Goal: Task Accomplishment & Management: Complete application form

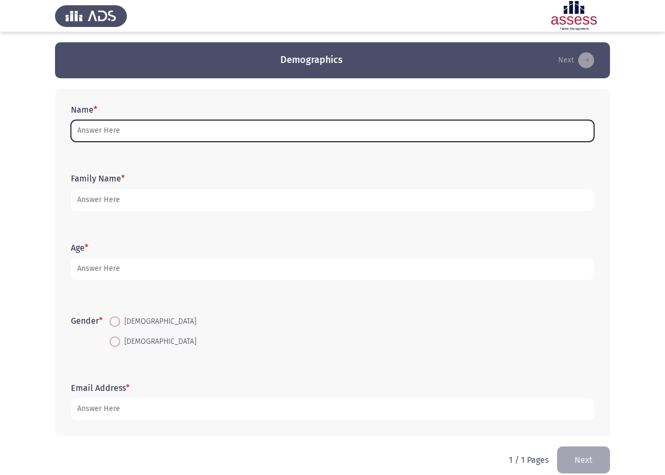
click at [236, 142] on input "Name *" at bounding box center [332, 131] width 523 height 22
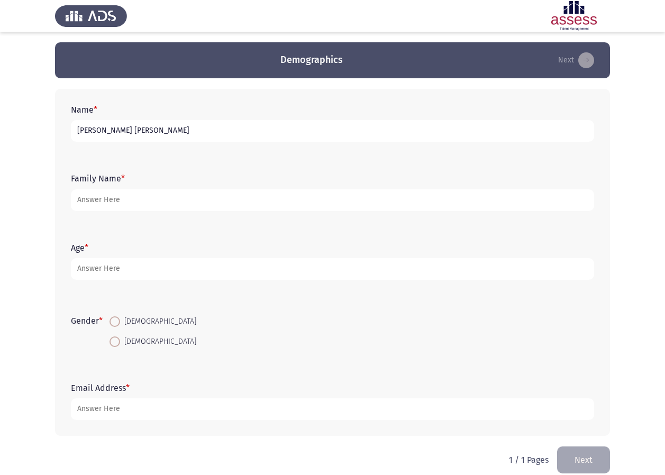
type input "[PERSON_NAME] [PERSON_NAME]"
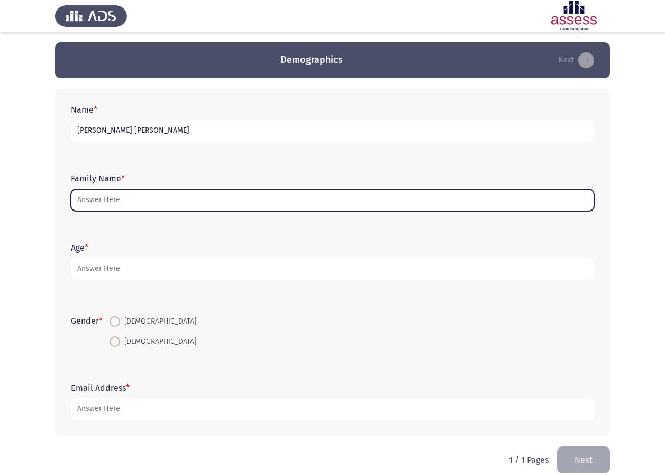
click at [229, 192] on input "Family Name *" at bounding box center [332, 200] width 523 height 22
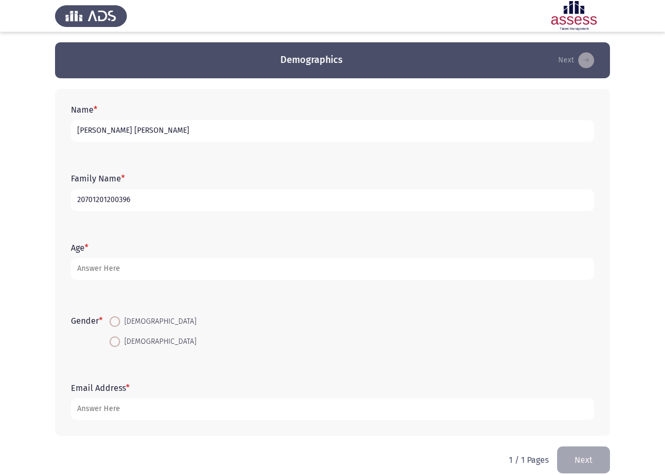
click at [79, 195] on input "20701201200396" at bounding box center [332, 200] width 523 height 22
click at [80, 195] on input "20701201200396" at bounding box center [332, 200] width 523 height 22
type input "30701201200396"
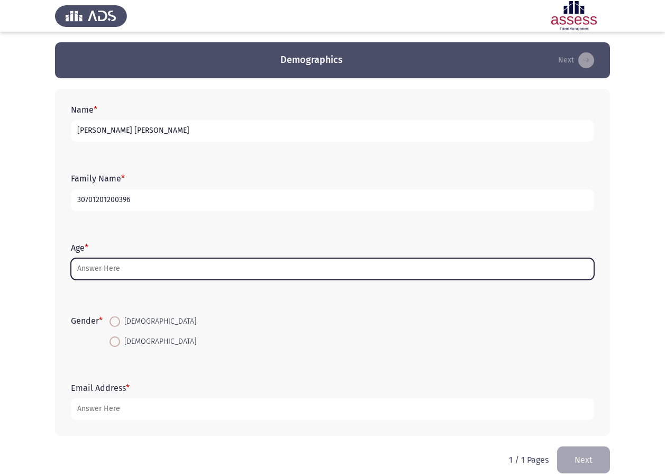
click at [92, 272] on input "Age *" at bounding box center [332, 269] width 523 height 22
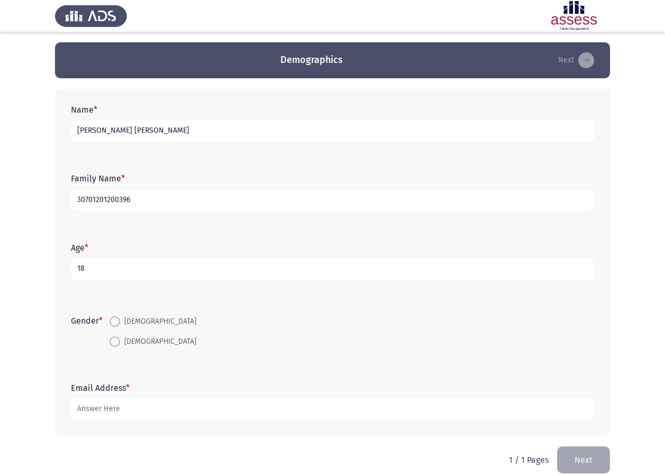
type input "18"
click at [120, 326] on span at bounding box center [115, 322] width 11 height 11
click at [120, 326] on input "[DEMOGRAPHIC_DATA]" at bounding box center [115, 322] width 11 height 11
radio input "true"
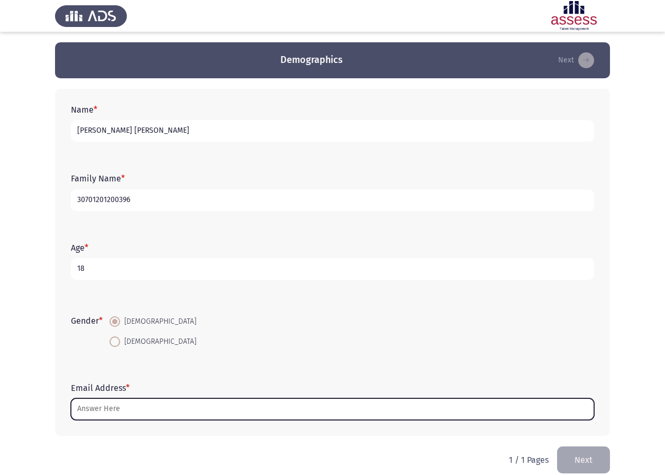
click at [100, 411] on input "Email Address *" at bounding box center [332, 410] width 523 height 22
type input "N"
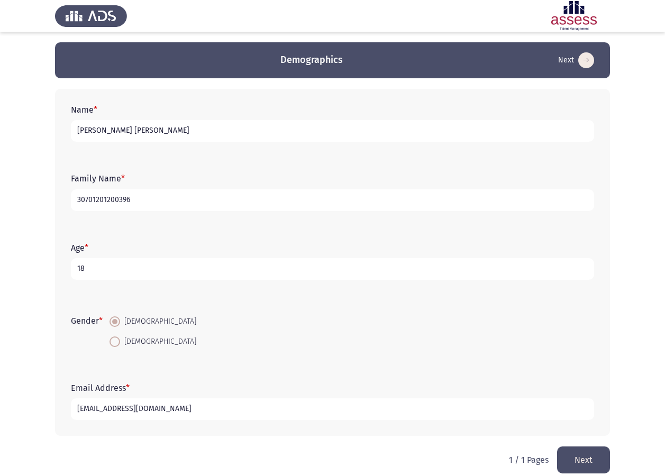
click at [113, 412] on input "[EMAIL_ADDRESS][DOMAIN_NAME]" at bounding box center [332, 410] width 523 height 22
type input "[EMAIL_ADDRESS][DOMAIN_NAME]"
click at [603, 464] on button "Next" at bounding box center [583, 460] width 53 height 27
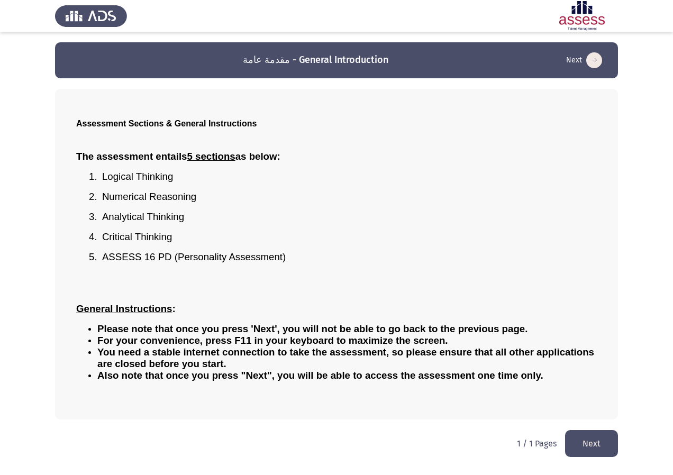
click at [577, 438] on button "Next" at bounding box center [591, 443] width 53 height 27
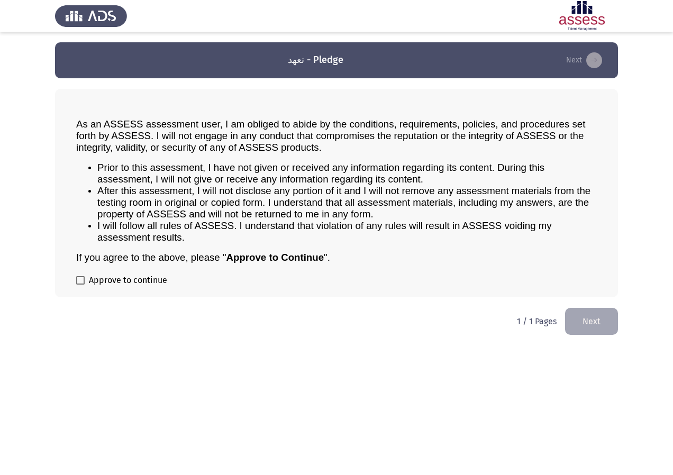
click at [79, 284] on span at bounding box center [80, 280] width 8 height 8
click at [80, 285] on input "Approve to continue" at bounding box center [80, 285] width 1 height 1
checkbox input "true"
click at [606, 318] on button "Next" at bounding box center [591, 321] width 53 height 27
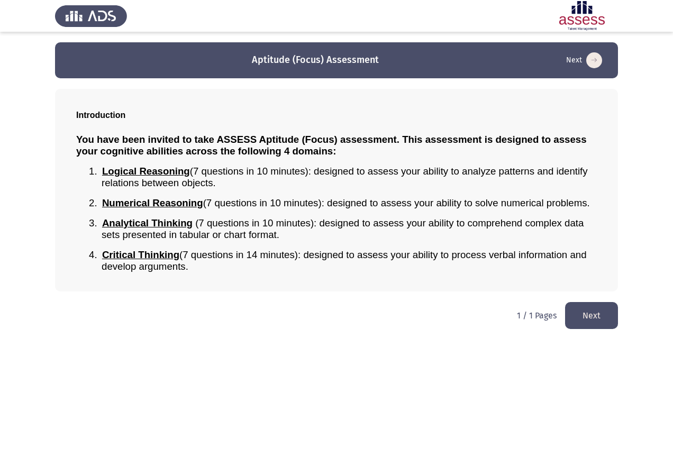
click at [606, 318] on button "Next" at bounding box center [591, 315] width 53 height 27
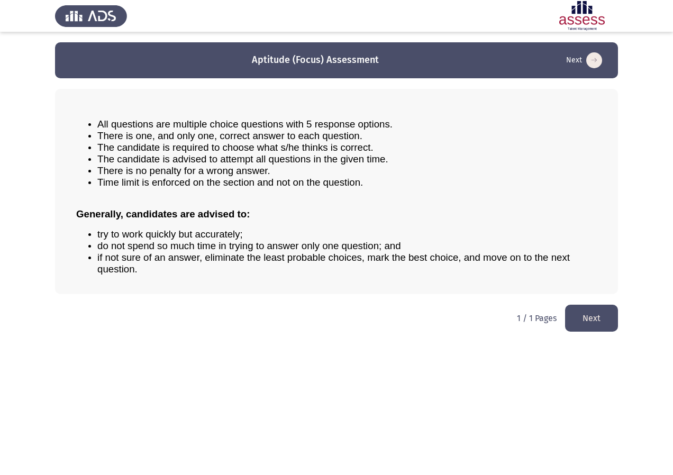
click at [582, 310] on button "Next" at bounding box center [591, 318] width 53 height 27
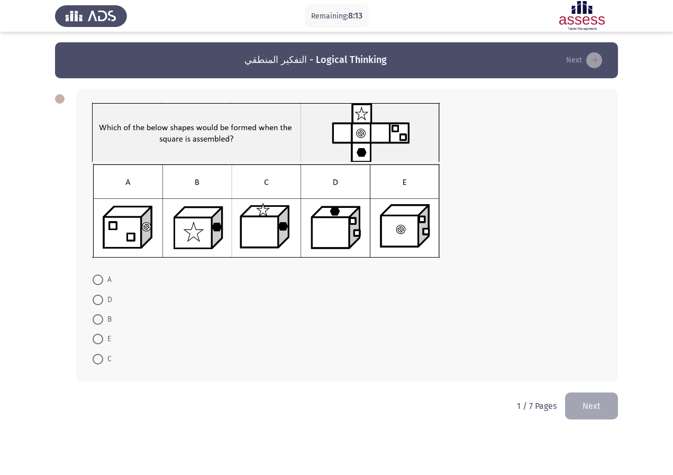
click at [98, 305] on label "D" at bounding box center [103, 300] width 20 height 13
click at [98, 305] on input "D" at bounding box center [98, 300] width 11 height 11
radio input "true"
click at [612, 404] on button "Next" at bounding box center [591, 405] width 53 height 27
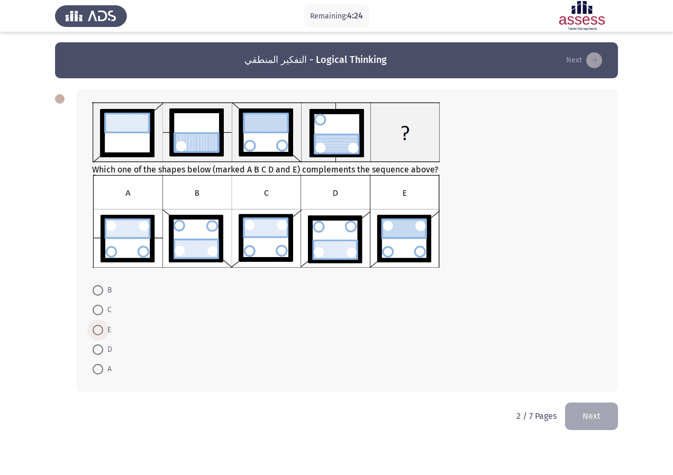
click at [94, 330] on span at bounding box center [98, 330] width 11 height 11
click at [94, 330] on input "E" at bounding box center [98, 330] width 11 height 11
radio input "true"
click at [575, 406] on button "Next" at bounding box center [591, 415] width 53 height 27
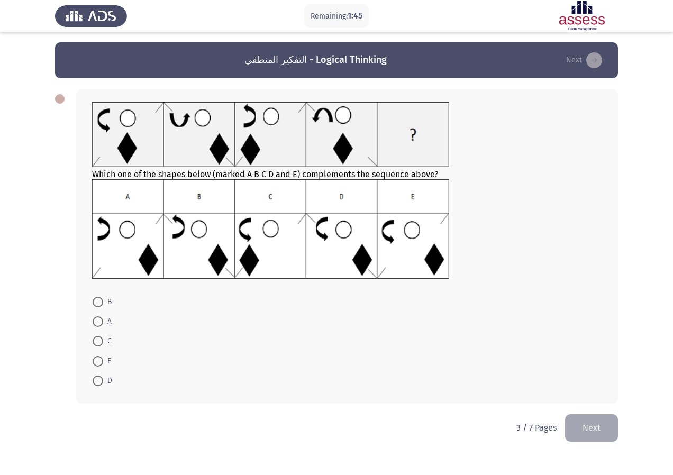
click at [98, 363] on span at bounding box center [98, 361] width 11 height 11
click at [98, 363] on input "E" at bounding box center [98, 361] width 11 height 11
radio input "true"
click at [619, 444] on html "Remaining: 1:44 التفكير المنطقي - Logical Thinking Next Which one of the shapes…" at bounding box center [336, 228] width 673 height 456
click at [589, 438] on button "Next" at bounding box center [591, 427] width 53 height 27
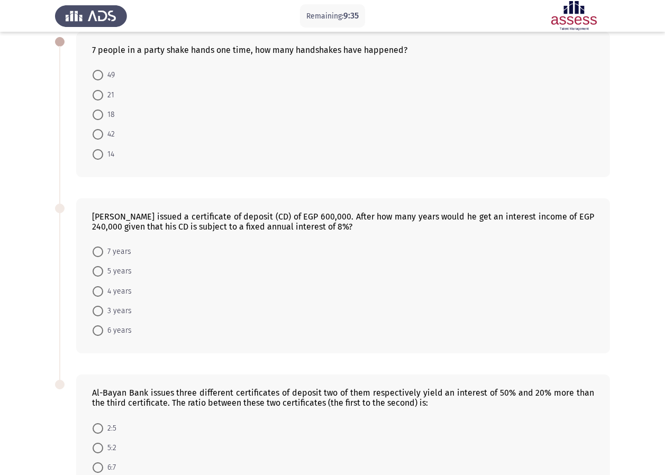
scroll to position [53, 0]
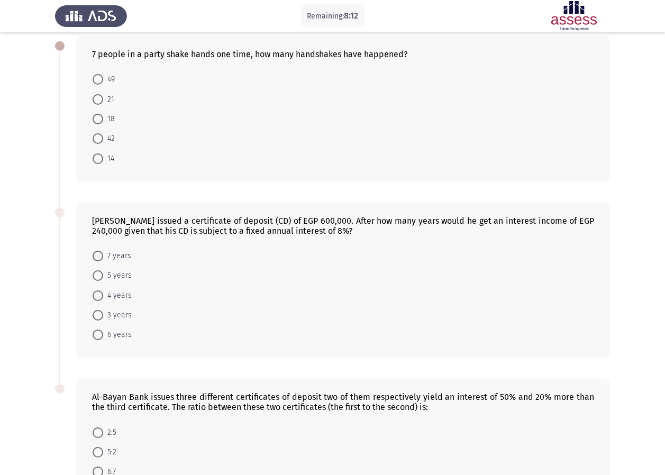
click at [98, 105] on label "21" at bounding box center [104, 99] width 22 height 13
click at [98, 105] on input "21" at bounding box center [98, 99] width 11 height 11
radio input "true"
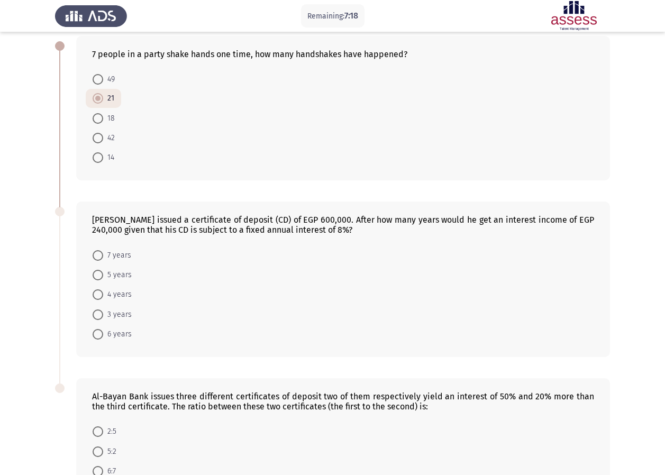
click at [100, 299] on span at bounding box center [98, 295] width 11 height 11
click at [100, 299] on input "4 years" at bounding box center [98, 295] width 11 height 11
radio input "true"
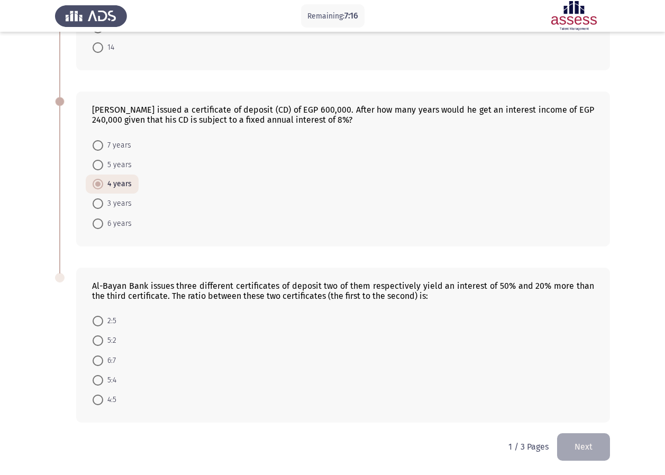
scroll to position [164, 0]
click at [98, 377] on span at bounding box center [98, 380] width 11 height 11
click at [98, 377] on input "5:4" at bounding box center [98, 380] width 11 height 11
radio input "true"
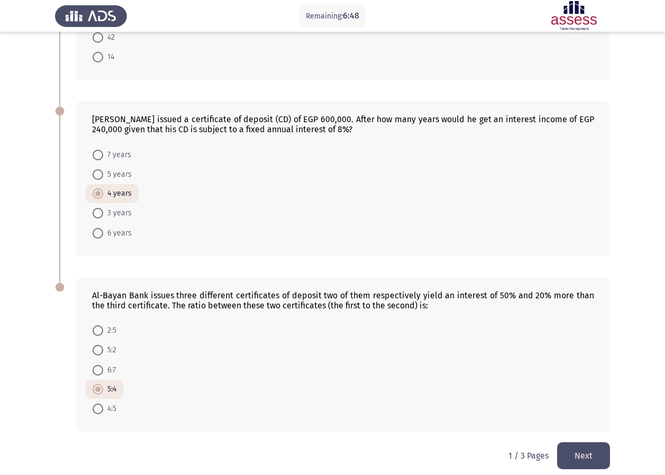
scroll to position [163, 0]
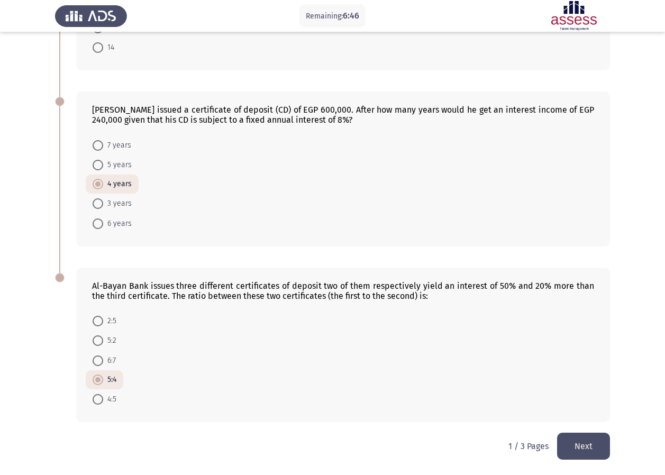
click at [583, 438] on button "Next" at bounding box center [583, 446] width 53 height 27
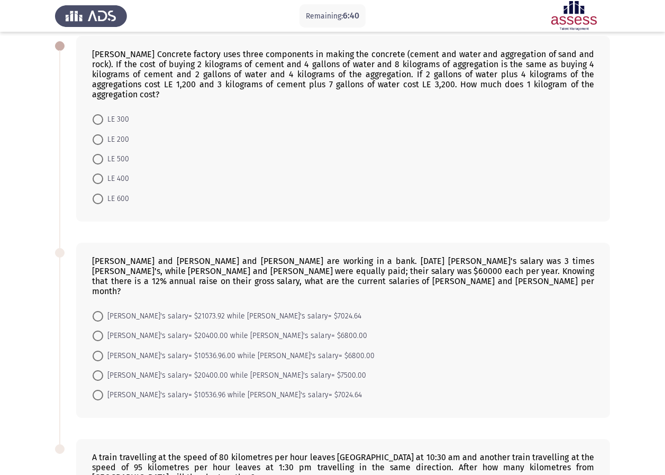
scroll to position [0, 0]
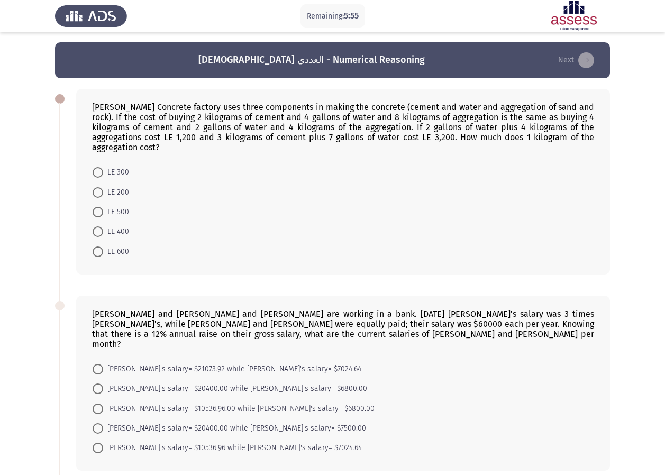
click at [97, 247] on span at bounding box center [98, 252] width 11 height 11
click at [97, 247] on input "LE 600" at bounding box center [98, 252] width 11 height 11
radio input "true"
click at [99, 423] on span at bounding box center [98, 428] width 11 height 11
click at [99, 423] on input "[PERSON_NAME]'s salary= $20400.00 while [PERSON_NAME]'s salary= $7500.00" at bounding box center [98, 428] width 11 height 11
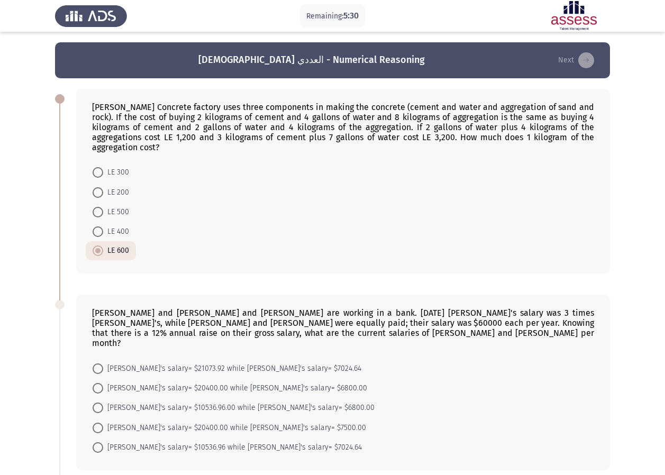
radio input "true"
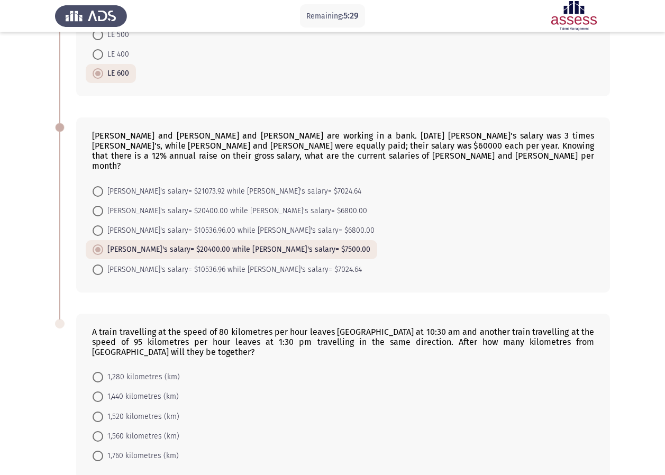
scroll to position [159, 0]
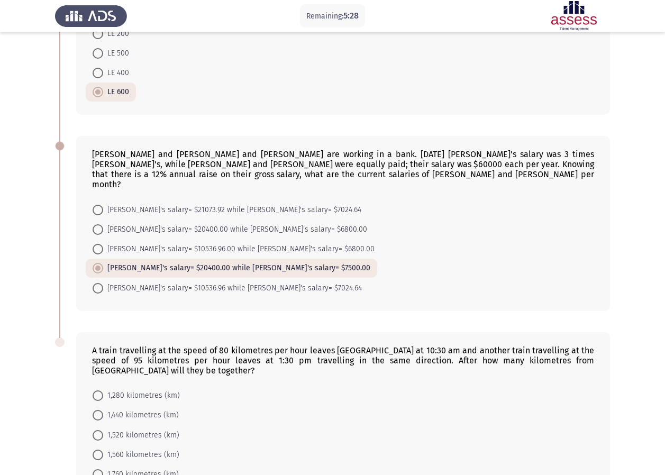
click at [95, 450] on span at bounding box center [98, 455] width 11 height 11
click at [95, 450] on input "1,560 kilometres (km)" at bounding box center [98, 455] width 11 height 11
radio input "true"
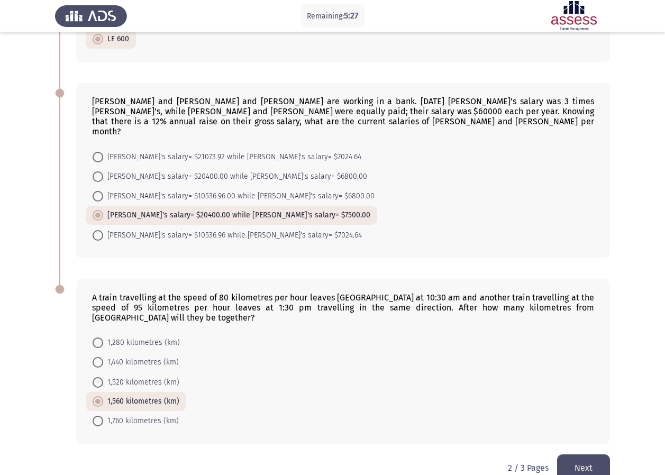
scroll to position [213, 0]
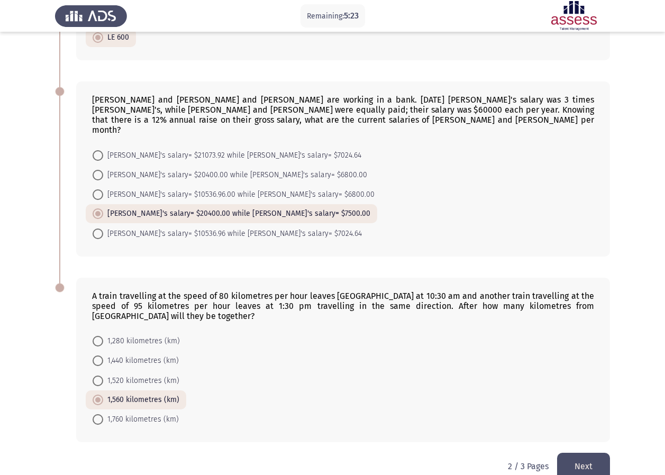
click at [577, 453] on button "Next" at bounding box center [583, 466] width 53 height 27
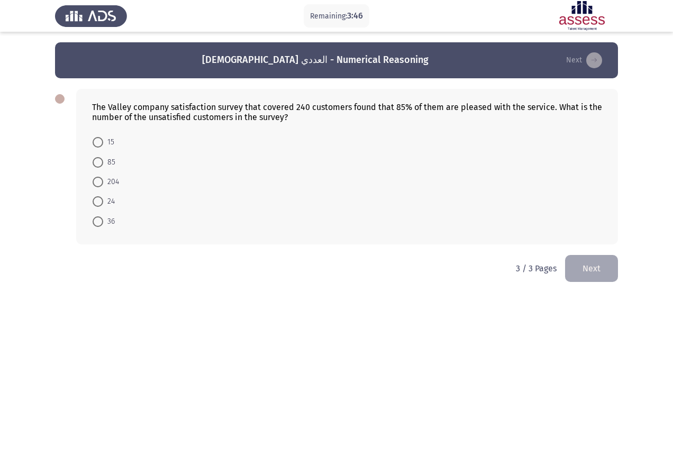
click at [101, 147] on span at bounding box center [98, 142] width 11 height 11
click at [101, 147] on input "15" at bounding box center [98, 142] width 11 height 11
radio input "true"
click at [584, 269] on button "Next" at bounding box center [591, 267] width 53 height 27
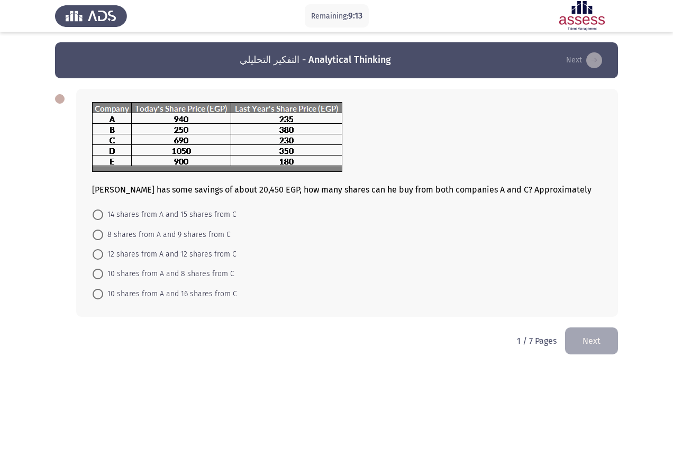
click at [96, 258] on span at bounding box center [98, 254] width 11 height 11
click at [96, 258] on input "12 shares from A and 12 shares from C" at bounding box center [98, 254] width 11 height 11
radio input "true"
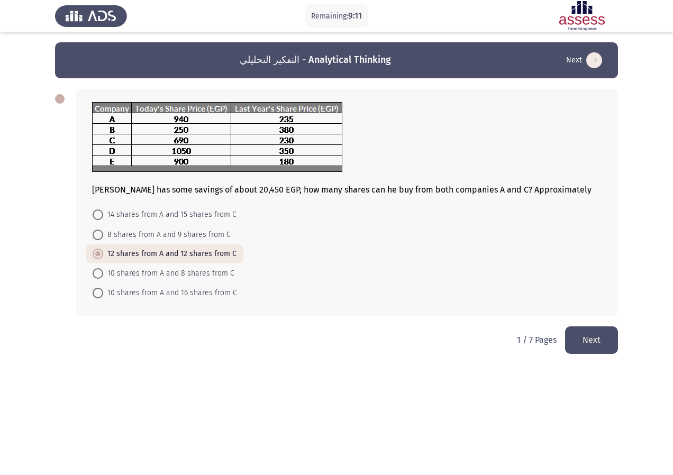
click at [597, 330] on button "Next" at bounding box center [591, 340] width 53 height 27
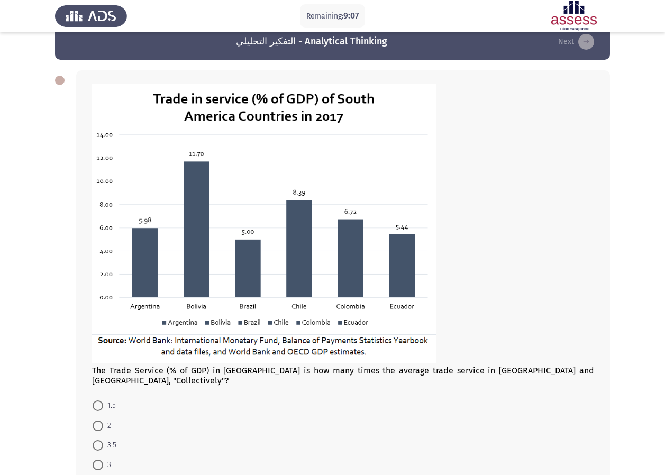
scroll to position [53, 0]
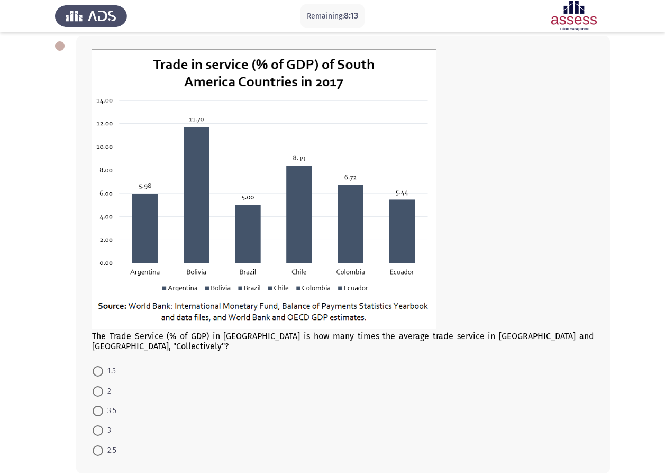
click at [101, 368] on mat-radio-button "1.5" at bounding box center [104, 372] width 37 height 20
click at [99, 366] on span at bounding box center [98, 371] width 11 height 11
click at [99, 366] on input "1.5" at bounding box center [98, 371] width 11 height 11
radio input "true"
click at [94, 385] on span at bounding box center [98, 390] width 11 height 11
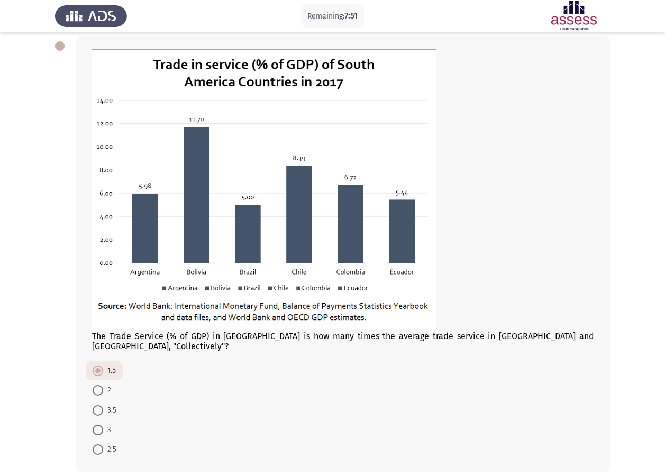
click at [94, 385] on input "2" at bounding box center [98, 390] width 11 height 11
radio input "true"
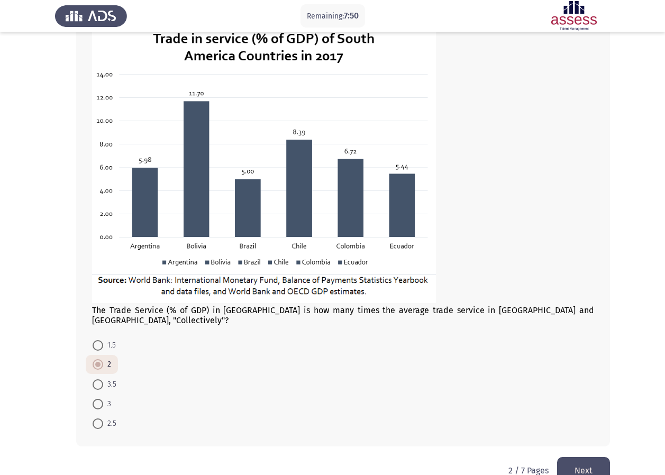
scroll to position [93, 0]
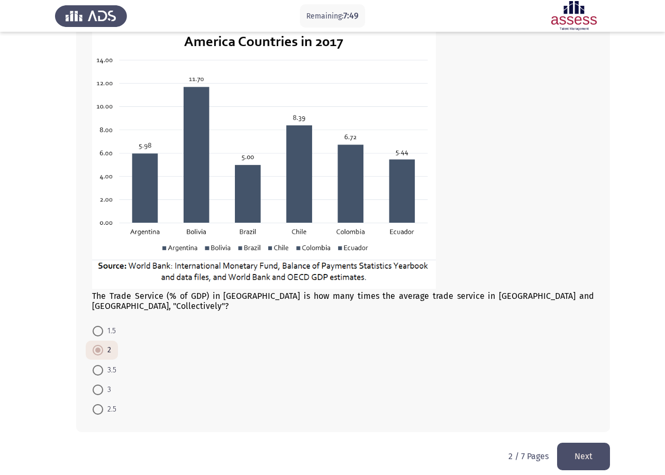
click at [590, 443] on button "Next" at bounding box center [583, 456] width 53 height 27
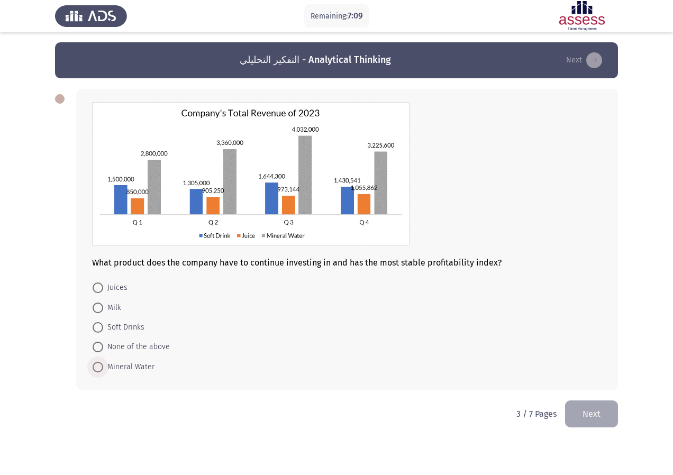
click at [101, 369] on span at bounding box center [98, 367] width 11 height 11
click at [101, 369] on input "Mineral Water" at bounding box center [98, 367] width 11 height 11
radio input "true"
drag, startPoint x: 603, startPoint y: 410, endPoint x: 584, endPoint y: 256, distance: 155.8
click at [584, 256] on div "التفكير التحليلي - Analytical Thinking Next What product does the company have …" at bounding box center [336, 220] width 563 height 357
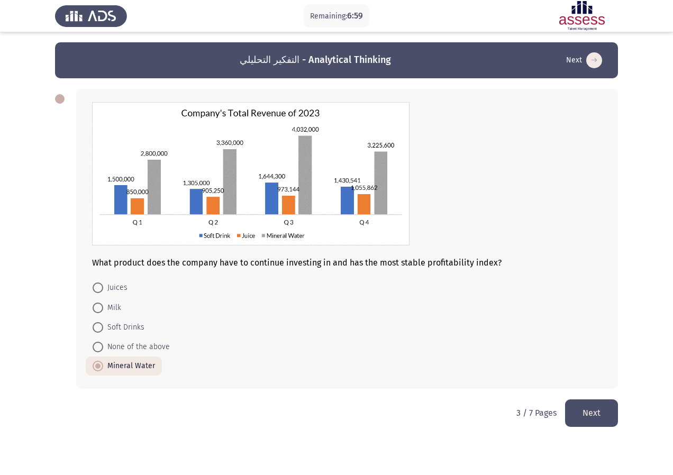
click at [591, 411] on button "Next" at bounding box center [591, 413] width 53 height 27
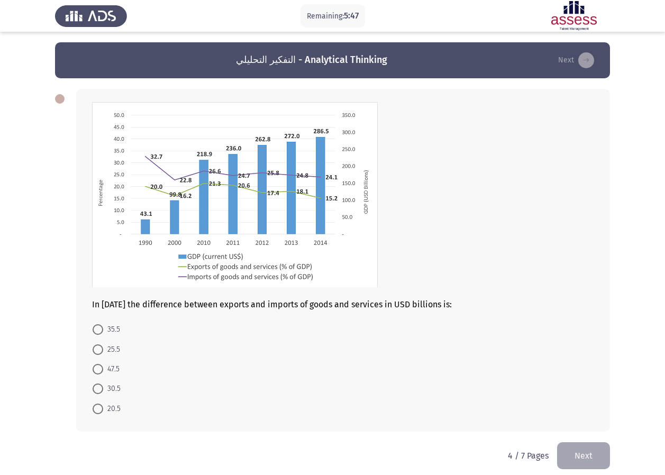
click at [98, 347] on span at bounding box center [98, 350] width 11 height 11
click at [98, 347] on input "25.5" at bounding box center [98, 350] width 11 height 11
radio input "true"
click at [614, 462] on html "Remaining: 5:46 التفكير التحليلي - Analytical Thinking Next In [DATE] the diffe…" at bounding box center [332, 242] width 665 height 484
click at [600, 461] on button "Next" at bounding box center [583, 454] width 53 height 27
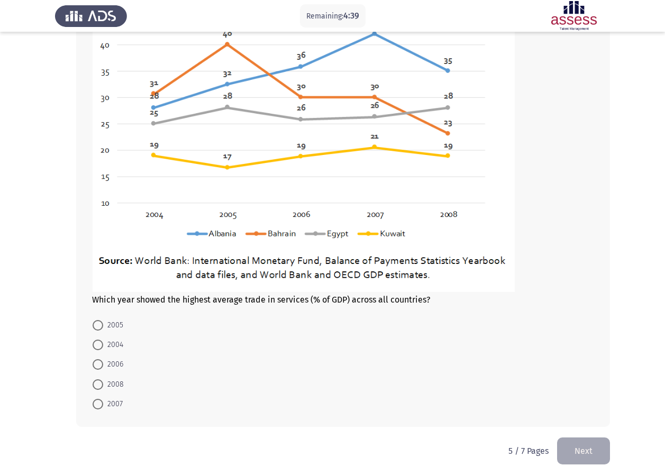
scroll to position [135, 0]
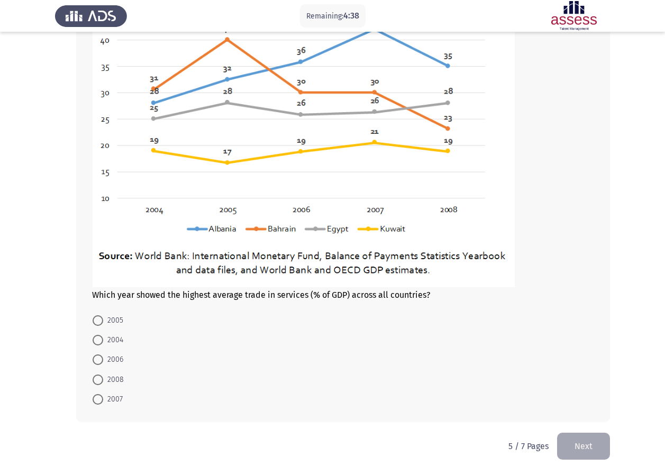
click at [96, 410] on div "Which year showed the highest average trade in services (% of GDP) across all c…" at bounding box center [343, 187] width 534 height 469
click at [102, 393] on label "2007" at bounding box center [108, 399] width 30 height 13
click at [102, 394] on input "2007" at bounding box center [98, 399] width 11 height 11
radio input "true"
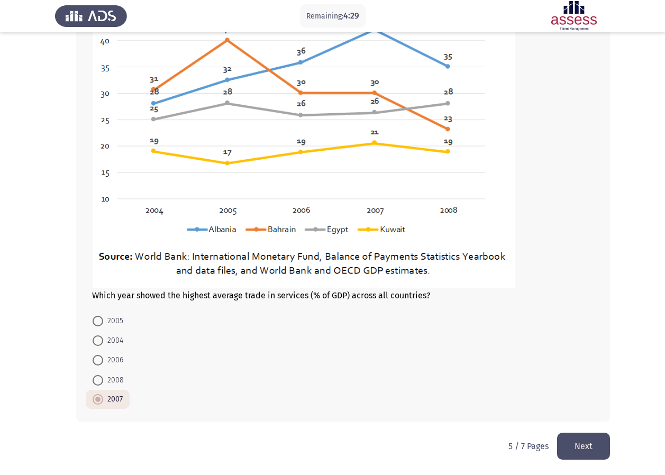
click at [575, 436] on button "Next" at bounding box center [583, 446] width 53 height 27
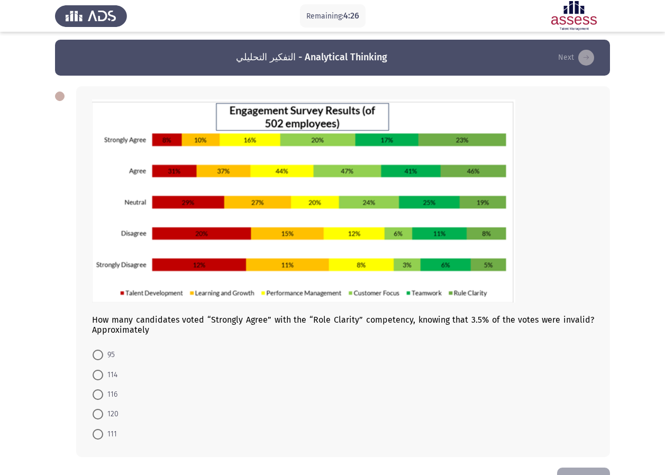
scroll to position [0, 0]
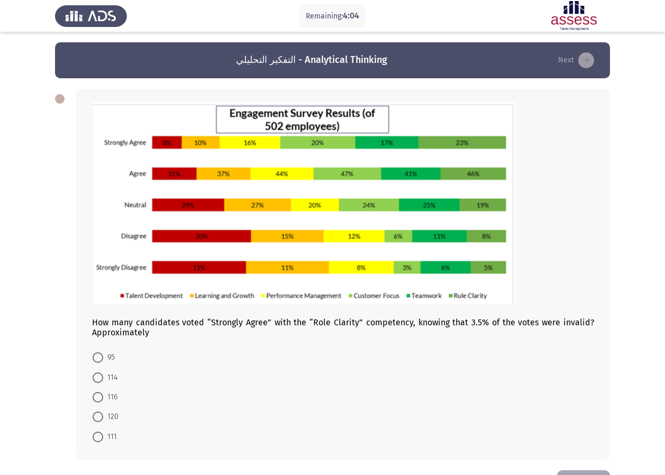
click at [102, 433] on span at bounding box center [98, 437] width 11 height 11
click at [102, 433] on input "111" at bounding box center [98, 437] width 11 height 11
radio input "true"
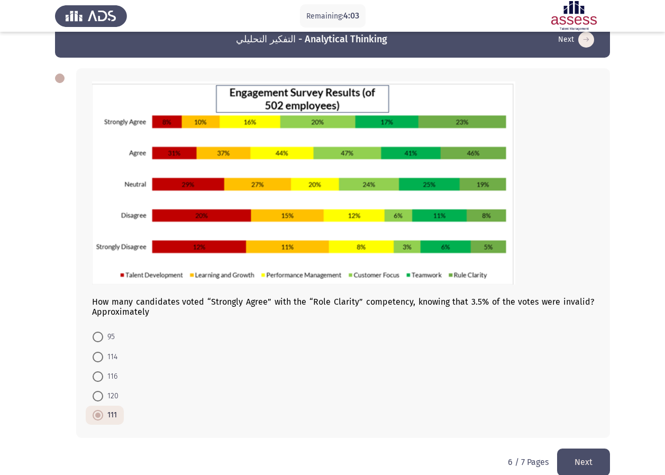
scroll to position [37, 0]
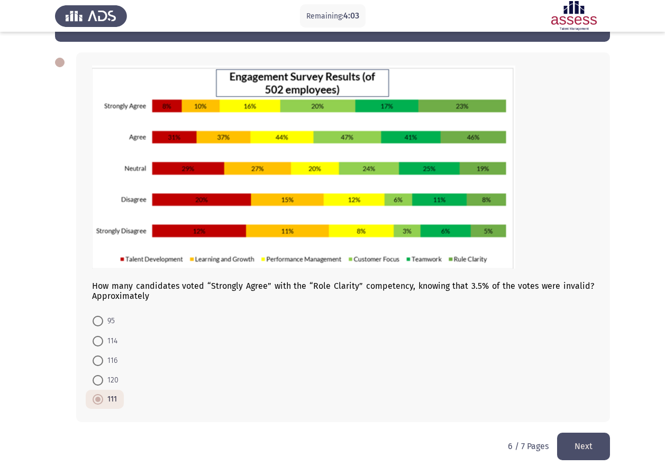
click at [588, 436] on button "Next" at bounding box center [583, 446] width 53 height 27
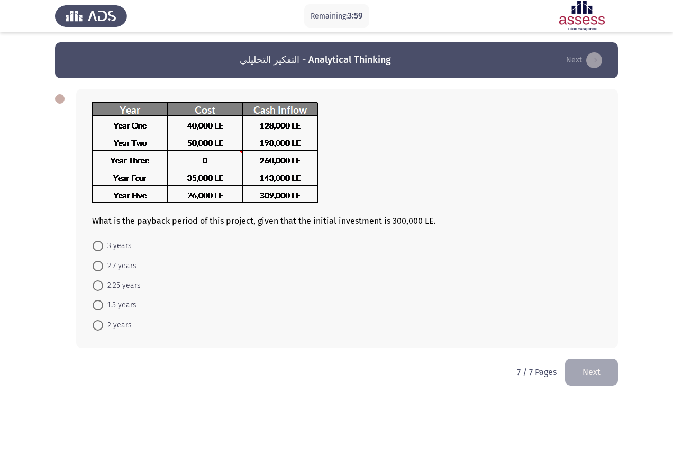
click at [101, 346] on div "What is the payback period of this project, given that the initial investment i…" at bounding box center [347, 218] width 542 height 259
click at [105, 332] on mat-radio-button "2 years" at bounding box center [112, 325] width 53 height 20
click at [102, 323] on span at bounding box center [98, 325] width 11 height 11
click at [102, 323] on input "2 years" at bounding box center [98, 325] width 11 height 11
radio input "true"
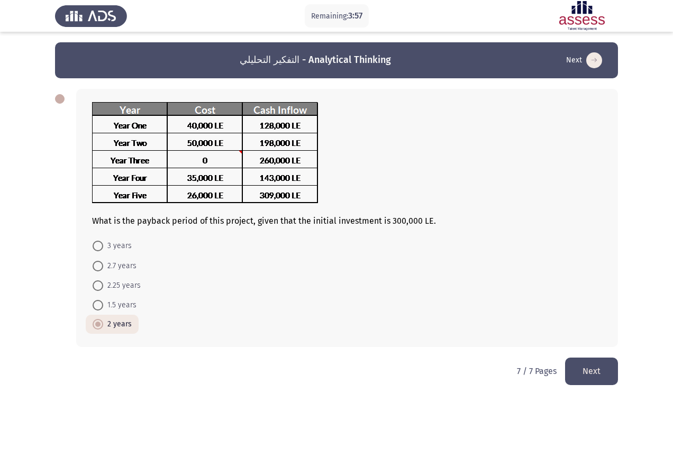
click at [590, 367] on button "Next" at bounding box center [591, 371] width 53 height 27
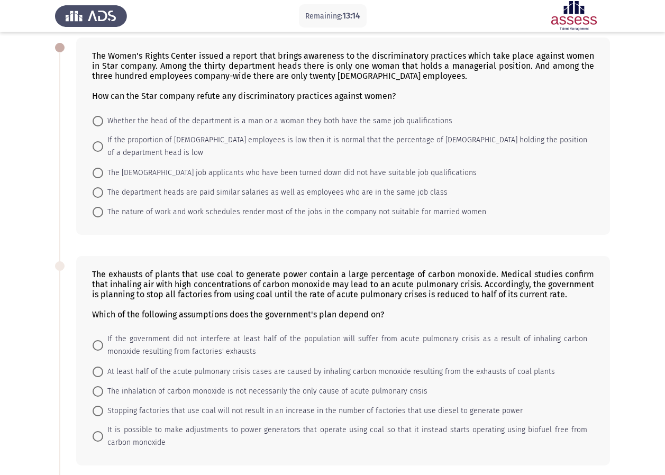
scroll to position [53, 0]
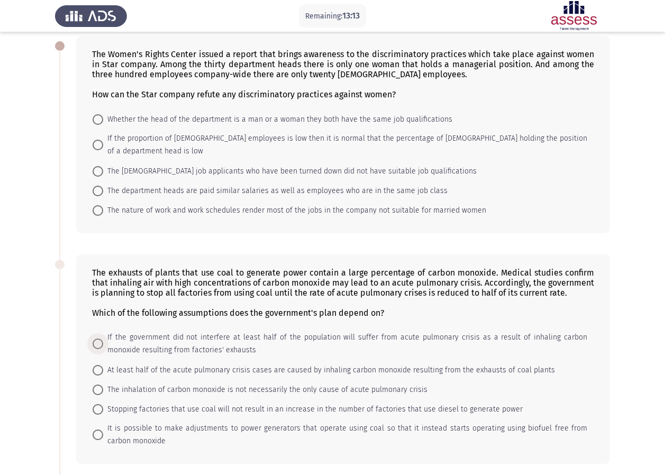
drag, startPoint x: 384, startPoint y: 330, endPoint x: 463, endPoint y: 154, distance: 192.9
click at [369, 158] on div "The Women's Rights Center issued a report that brings awareness to the discrimi…" at bounding box center [332, 343] width 555 height 636
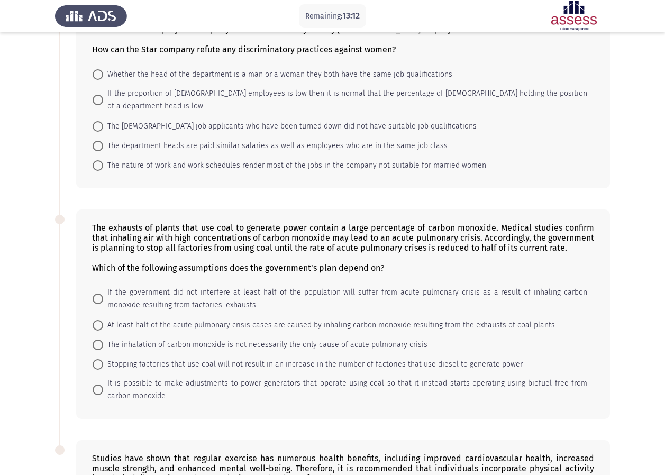
scroll to position [269, 0]
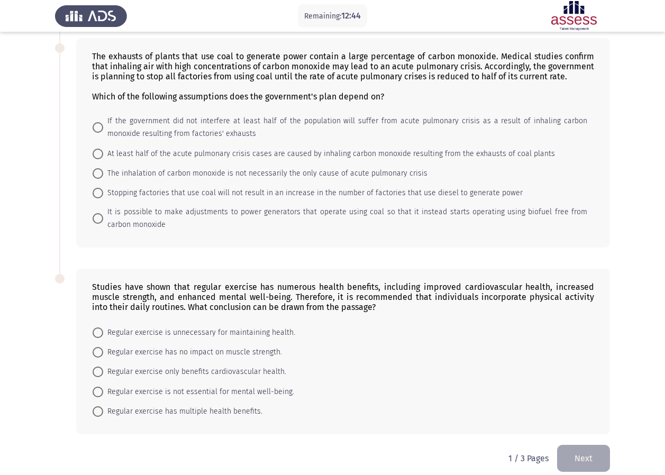
click at [99, 406] on span at bounding box center [98, 411] width 11 height 11
click at [99, 406] on input "Regular exercise has multiple health benefits." at bounding box center [98, 411] width 11 height 11
radio input "true"
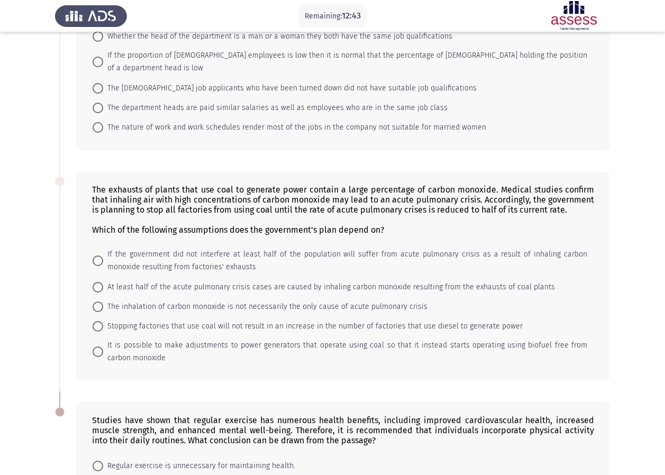
scroll to position [110, 0]
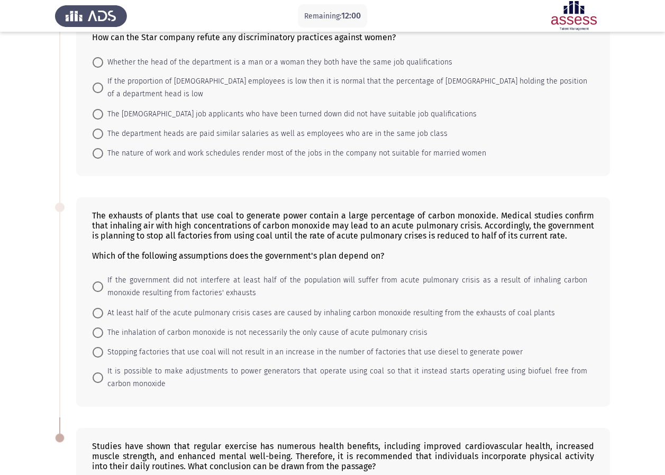
click at [100, 282] on span at bounding box center [98, 287] width 11 height 11
click at [100, 282] on input "If the government did not interfere at least half of the population will suffer…" at bounding box center [98, 287] width 11 height 11
radio input "true"
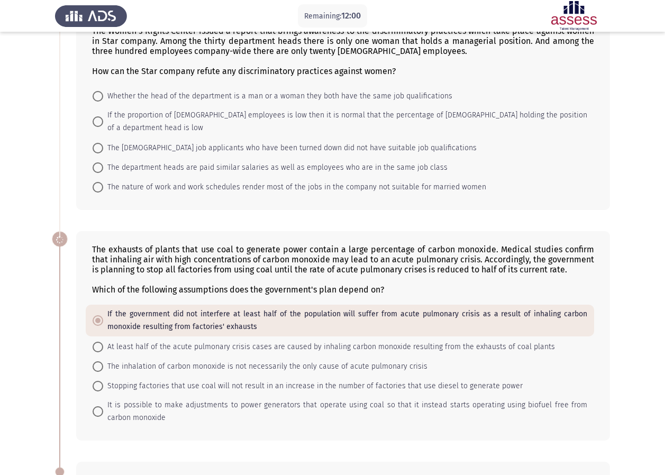
scroll to position [57, 0]
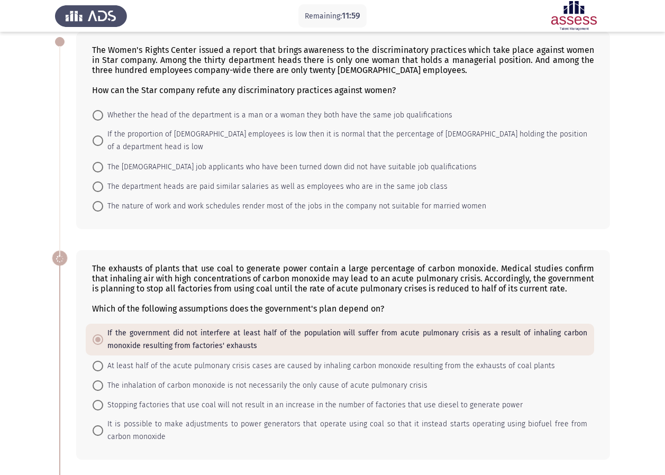
click at [96, 163] on mat-radio-button "The [DEMOGRAPHIC_DATA] job applicants who have been turned down did not have su…" at bounding box center [285, 167] width 398 height 20
click at [94, 157] on mat-radio-button "The [DEMOGRAPHIC_DATA] job applicants who have been turned down did not have su…" at bounding box center [285, 167] width 398 height 20
click at [95, 162] on span at bounding box center [98, 167] width 11 height 11
click at [95, 162] on input "The [DEMOGRAPHIC_DATA] job applicants who have been turned down did not have su…" at bounding box center [98, 167] width 11 height 11
radio input "true"
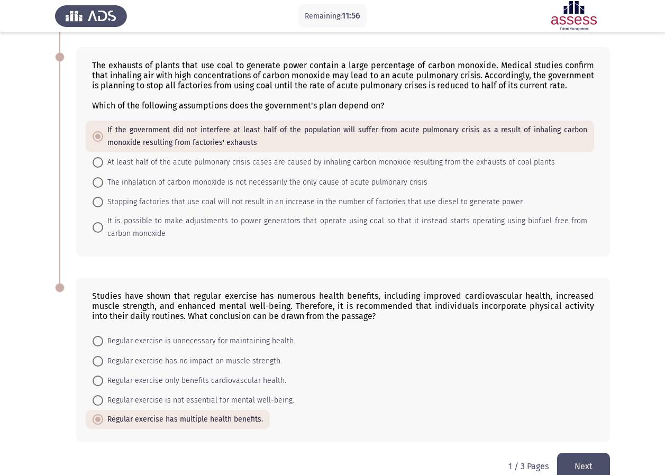
scroll to position [260, 0]
click at [592, 453] on button "Next" at bounding box center [583, 466] width 53 height 27
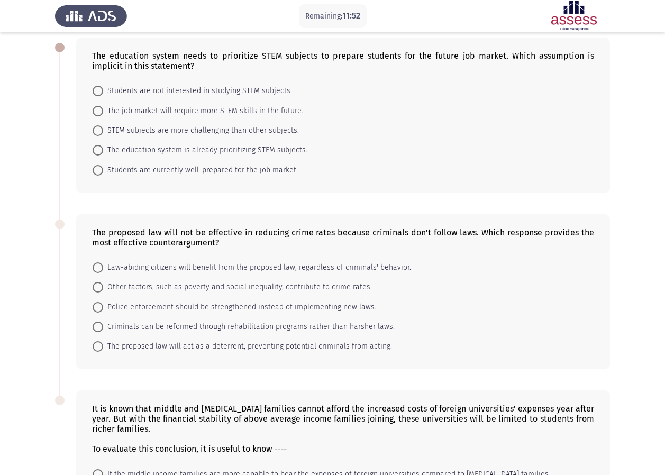
scroll to position [53, 0]
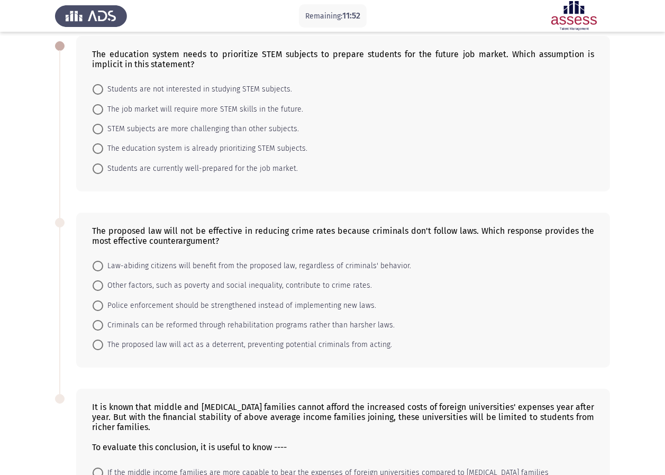
drag, startPoint x: 414, startPoint y: 321, endPoint x: 370, endPoint y: 137, distance: 189.0
click at [370, 138] on div "The education system needs to prioritize STEM subjects to prepare students for …" at bounding box center [332, 305] width 555 height 560
drag, startPoint x: 586, startPoint y: 259, endPoint x: 586, endPoint y: 206, distance: 52.9
click at [585, 209] on div "The proposed law will not be effective in reducing crime rates because criminal…" at bounding box center [332, 290] width 555 height 177
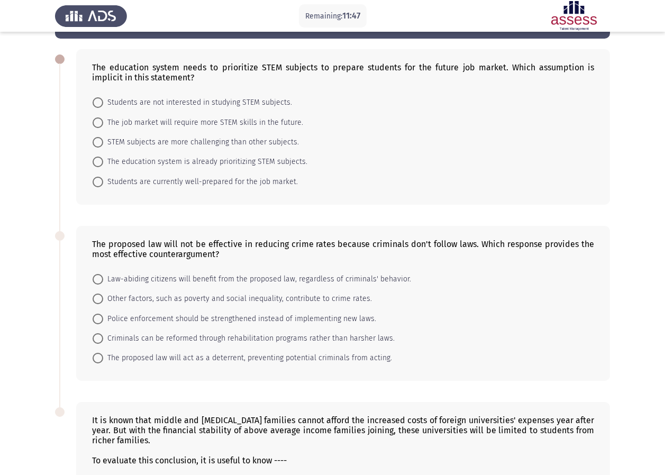
scroll to position [0, 0]
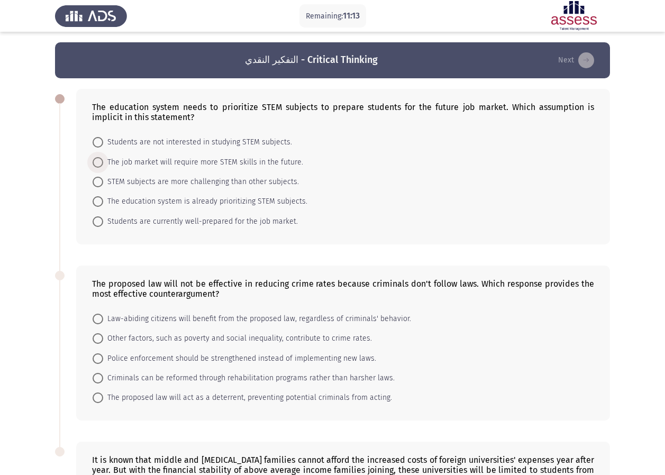
click at [99, 160] on span at bounding box center [98, 162] width 11 height 11
click at [99, 160] on input "The job market will require more STEM skills in the future." at bounding box center [98, 162] width 11 height 11
radio input "true"
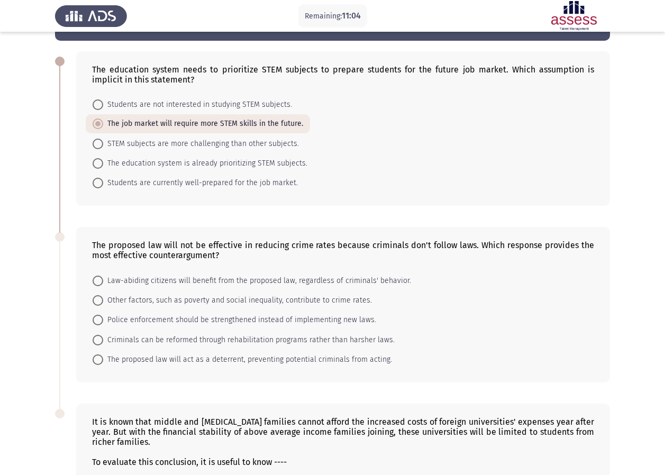
scroll to position [53, 0]
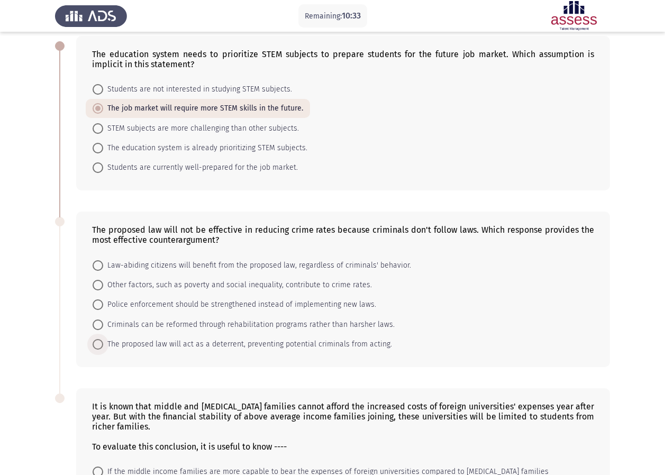
click at [107, 341] on span "The proposed law will act as a deterrent, preventing potential criminals from a…" at bounding box center [247, 344] width 289 height 13
click at [103, 341] on input "The proposed law will act as a deterrent, preventing potential criminals from a…" at bounding box center [98, 344] width 11 height 11
radio input "true"
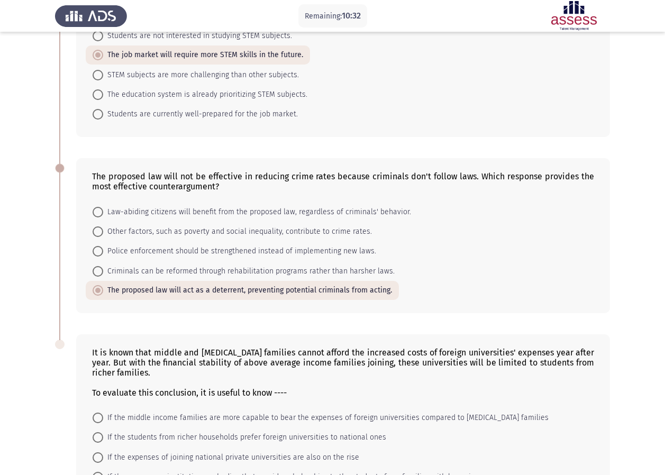
scroll to position [106, 0]
click at [93, 430] on mat-radio-button "If the students from richer households prefer foreign universities to national …" at bounding box center [240, 438] width 308 height 20
click at [95, 435] on span at bounding box center [98, 438] width 11 height 11
click at [95, 435] on input "If the students from richer households prefer foreign universities to national …" at bounding box center [98, 438] width 11 height 11
radio input "true"
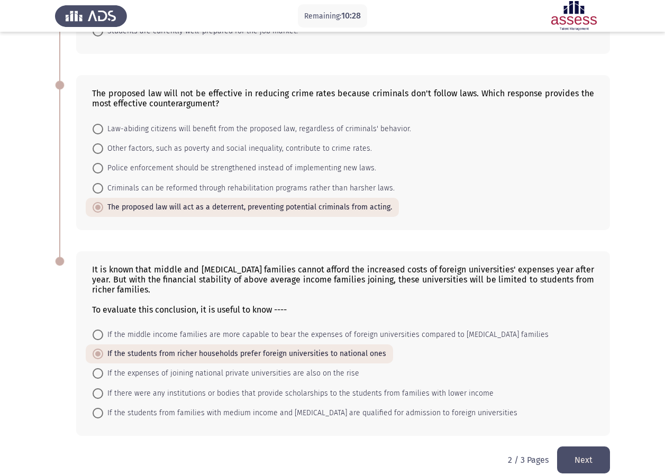
scroll to position [203, 0]
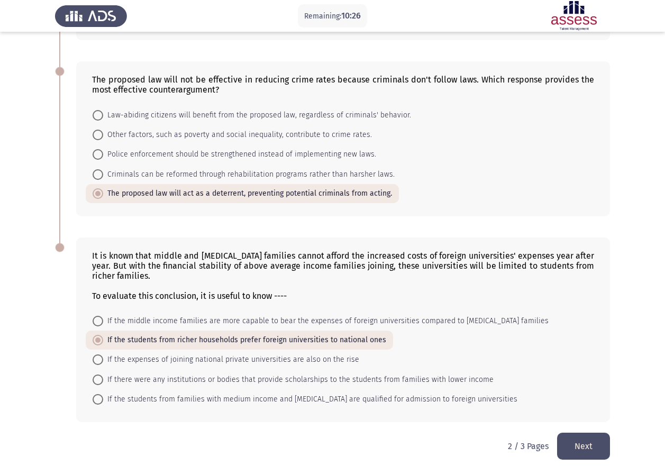
click at [588, 446] on button "Next" at bounding box center [583, 446] width 53 height 27
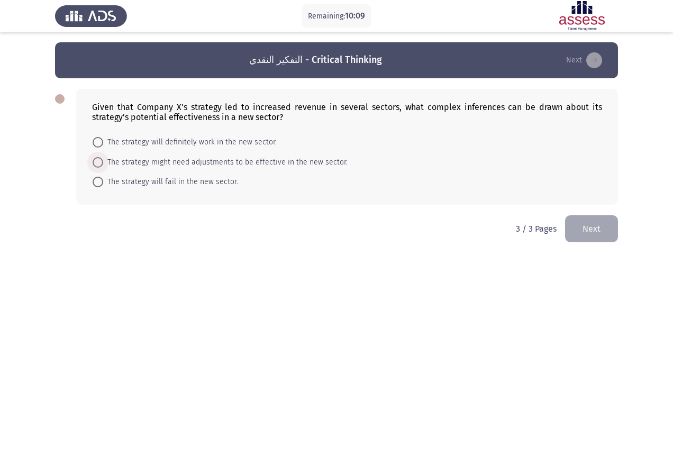
click at [116, 161] on span "The strategy might need adjustments to be effective in the new sector." at bounding box center [225, 162] width 245 height 13
click at [103, 161] on input "The strategy might need adjustments to be effective in the new sector." at bounding box center [98, 162] width 11 height 11
radio input "true"
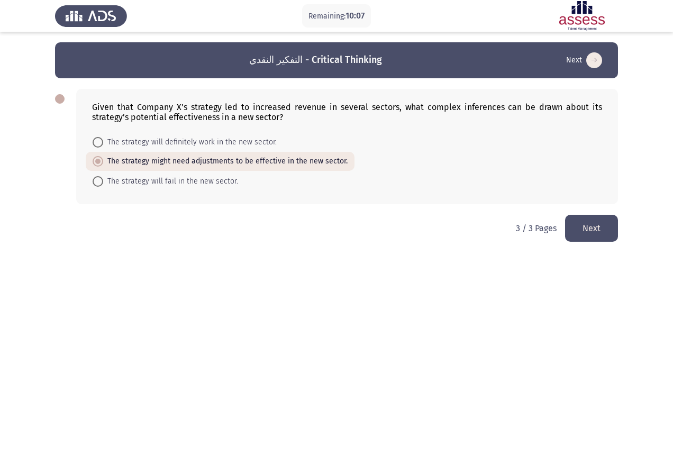
click at [609, 232] on button "Next" at bounding box center [591, 228] width 53 height 27
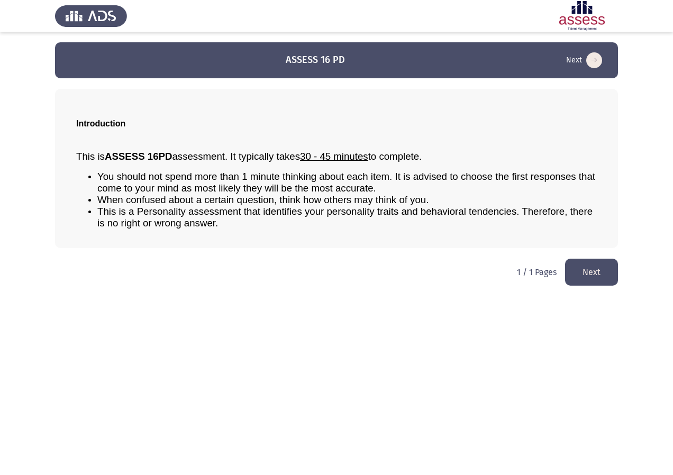
click at [590, 265] on button "Next" at bounding box center [591, 272] width 53 height 27
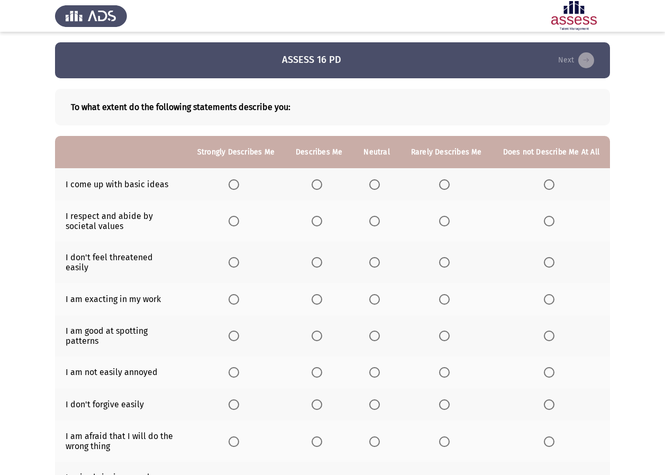
click at [553, 187] on span "Select an option" at bounding box center [549, 184] width 11 height 11
click at [553, 187] on input "Select an option" at bounding box center [549, 184] width 11 height 11
click at [317, 221] on span "Select an option" at bounding box center [317, 221] width 0 height 0
click at [321, 221] on input "Select an option" at bounding box center [317, 221] width 11 height 11
click at [376, 259] on span "Select an option" at bounding box center [374, 262] width 11 height 11
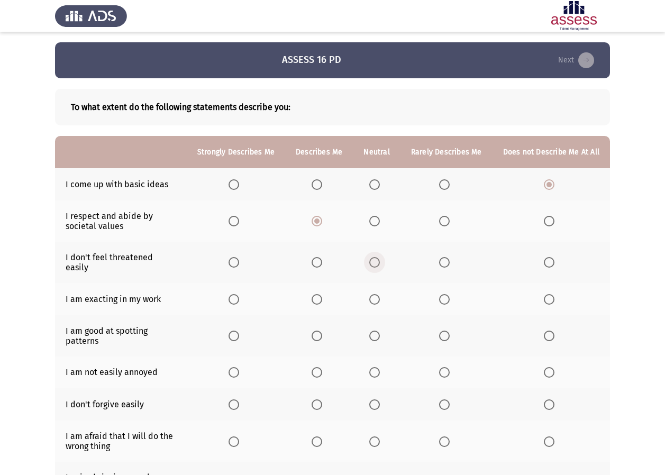
click at [376, 259] on input "Select an option" at bounding box center [374, 262] width 11 height 11
click at [327, 294] on label "Select an option" at bounding box center [319, 299] width 15 height 11
click at [322, 294] on input "Select an option" at bounding box center [317, 299] width 11 height 11
click at [322, 331] on span "Select an option" at bounding box center [317, 336] width 11 height 11
click at [322, 331] on input "Select an option" at bounding box center [317, 336] width 11 height 11
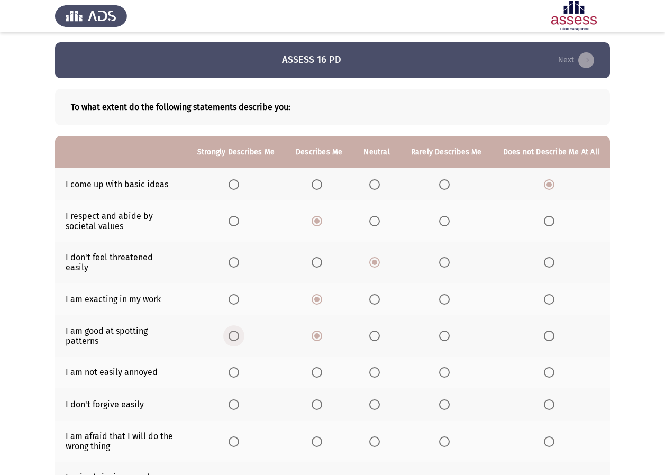
click at [239, 331] on span "Select an option" at bounding box center [234, 336] width 11 height 11
click at [239, 331] on input "Select an option" at bounding box center [234, 336] width 11 height 11
click at [548, 367] on span "Select an option" at bounding box center [549, 372] width 11 height 11
click at [548, 367] on input "Select an option" at bounding box center [549, 372] width 11 height 11
click at [320, 367] on span "Select an option" at bounding box center [317, 372] width 11 height 11
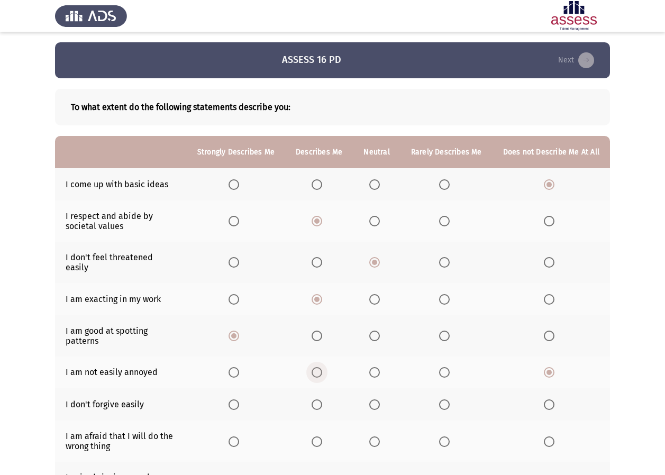
click at [320, 367] on input "Select an option" at bounding box center [317, 372] width 11 height 11
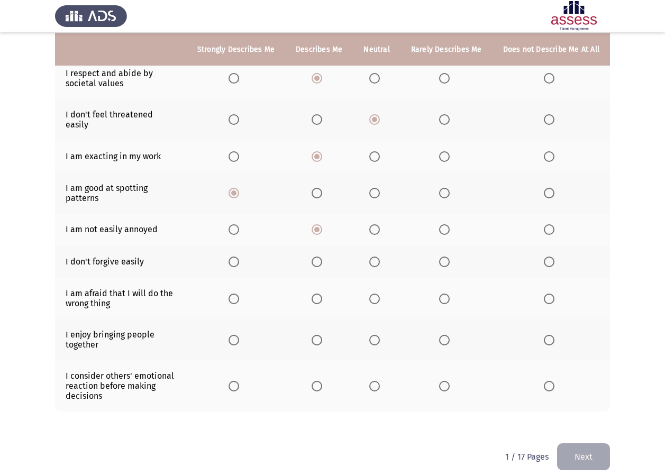
scroll to position [144, 0]
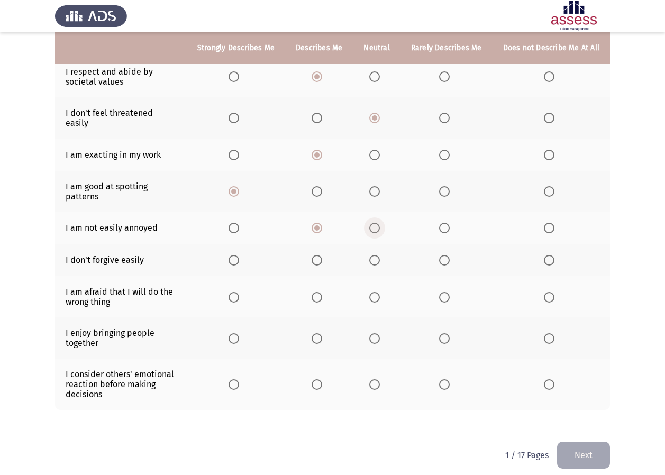
click at [379, 223] on span "Select an option" at bounding box center [374, 228] width 11 height 11
click at [379, 223] on input "Select an option" at bounding box center [374, 228] width 11 height 11
click at [377, 255] on span "Select an option" at bounding box center [374, 260] width 11 height 11
click at [377, 255] on input "Select an option" at bounding box center [374, 260] width 11 height 11
click at [239, 292] on span "Select an option" at bounding box center [234, 297] width 11 height 11
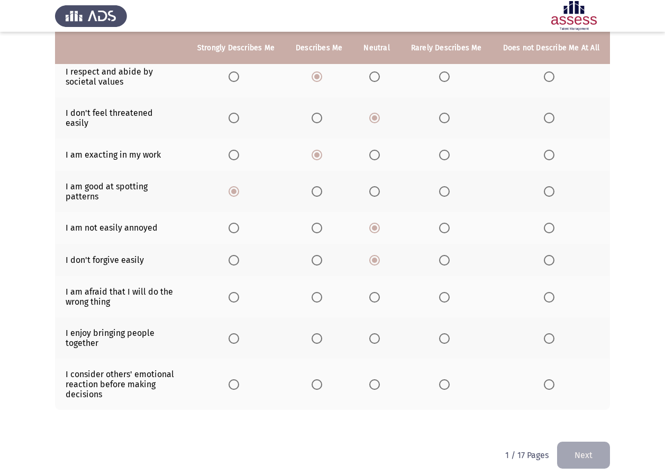
click at [239, 292] on input "Select an option" at bounding box center [234, 297] width 11 height 11
click at [238, 333] on span "Select an option" at bounding box center [234, 338] width 11 height 11
click at [238, 333] on input "Select an option" at bounding box center [234, 338] width 11 height 11
click at [322, 379] on span "Select an option" at bounding box center [317, 384] width 11 height 11
click at [322, 379] on input "Select an option" at bounding box center [317, 384] width 11 height 11
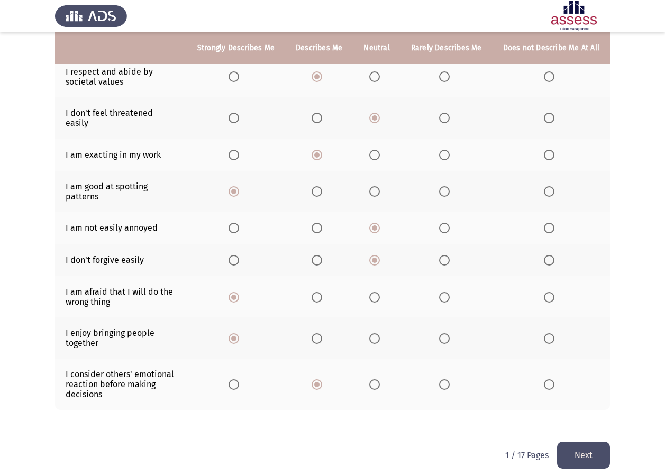
click at [578, 448] on button "Next" at bounding box center [583, 455] width 53 height 27
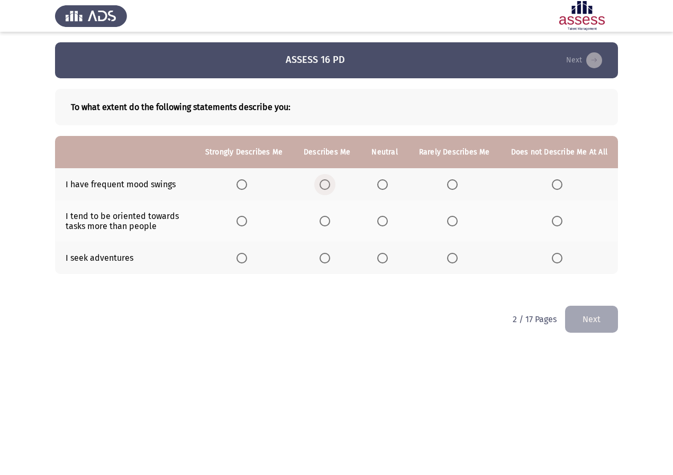
click at [325, 185] on span "Select an option" at bounding box center [325, 184] width 11 height 11
click at [325, 185] on input "Select an option" at bounding box center [325, 184] width 11 height 11
click at [382, 259] on span "Select an option" at bounding box center [382, 258] width 11 height 11
click at [382, 259] on input "Select an option" at bounding box center [382, 258] width 11 height 11
click at [559, 226] on span "Select an option" at bounding box center [557, 221] width 11 height 11
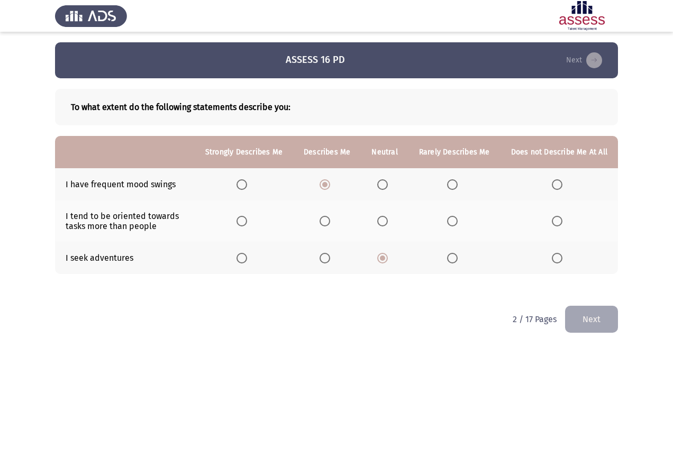
click at [559, 226] on input "Select an option" at bounding box center [557, 221] width 11 height 11
click at [590, 328] on button "Next" at bounding box center [591, 319] width 53 height 27
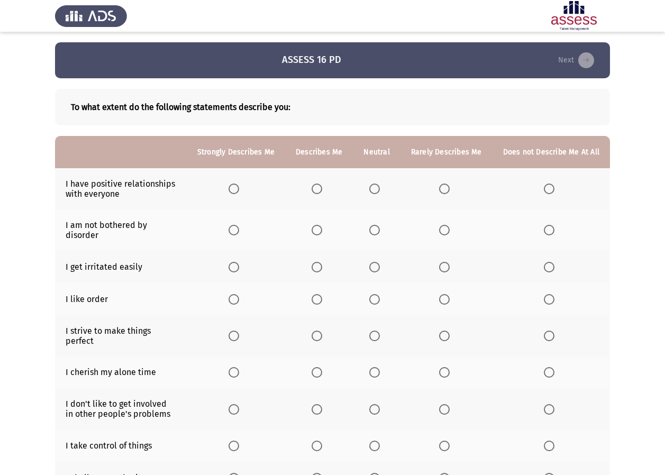
click at [239, 184] on span "Select an option" at bounding box center [234, 189] width 11 height 11
click at [239, 184] on input "Select an option" at bounding box center [234, 189] width 11 height 11
click at [380, 227] on span "Select an option" at bounding box center [374, 230] width 11 height 11
click at [380, 227] on input "Select an option" at bounding box center [374, 230] width 11 height 11
click at [233, 284] on th at bounding box center [236, 299] width 98 height 32
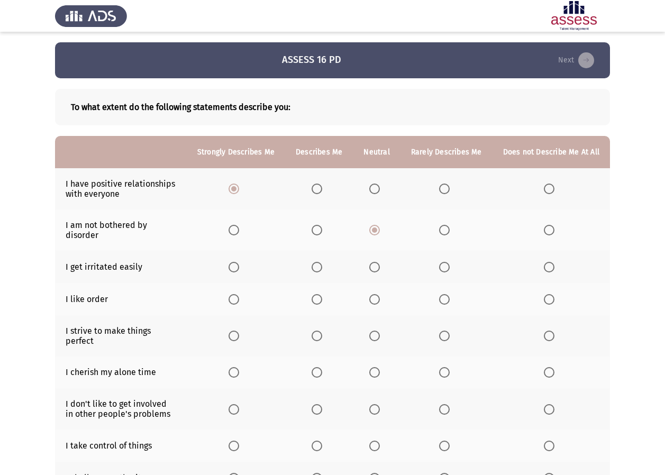
click at [238, 294] on span "Select an option" at bounding box center [234, 299] width 11 height 11
click at [238, 294] on input "Select an option" at bounding box center [234, 299] width 11 height 11
click at [384, 262] on label "Select an option" at bounding box center [376, 267] width 15 height 11
click at [380, 262] on input "Select an option" at bounding box center [374, 267] width 11 height 11
click at [322, 331] on span "Select an option" at bounding box center [317, 336] width 11 height 11
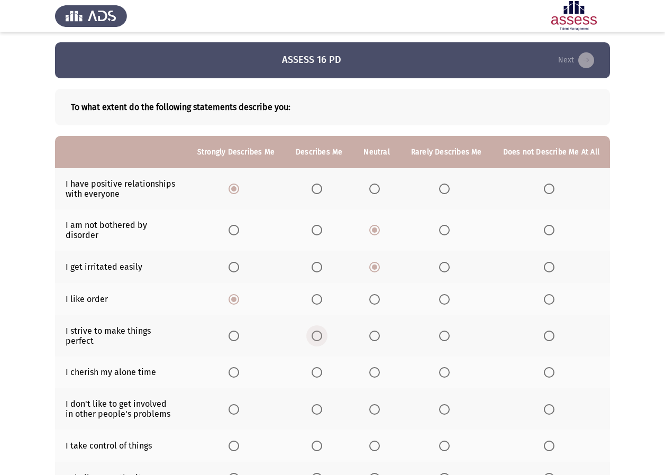
click at [322, 331] on input "Select an option" at bounding box center [317, 336] width 11 height 11
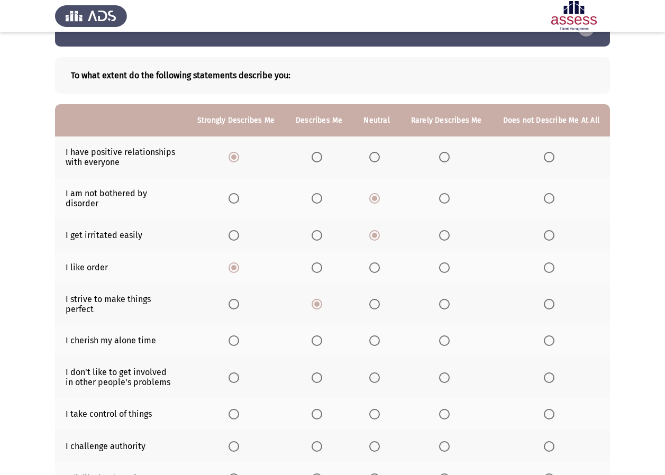
scroll to position [53, 0]
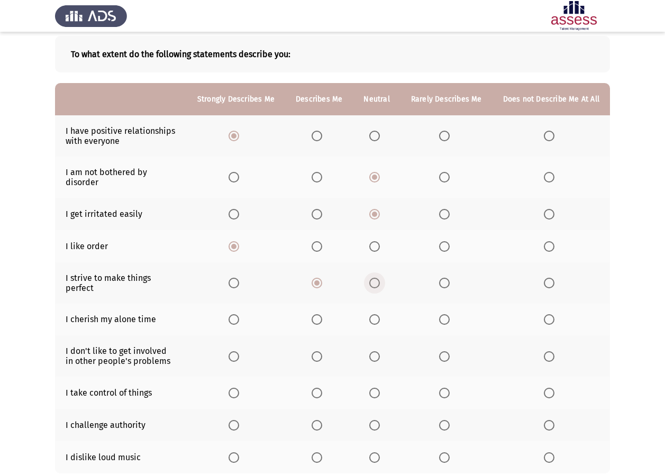
click at [379, 278] on span "Select an option" at bounding box center [374, 283] width 11 height 11
click at [379, 278] on input "Select an option" at bounding box center [374, 283] width 11 height 11
click at [448, 314] on span "Select an option" at bounding box center [444, 319] width 11 height 11
click at [448, 314] on input "Select an option" at bounding box center [444, 319] width 11 height 11
click at [447, 351] on span "Select an option" at bounding box center [444, 356] width 11 height 11
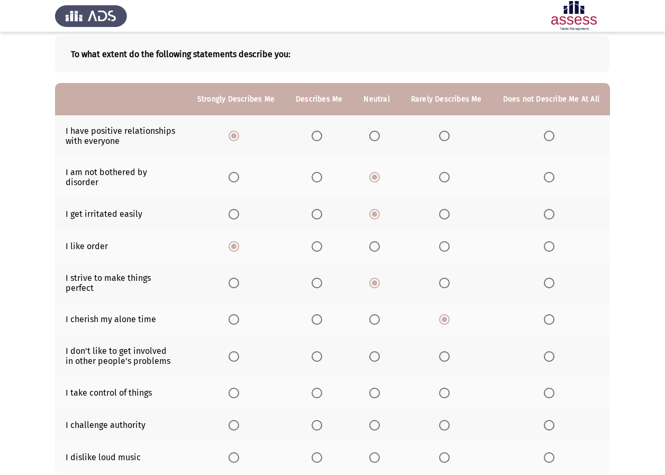
click at [447, 351] on input "Select an option" at bounding box center [444, 356] width 11 height 11
click at [319, 388] on span "Select an option" at bounding box center [317, 393] width 11 height 11
click at [319, 388] on input "Select an option" at bounding box center [317, 393] width 11 height 11
click at [380, 453] on span "Select an option" at bounding box center [374, 458] width 11 height 11
click at [380, 453] on input "Select an option" at bounding box center [374, 458] width 11 height 11
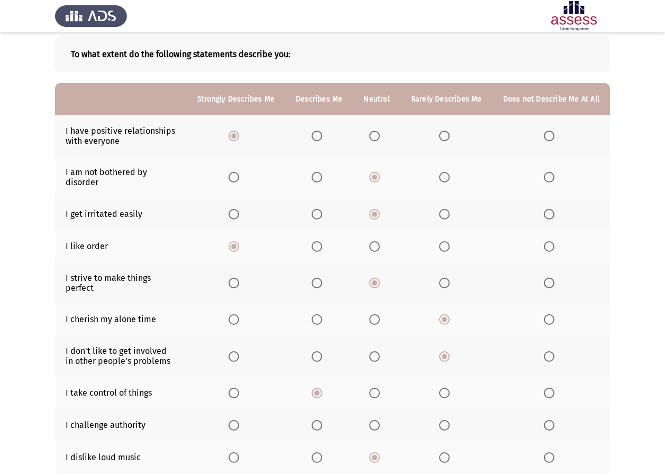
click at [320, 420] on span "Select an option" at bounding box center [317, 425] width 11 height 11
click at [320, 420] on input "Select an option" at bounding box center [317, 425] width 11 height 11
click at [453, 420] on label "Select an option" at bounding box center [446, 425] width 15 height 11
click at [450, 420] on input "Select an option" at bounding box center [444, 425] width 11 height 11
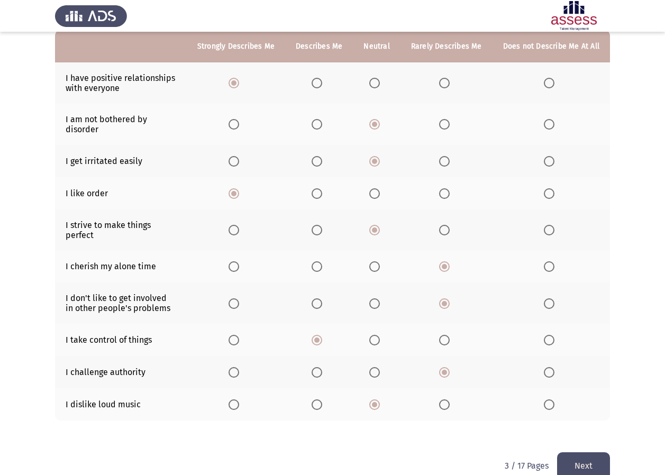
click at [574, 445] on div "ASSESS 16 PD Next To what extent do the following statements describe you: Stro…" at bounding box center [332, 194] width 555 height 516
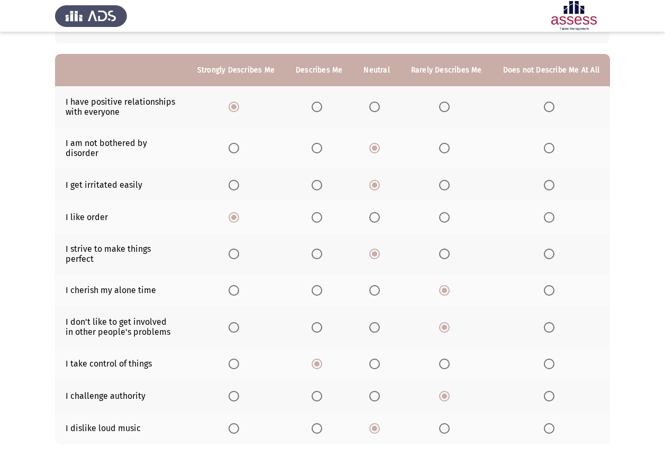
scroll to position [107, 0]
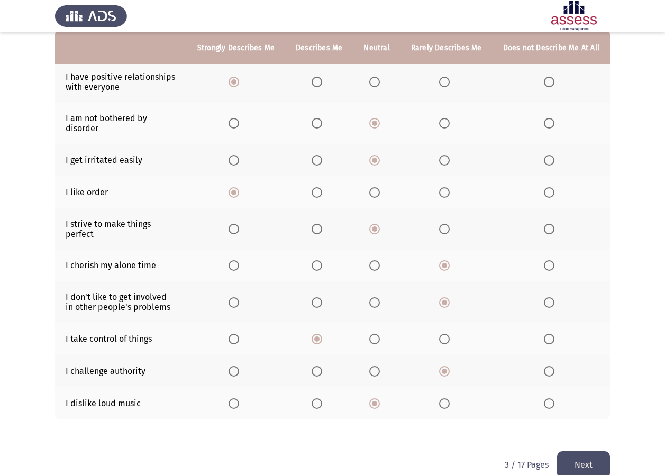
click at [595, 451] on button "Next" at bounding box center [583, 464] width 53 height 27
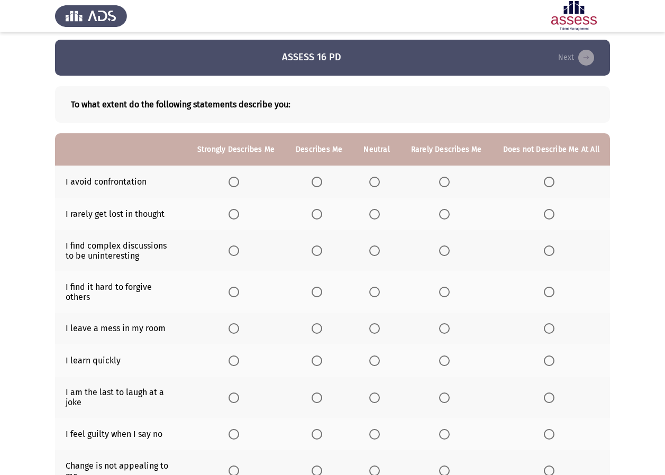
scroll to position [0, 0]
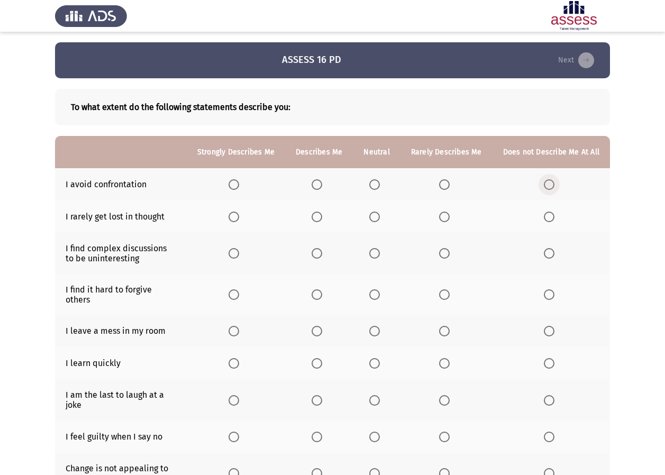
click at [548, 186] on span "Select an option" at bounding box center [549, 184] width 11 height 11
click at [548, 186] on input "Select an option" at bounding box center [549, 184] width 11 height 11
click at [238, 256] on span "Select an option" at bounding box center [234, 253] width 11 height 11
click at [238, 256] on input "Select an option" at bounding box center [234, 253] width 11 height 11
click at [244, 230] on th at bounding box center [236, 217] width 98 height 32
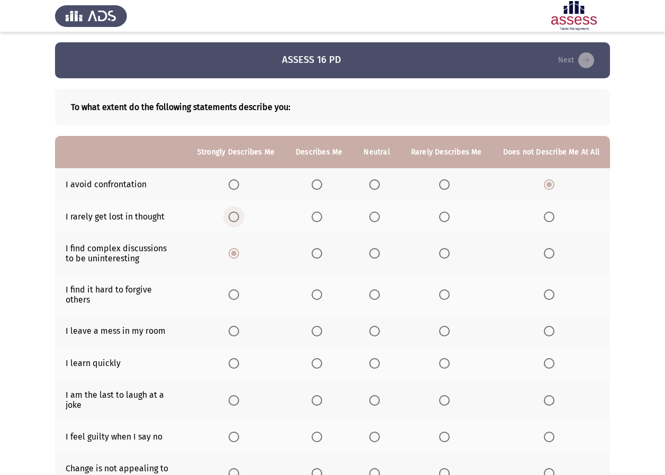
click at [239, 221] on span "Select an option" at bounding box center [234, 217] width 11 height 11
click at [239, 221] on input "Select an option" at bounding box center [234, 217] width 11 height 11
click at [239, 257] on span "Select an option" at bounding box center [234, 253] width 11 height 11
click at [239, 257] on input "Select an option" at bounding box center [234, 253] width 11 height 11
click at [551, 258] on span "Select an option" at bounding box center [549, 253] width 11 height 11
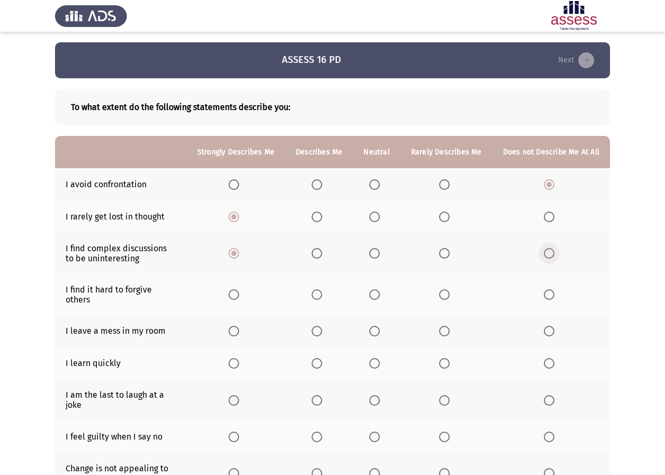
click at [551, 258] on input "Select an option" at bounding box center [549, 253] width 11 height 11
click at [316, 290] on span "Select an option" at bounding box center [317, 295] width 11 height 11
click at [316, 290] on input "Select an option" at bounding box center [317, 295] width 11 height 11
click at [378, 326] on span "Select an option" at bounding box center [374, 331] width 11 height 11
click at [378, 326] on input "Select an option" at bounding box center [374, 331] width 11 height 11
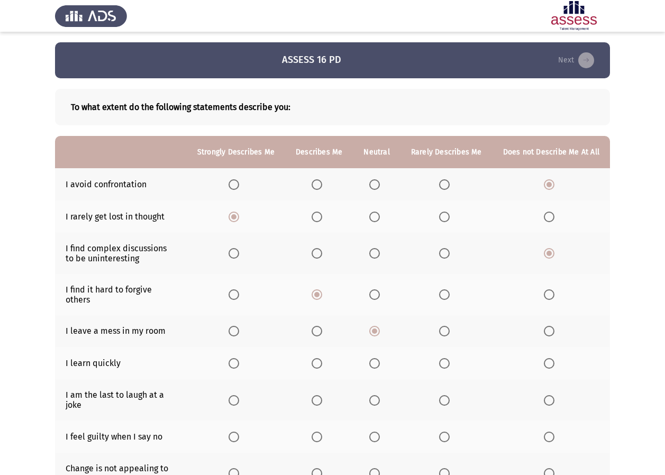
click at [554, 326] on span "Select an option" at bounding box center [549, 331] width 11 height 11
click at [554, 326] on input "Select an option" at bounding box center [549, 331] width 11 height 11
click at [238, 358] on span "Select an option" at bounding box center [234, 363] width 11 height 11
click at [238, 358] on input "Select an option" at bounding box center [234, 363] width 11 height 11
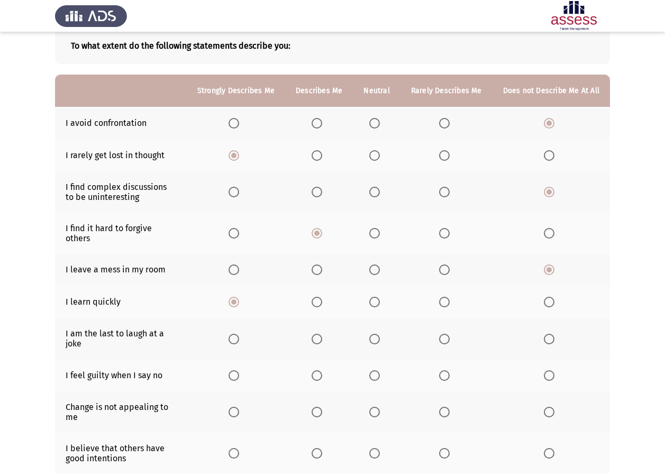
scroll to position [53, 0]
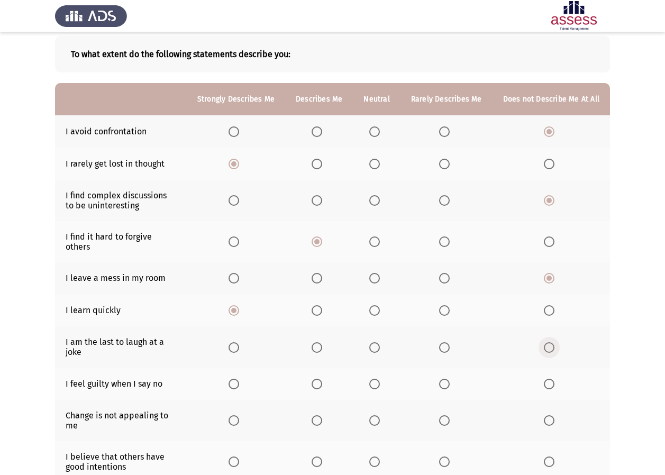
click at [548, 342] on span "Select an option" at bounding box center [549, 347] width 11 height 11
click at [548, 342] on input "Select an option" at bounding box center [549, 347] width 11 height 11
click at [322, 379] on span "Select an option" at bounding box center [317, 384] width 11 height 11
click at [322, 379] on input "Select an option" at bounding box center [317, 384] width 11 height 11
click at [379, 379] on span "Select an option" at bounding box center [374, 384] width 11 height 11
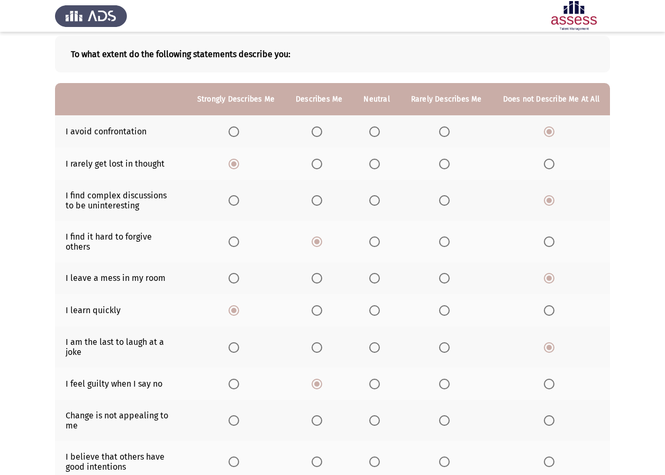
click at [379, 379] on input "Select an option" at bounding box center [374, 384] width 11 height 11
click at [548, 417] on span "Select an option" at bounding box center [549, 420] width 11 height 11
click at [548, 417] on input "Select an option" at bounding box center [549, 420] width 11 height 11
click at [447, 457] on mat-radio-button "Select an option" at bounding box center [446, 462] width 15 height 11
click at [446, 460] on th at bounding box center [447, 461] width 92 height 41
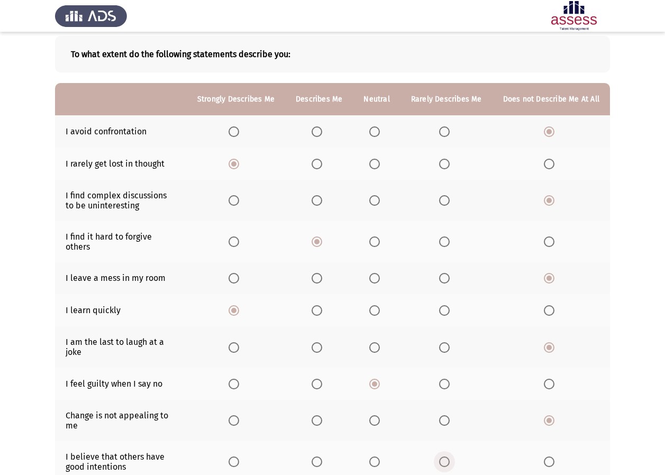
click at [449, 457] on span "Select an option" at bounding box center [444, 462] width 11 height 11
click at [449, 457] on input "Select an option" at bounding box center [444, 462] width 11 height 11
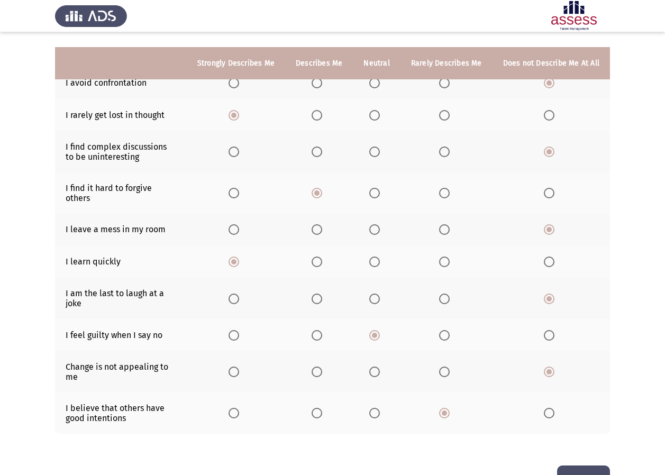
scroll to position [125, 0]
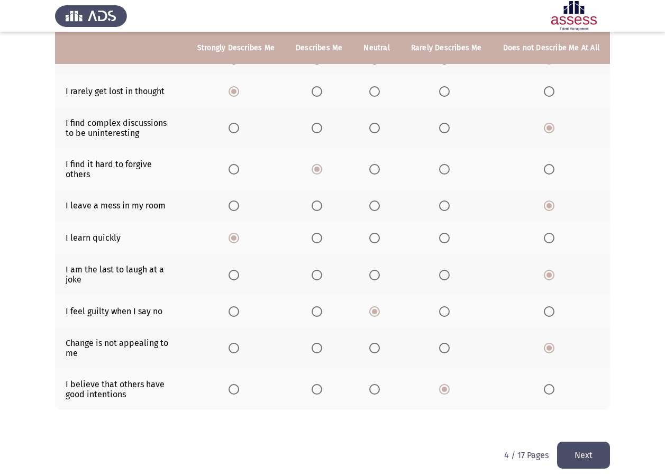
click at [592, 442] on button "Next" at bounding box center [583, 455] width 53 height 27
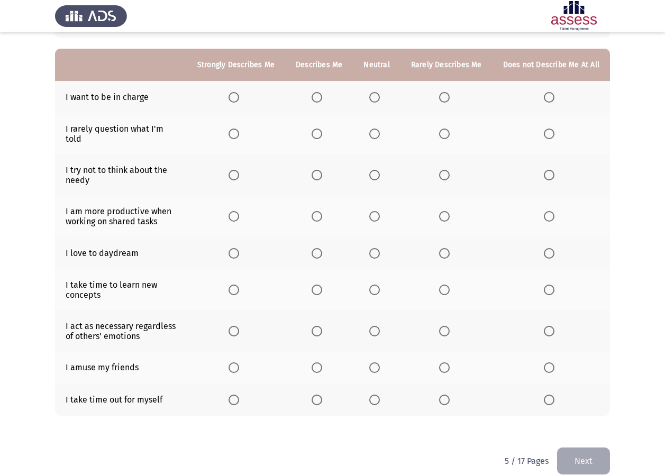
scroll to position [93, 0]
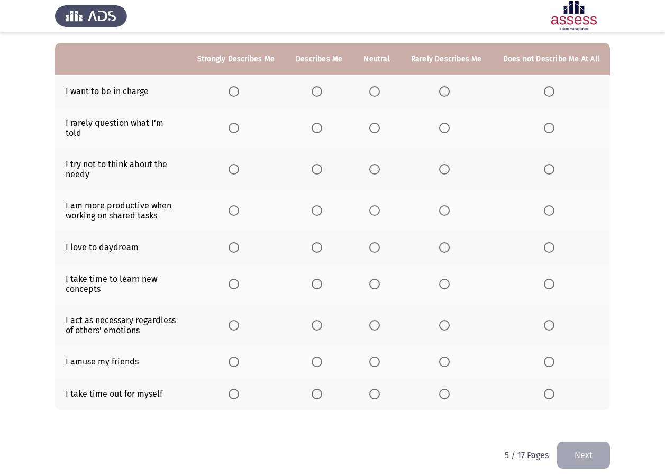
click at [243, 389] on label "Select an option" at bounding box center [236, 394] width 15 height 11
click at [239, 389] on input "Select an option" at bounding box center [234, 394] width 11 height 11
click at [550, 357] on span "Select an option" at bounding box center [549, 362] width 11 height 11
click at [550, 357] on input "Select an option" at bounding box center [549, 362] width 11 height 11
click at [555, 322] on th at bounding box center [552, 325] width 118 height 41
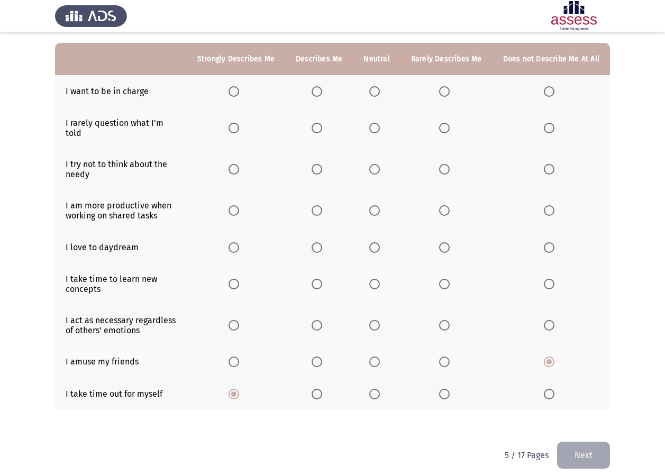
click at [554, 320] on span "Select an option" at bounding box center [549, 325] width 11 height 11
click at [554, 320] on input "Select an option" at bounding box center [549, 325] width 11 height 11
click at [554, 279] on span "Select an option" at bounding box center [549, 284] width 11 height 11
click at [554, 279] on input "Select an option" at bounding box center [549, 284] width 11 height 11
click at [380, 242] on span "Select an option" at bounding box center [374, 247] width 11 height 11
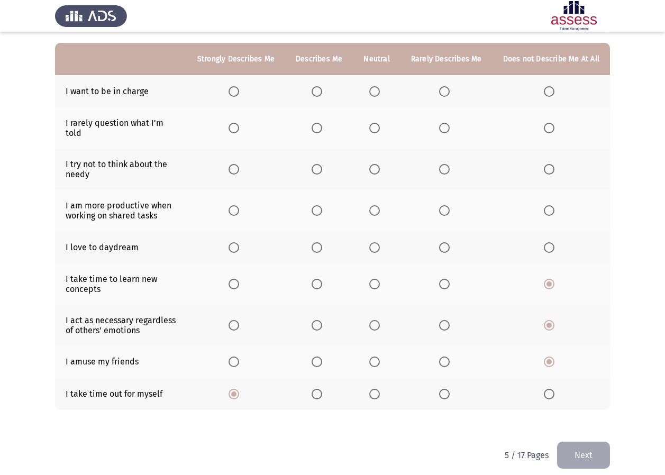
click at [380, 242] on input "Select an option" at bounding box center [374, 247] width 11 height 11
click at [447, 244] on th at bounding box center [447, 247] width 92 height 32
click at [448, 243] on th at bounding box center [447, 247] width 92 height 32
click at [448, 243] on span "Select an option" at bounding box center [444, 247] width 11 height 11
click at [448, 243] on input "Select an option" at bounding box center [444, 247] width 11 height 11
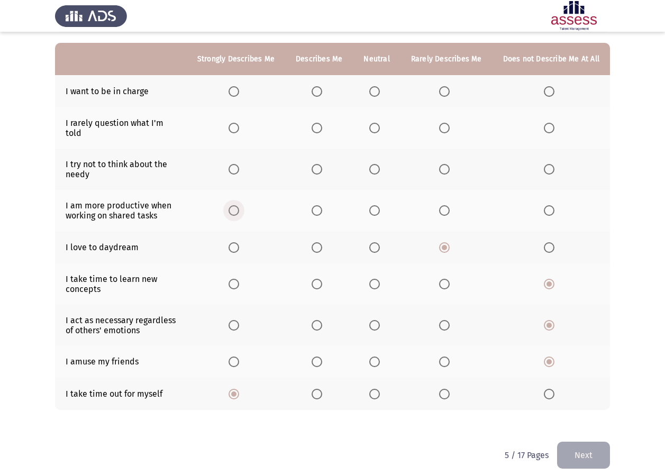
click at [239, 205] on span "Select an option" at bounding box center [234, 210] width 11 height 11
click at [239, 205] on input "Select an option" at bounding box center [234, 210] width 11 height 11
click at [232, 160] on th at bounding box center [236, 169] width 98 height 41
click at [321, 164] on span "Select an option" at bounding box center [317, 169] width 11 height 11
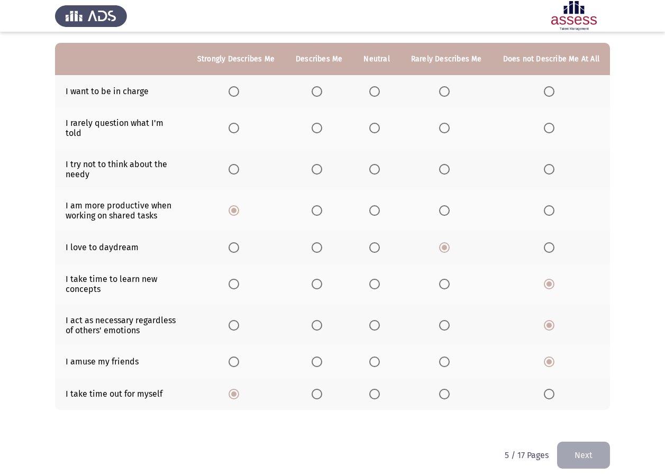
click at [321, 164] on input "Select an option" at bounding box center [317, 169] width 11 height 11
click at [377, 164] on span "Select an option" at bounding box center [374, 169] width 11 height 11
click at [377, 164] on input "Select an option" at bounding box center [374, 169] width 11 height 11
click at [369, 124] on th at bounding box center [376, 127] width 47 height 41
click at [373, 126] on span "Select an option" at bounding box center [374, 128] width 11 height 11
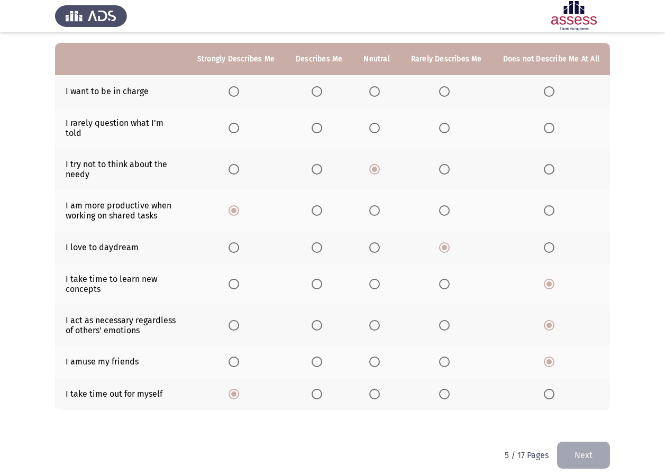
click at [373, 126] on input "Select an option" at bounding box center [374, 128] width 11 height 11
click at [232, 102] on th at bounding box center [236, 91] width 98 height 32
click at [239, 98] on th at bounding box center [236, 91] width 98 height 32
click at [239, 94] on span "Select an option" at bounding box center [234, 91] width 11 height 11
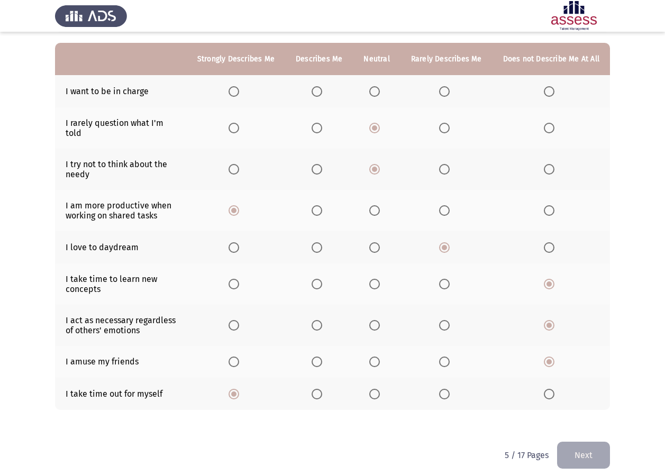
click at [239, 94] on input "Select an option" at bounding box center [234, 91] width 11 height 11
click at [583, 442] on button "Next" at bounding box center [583, 455] width 53 height 27
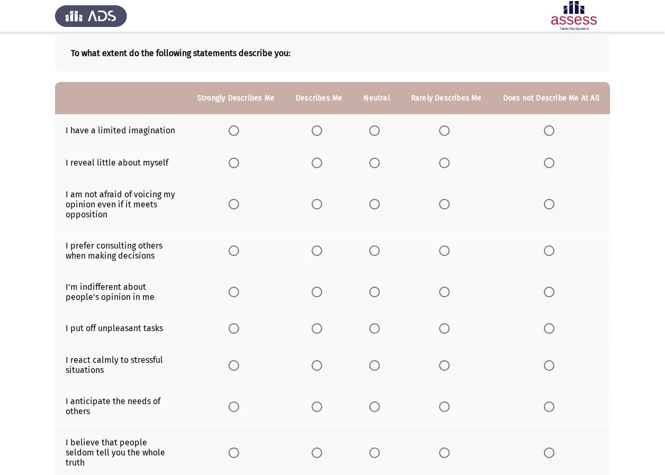
scroll to position [48, 0]
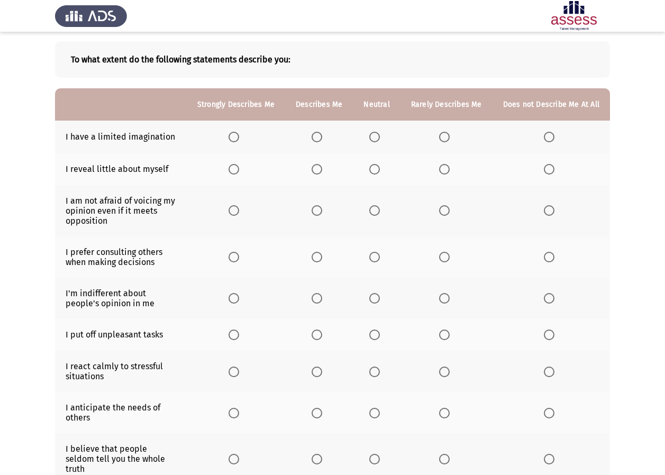
click at [376, 143] on th at bounding box center [376, 137] width 47 height 32
click at [379, 129] on th at bounding box center [376, 137] width 47 height 32
click at [376, 138] on span "Select an option" at bounding box center [374, 137] width 11 height 11
click at [376, 138] on input "Select an option" at bounding box center [374, 137] width 11 height 11
click at [322, 168] on span "Select an option" at bounding box center [317, 169] width 11 height 11
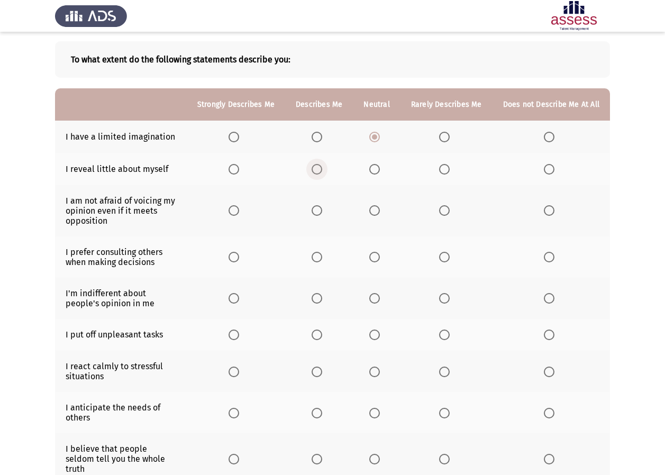
click at [322, 168] on input "Select an option" at bounding box center [317, 169] width 11 height 11
click at [450, 208] on span "Select an option" at bounding box center [444, 210] width 11 height 11
click at [450, 208] on input "Select an option" at bounding box center [444, 210] width 11 height 11
click at [447, 258] on span "Select an option" at bounding box center [444, 257] width 11 height 11
click at [447, 258] on input "Select an option" at bounding box center [444, 257] width 11 height 11
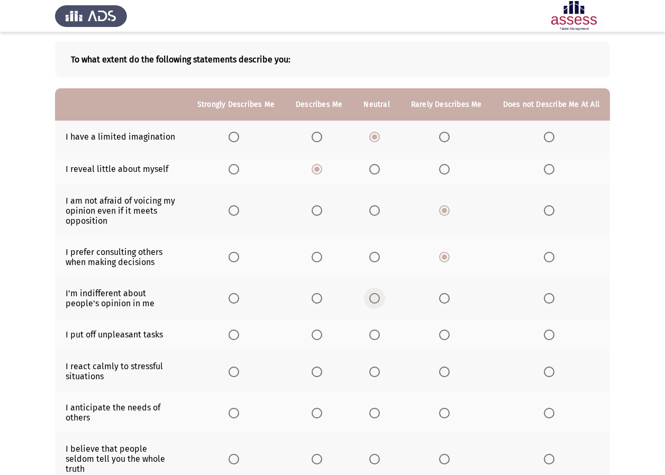
click at [377, 297] on span "Select an option" at bounding box center [374, 298] width 11 height 11
click at [377, 297] on input "Select an option" at bounding box center [374, 298] width 11 height 11
click at [558, 334] on label "Select an option" at bounding box center [551, 335] width 15 height 11
click at [555, 334] on input "Select an option" at bounding box center [549, 335] width 11 height 11
click at [375, 367] on span "Select an option" at bounding box center [374, 372] width 11 height 11
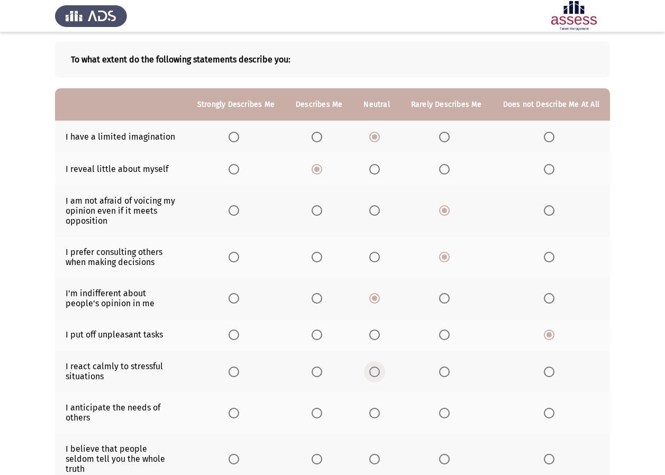
click at [375, 367] on input "Select an option" at bounding box center [374, 372] width 11 height 11
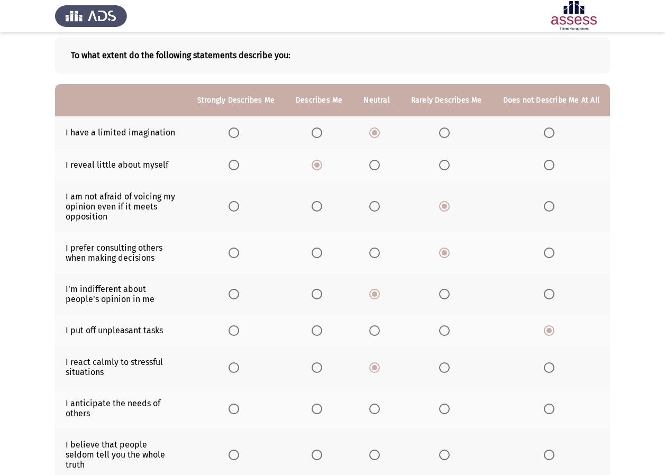
scroll to position [53, 0]
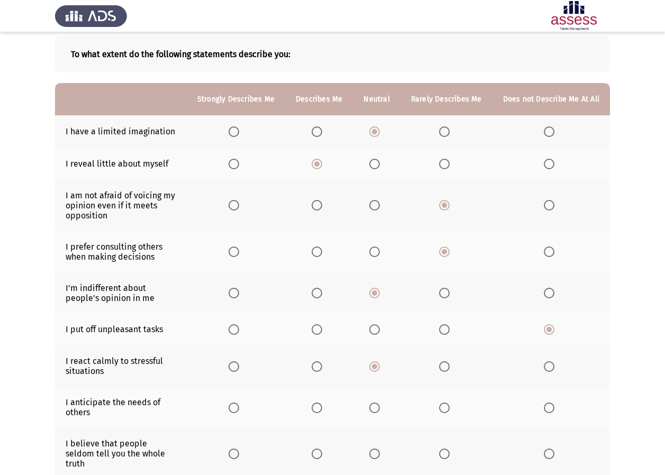
click at [450, 366] on span "Select an option" at bounding box center [444, 367] width 11 height 11
click at [450, 366] on input "Select an option" at bounding box center [444, 367] width 11 height 11
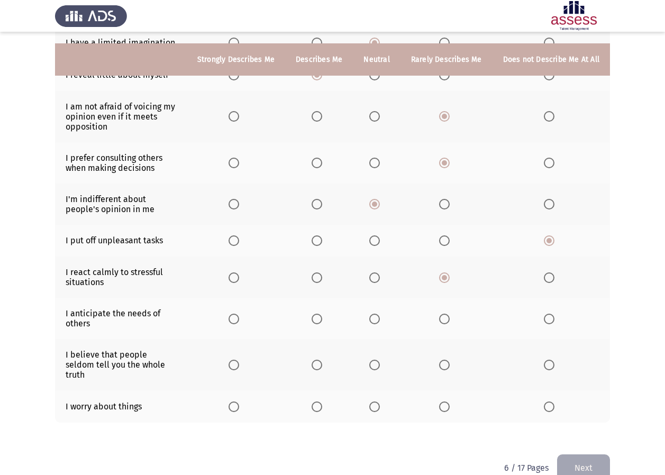
scroll to position [153, 0]
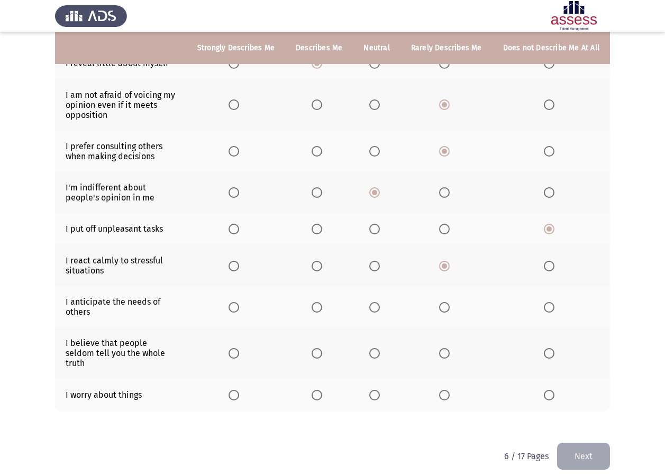
click at [323, 379] on th at bounding box center [319, 395] width 68 height 32
click at [449, 379] on th at bounding box center [447, 395] width 92 height 32
click at [445, 390] on span "Select an option" at bounding box center [444, 395] width 11 height 11
click at [445, 390] on input "Select an option" at bounding box center [444, 395] width 11 height 11
click at [453, 355] on th at bounding box center [447, 353] width 92 height 51
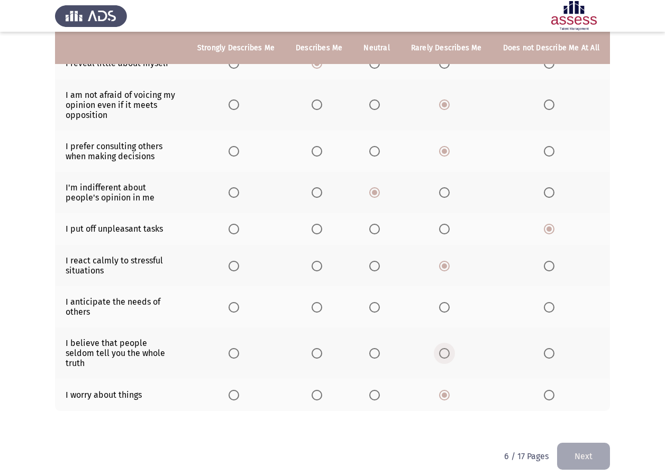
click at [447, 348] on span "Select an option" at bounding box center [444, 353] width 11 height 11
click at [447, 348] on input "Select an option" at bounding box center [444, 353] width 11 height 11
click at [379, 305] on span "Select an option" at bounding box center [374, 307] width 11 height 11
click at [379, 305] on input "Select an option" at bounding box center [374, 307] width 11 height 11
click at [599, 448] on button "Next" at bounding box center [583, 456] width 53 height 27
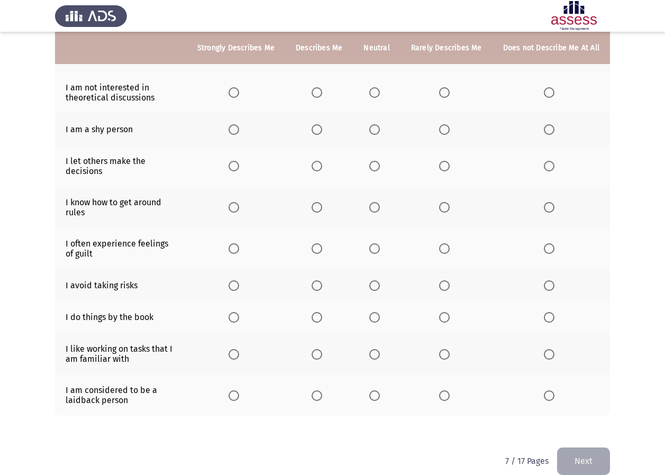
scroll to position [148, 0]
click at [549, 390] on span "Select an option" at bounding box center [549, 395] width 11 height 11
click at [549, 390] on input "Select an option" at bounding box center [549, 395] width 11 height 11
click at [442, 350] on span "Select an option" at bounding box center [444, 354] width 11 height 11
click at [442, 350] on input "Select an option" at bounding box center [444, 354] width 11 height 11
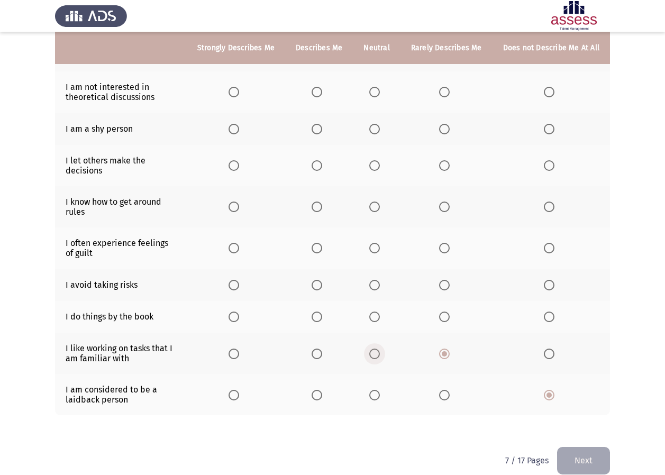
click at [375, 355] on span "Select an option" at bounding box center [374, 354] width 11 height 11
click at [375, 355] on input "Select an option" at bounding box center [374, 354] width 11 height 11
click at [236, 323] on th at bounding box center [236, 317] width 98 height 32
click at [238, 319] on span "Select an option" at bounding box center [234, 317] width 11 height 11
click at [238, 319] on input "Select an option" at bounding box center [234, 317] width 11 height 11
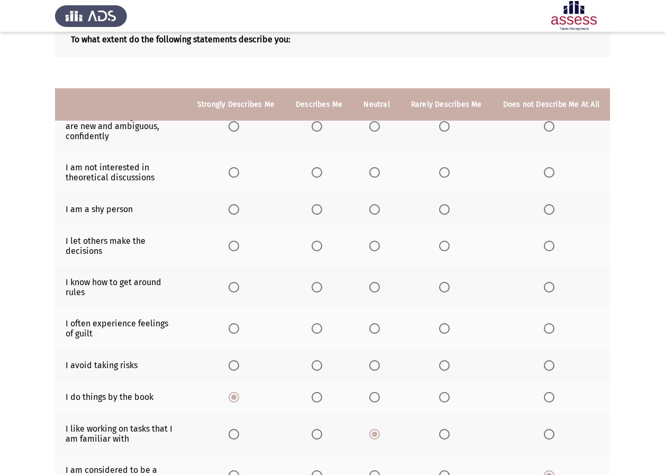
scroll to position [162, 0]
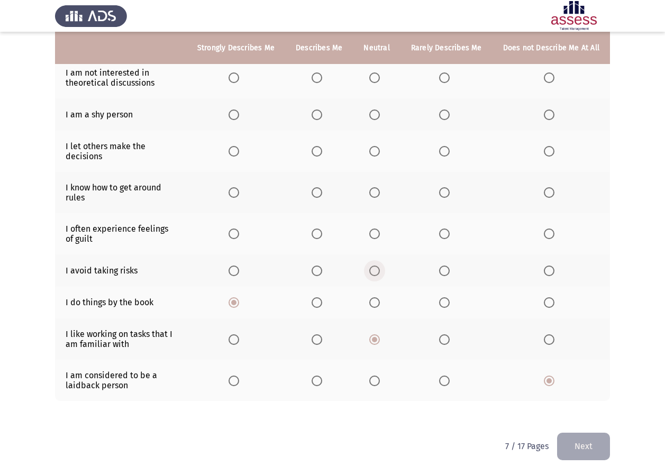
click at [376, 273] on span "Select an option" at bounding box center [374, 271] width 11 height 11
click at [376, 273] on input "Select an option" at bounding box center [374, 271] width 11 height 11
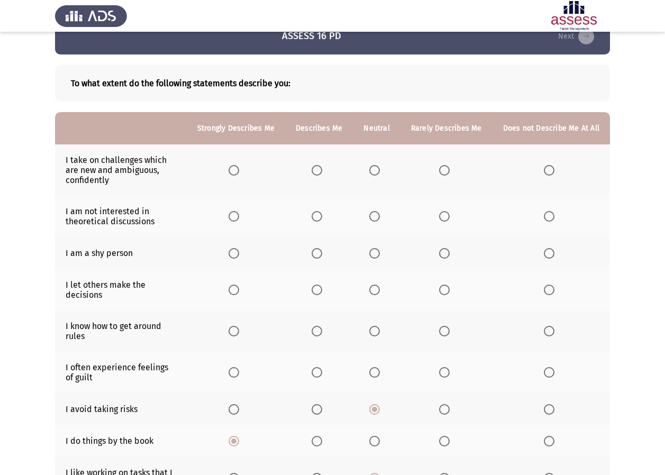
scroll to position [4, 0]
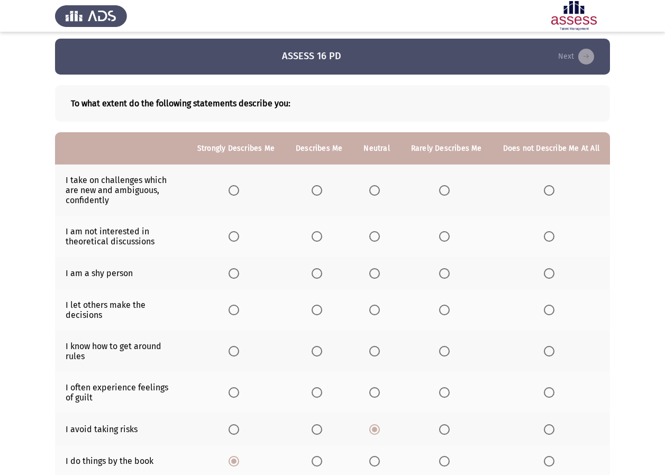
click at [450, 390] on span "Select an option" at bounding box center [444, 392] width 11 height 11
click at [450, 390] on input "Select an option" at bounding box center [444, 392] width 11 height 11
click at [379, 349] on span "Select an option" at bounding box center [374, 351] width 11 height 11
click at [379, 349] on input "Select an option" at bounding box center [374, 351] width 11 height 11
click at [552, 308] on span "Select an option" at bounding box center [549, 310] width 11 height 11
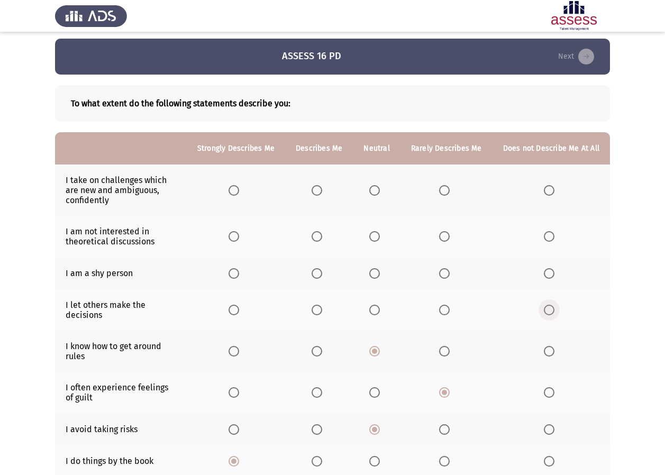
click at [552, 308] on input "Select an option" at bounding box center [549, 310] width 11 height 11
click at [548, 275] on span "Select an option" at bounding box center [549, 273] width 11 height 11
click at [548, 275] on input "Select an option" at bounding box center [549, 273] width 11 height 11
click at [544, 233] on th at bounding box center [552, 236] width 118 height 41
click at [243, 191] on label "Select an option" at bounding box center [236, 190] width 15 height 11
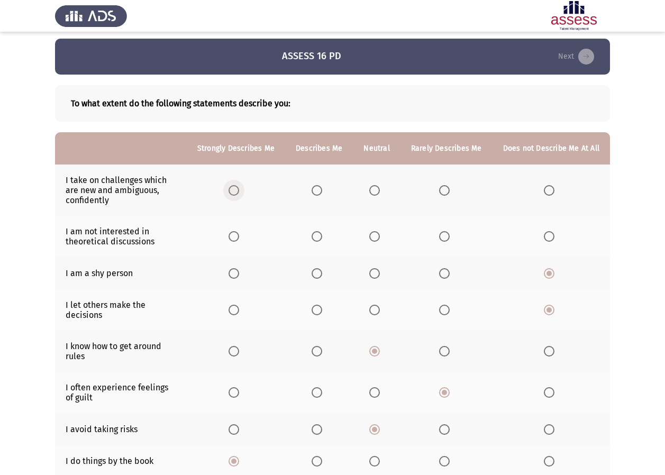
click at [239, 191] on input "Select an option" at bounding box center [234, 190] width 11 height 11
click at [438, 236] on th at bounding box center [447, 236] width 92 height 41
click at [445, 237] on span "Select an option" at bounding box center [445, 237] width 0 height 0
click at [446, 237] on input "Select an option" at bounding box center [444, 236] width 11 height 11
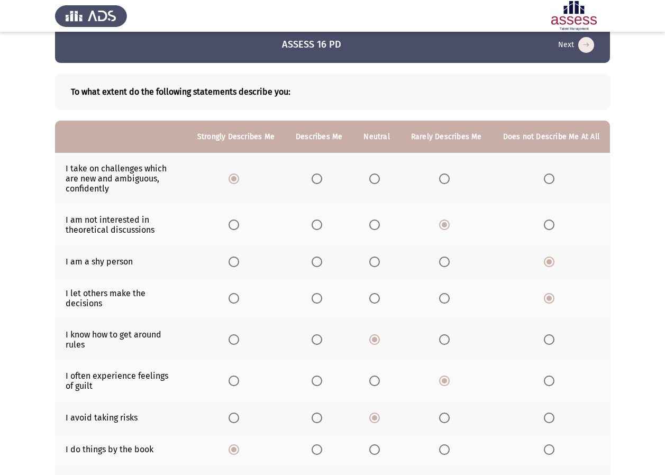
scroll to position [162, 0]
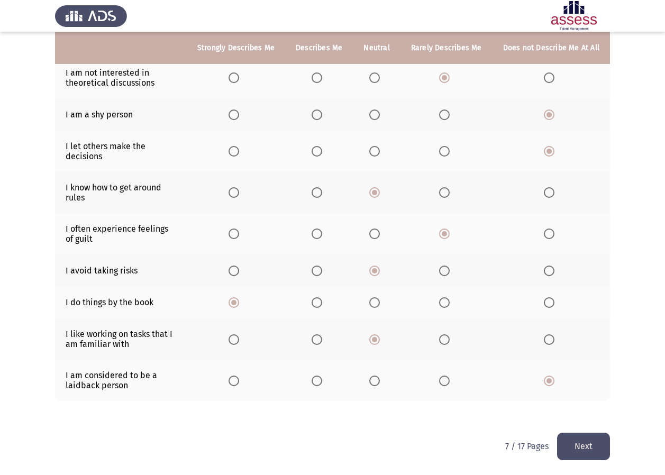
click at [584, 447] on button "Next" at bounding box center [583, 446] width 53 height 27
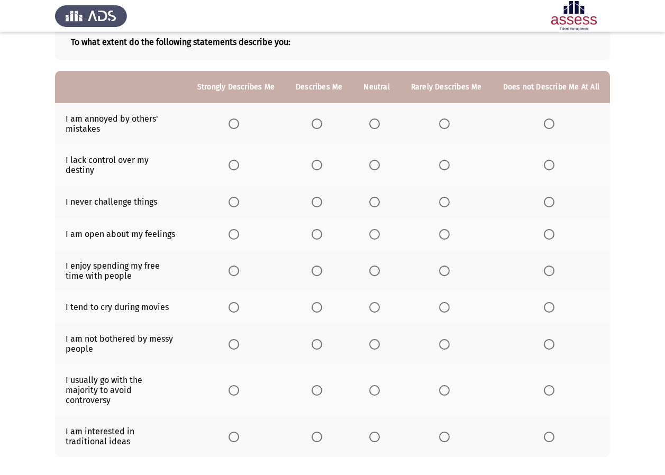
scroll to position [49, 0]
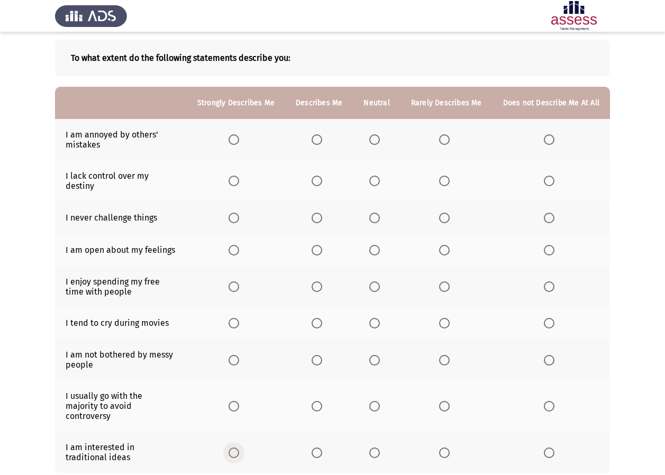
click at [239, 448] on span "Select an option" at bounding box center [234, 453] width 11 height 11
click at [239, 448] on input "Select an option" at bounding box center [234, 453] width 11 height 11
click at [546, 398] on th at bounding box center [552, 406] width 118 height 51
click at [553, 401] on span "Select an option" at bounding box center [549, 406] width 11 height 11
click at [553, 401] on input "Select an option" at bounding box center [549, 406] width 11 height 11
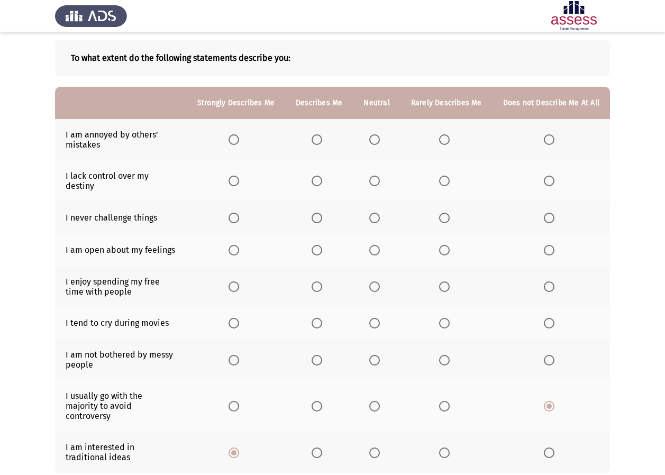
click at [238, 356] on span "Select an option" at bounding box center [234, 360] width 11 height 11
click at [238, 356] on input "Select an option" at bounding box center [234, 360] width 11 height 11
click at [380, 320] on span "Select an option" at bounding box center [374, 323] width 11 height 11
click at [380, 320] on input "Select an option" at bounding box center [374, 323] width 11 height 11
click at [379, 282] on span "Select an option" at bounding box center [374, 287] width 11 height 11
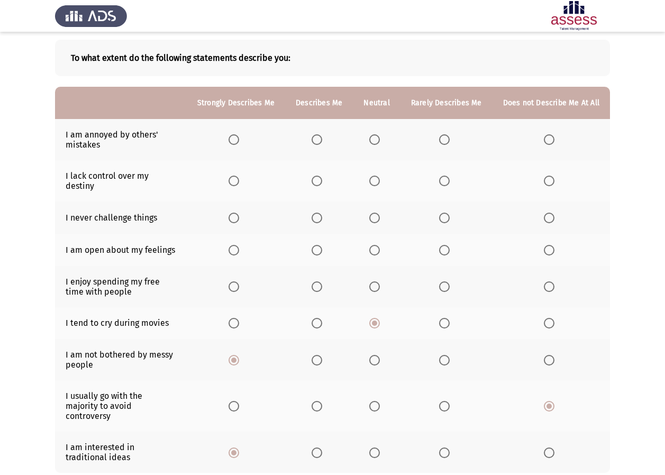
click at [379, 282] on input "Select an option" at bounding box center [374, 287] width 11 height 11
click at [378, 245] on span "Select an option" at bounding box center [374, 250] width 11 height 11
click at [378, 245] on input "Select an option" at bounding box center [374, 250] width 11 height 11
click at [549, 213] on span "Select an option" at bounding box center [549, 218] width 11 height 11
click at [549, 213] on input "Select an option" at bounding box center [549, 218] width 11 height 11
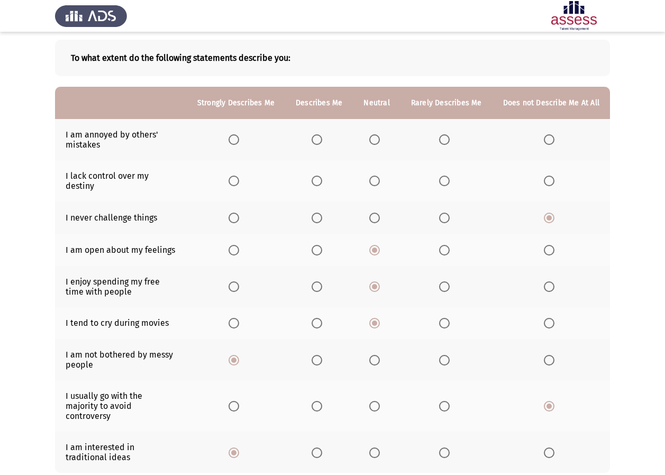
click at [452, 190] on th at bounding box center [447, 180] width 92 height 41
click at [445, 183] on th at bounding box center [447, 180] width 92 height 41
click at [448, 177] on span "Select an option" at bounding box center [444, 181] width 11 height 11
click at [448, 177] on input "Select an option" at bounding box center [444, 181] width 11 height 11
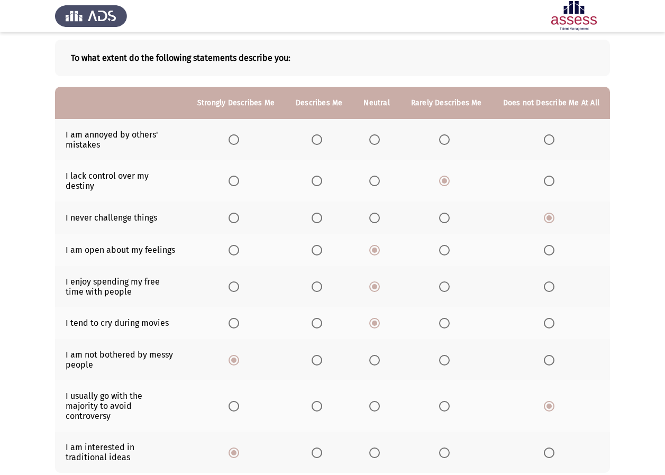
click at [243, 141] on label "Select an option" at bounding box center [236, 139] width 15 height 11
click at [239, 141] on input "Select an option" at bounding box center [234, 139] width 11 height 11
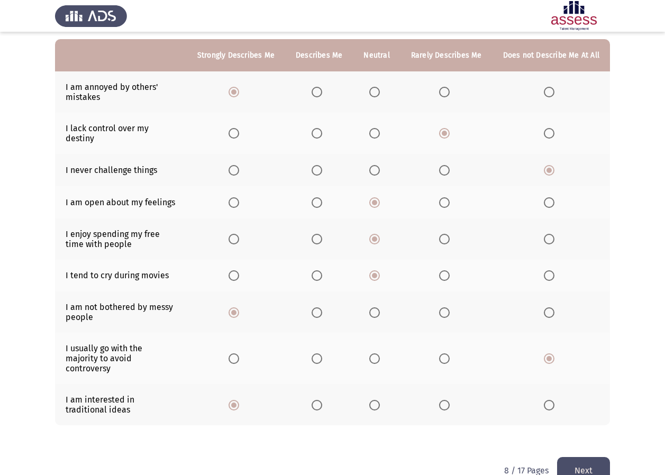
scroll to position [102, 0]
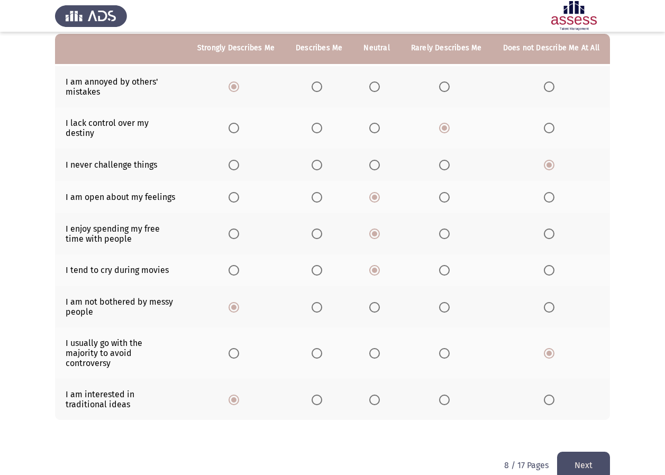
click at [590, 452] on button "Next" at bounding box center [583, 465] width 53 height 27
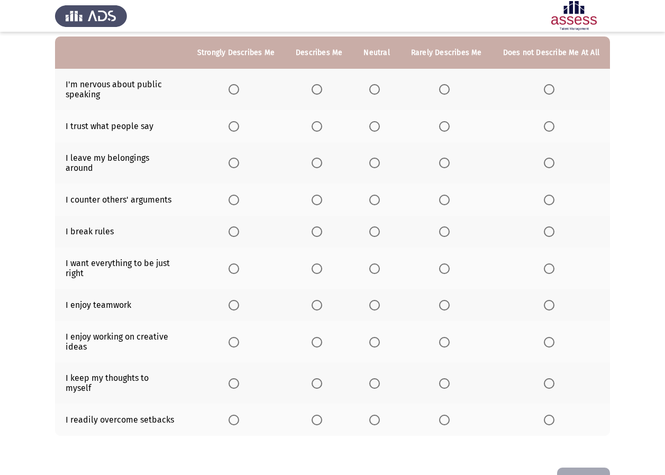
scroll to position [106, 0]
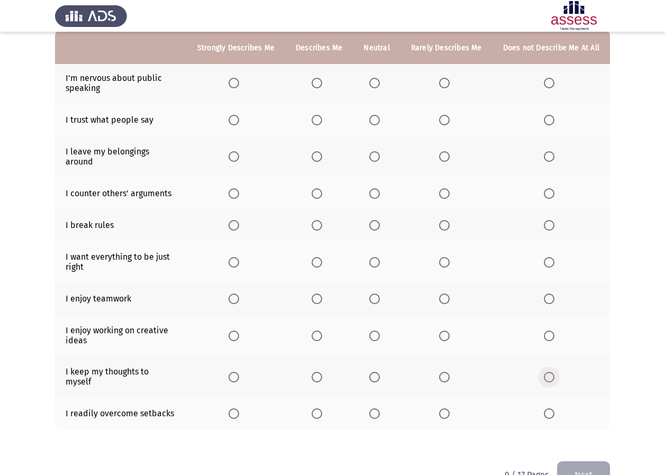
click at [549, 372] on span "Select an option" at bounding box center [549, 377] width 11 height 11
click at [549, 372] on input "Select an option" at bounding box center [549, 377] width 11 height 11
click at [239, 409] on span "Select an option" at bounding box center [234, 414] width 11 height 11
click at [239, 409] on input "Select an option" at bounding box center [234, 414] width 11 height 11
click at [450, 335] on th at bounding box center [447, 335] width 92 height 41
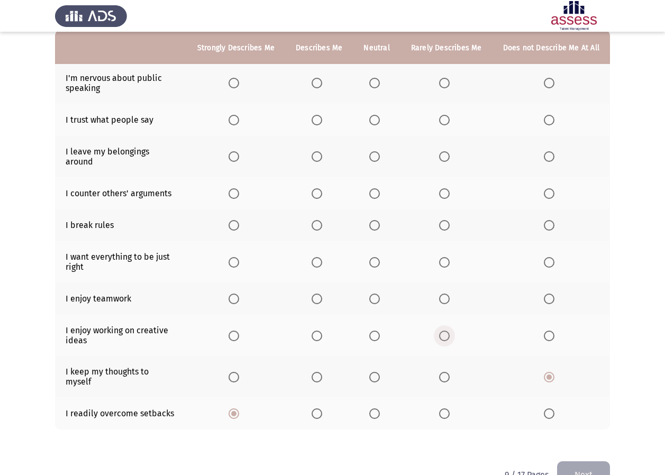
click at [448, 331] on span "Select an option" at bounding box center [444, 336] width 11 height 11
click at [448, 331] on input "Select an option" at bounding box center [444, 336] width 11 height 11
click at [322, 294] on span "Select an option" at bounding box center [317, 299] width 11 height 11
click at [322, 294] on input "Select an option" at bounding box center [317, 299] width 11 height 11
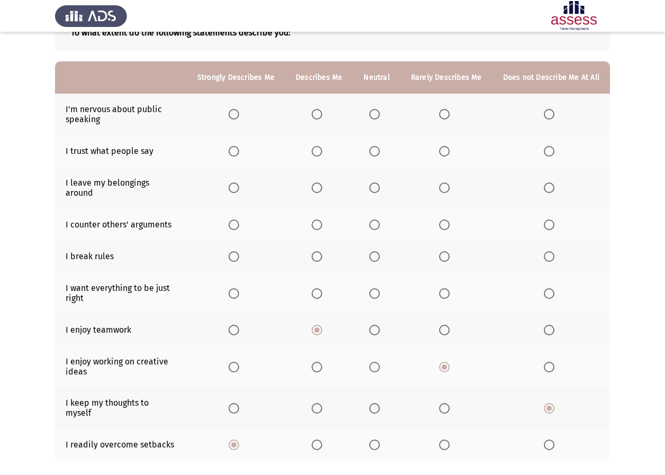
scroll to position [63, 0]
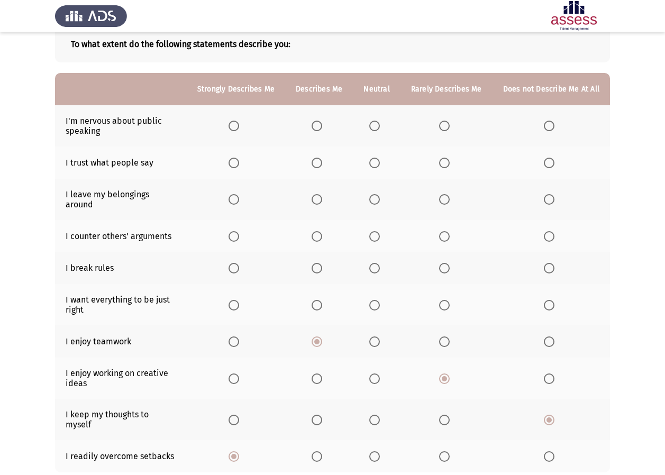
click at [450, 300] on span "Select an option" at bounding box center [444, 305] width 11 height 11
click at [450, 300] on input "Select an option" at bounding box center [444, 305] width 11 height 11
click at [250, 298] on th at bounding box center [236, 304] width 98 height 41
click at [234, 305] on span "Select an option" at bounding box center [234, 305] width 0 height 0
click at [239, 300] on input "Select an option" at bounding box center [234, 305] width 11 height 11
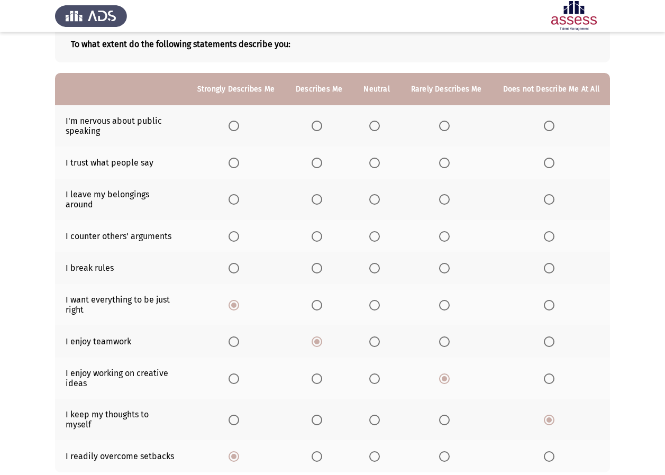
click at [374, 266] on th at bounding box center [376, 268] width 47 height 32
click at [376, 264] on span "Select an option" at bounding box center [374, 268] width 11 height 11
click at [376, 264] on input "Select an option" at bounding box center [374, 268] width 11 height 11
click at [445, 233] on th at bounding box center [447, 236] width 92 height 32
click at [447, 231] on span "Select an option" at bounding box center [444, 236] width 11 height 11
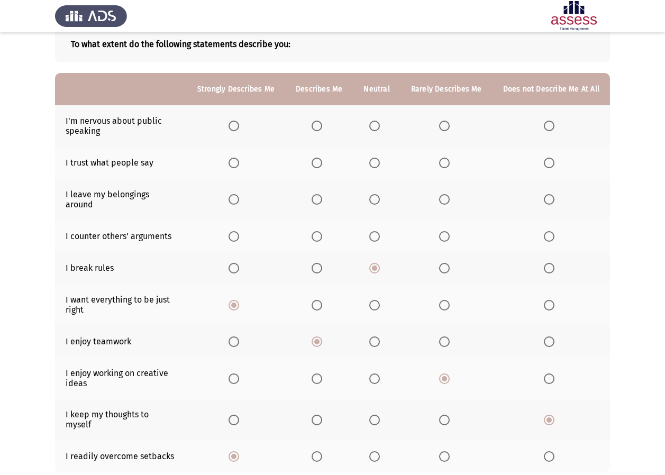
click at [447, 231] on input "Select an option" at bounding box center [444, 236] width 11 height 11
click at [449, 202] on th at bounding box center [447, 199] width 92 height 41
click at [448, 198] on span "Select an option" at bounding box center [444, 199] width 11 height 11
click at [448, 198] on input "Select an option" at bounding box center [444, 199] width 11 height 11
click at [375, 196] on span "Select an option" at bounding box center [374, 199] width 11 height 11
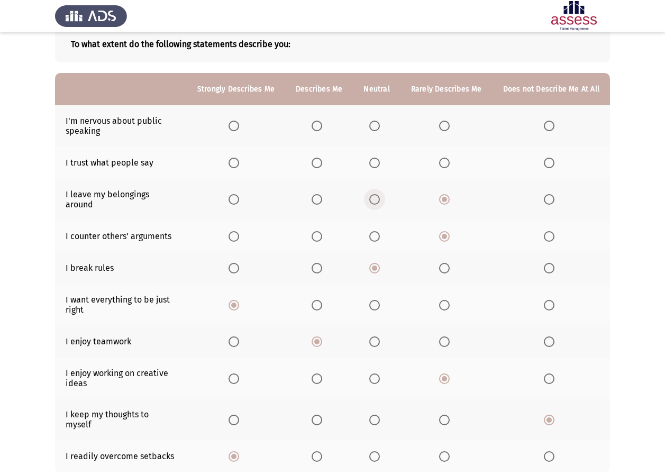
click at [375, 196] on input "Select an option" at bounding box center [374, 199] width 11 height 11
click at [546, 181] on th at bounding box center [552, 199] width 118 height 41
click at [545, 198] on span "Select an option" at bounding box center [549, 199] width 11 height 11
click at [545, 198] on input "Select an option" at bounding box center [549, 199] width 11 height 11
click at [379, 163] on span "Select an option" at bounding box center [374, 163] width 11 height 11
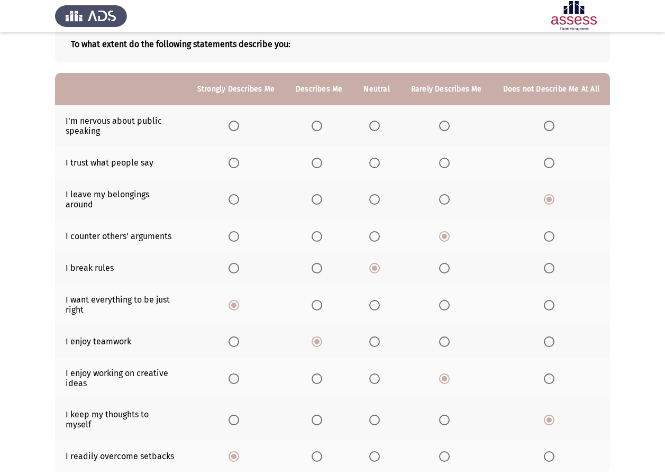
click at [379, 163] on input "Select an option" at bounding box center [374, 163] width 11 height 11
click at [552, 132] on th at bounding box center [552, 125] width 118 height 41
click at [543, 129] on th at bounding box center [552, 125] width 118 height 41
click at [550, 131] on span "Select an option" at bounding box center [549, 126] width 11 height 11
click at [550, 131] on input "Select an option" at bounding box center [549, 126] width 11 height 11
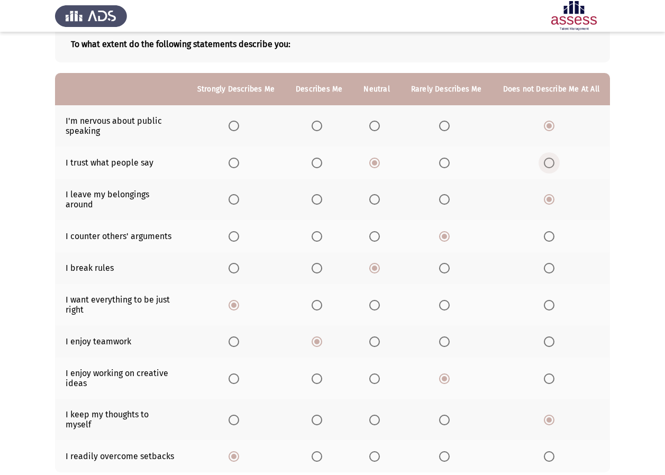
click at [548, 158] on span "Select an option" at bounding box center [549, 163] width 11 height 11
click at [548, 158] on input "Select an option" at bounding box center [549, 163] width 11 height 11
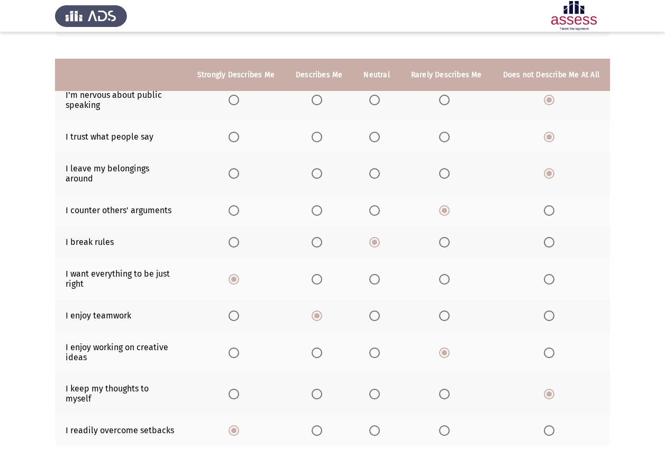
scroll to position [116, 0]
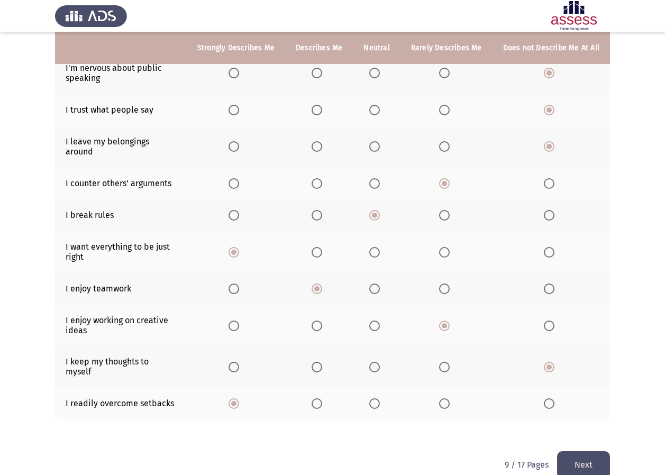
click at [597, 451] on button "Next" at bounding box center [583, 464] width 53 height 27
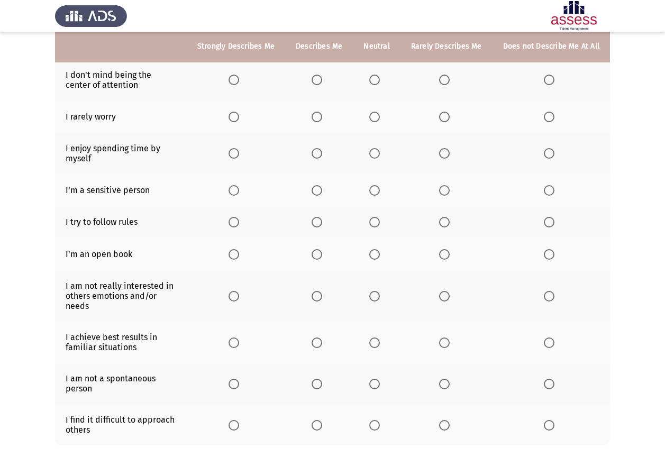
scroll to position [107, 0]
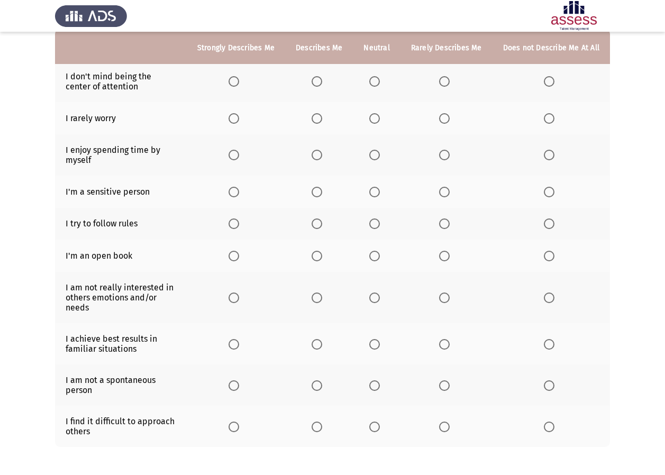
click at [375, 84] on span "Select an option" at bounding box center [374, 81] width 11 height 11
click at [375, 84] on input "Select an option" at bounding box center [374, 81] width 11 height 11
click at [380, 120] on span "Select an option" at bounding box center [374, 118] width 11 height 11
click at [380, 120] on input "Select an option" at bounding box center [374, 118] width 11 height 11
click at [549, 155] on span "Select an option" at bounding box center [549, 155] width 0 height 0
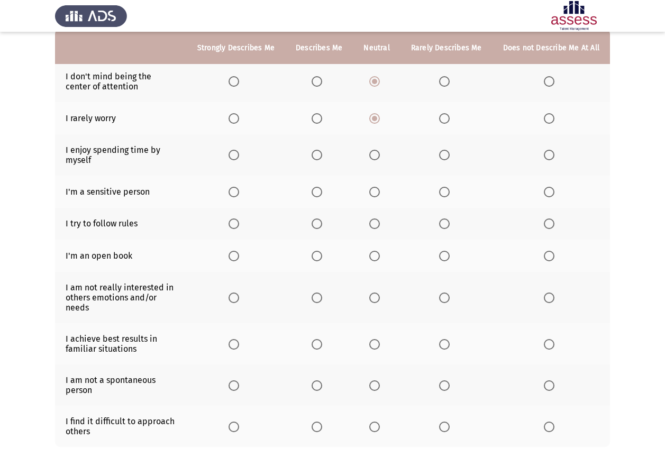
click at [549, 155] on input "Select an option" at bounding box center [549, 155] width 11 height 11
click at [450, 188] on span "Select an option" at bounding box center [444, 192] width 11 height 11
click at [450, 188] on input "Select an option" at bounding box center [444, 192] width 11 height 11
click at [550, 220] on span "Select an option" at bounding box center [549, 224] width 11 height 11
click at [550, 220] on input "Select an option" at bounding box center [549, 224] width 11 height 11
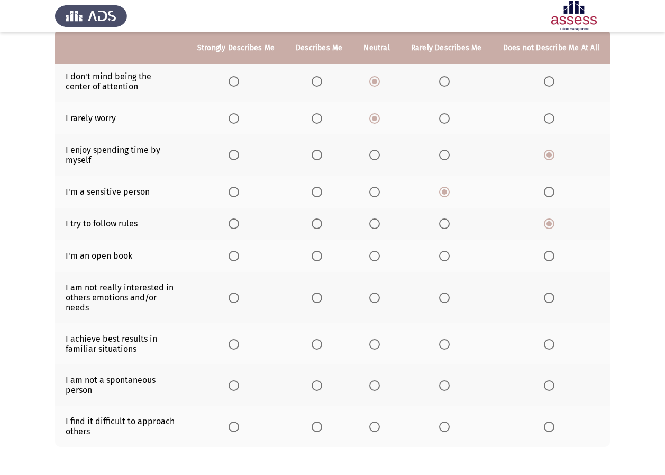
click at [239, 257] on span "Select an option" at bounding box center [234, 256] width 11 height 11
click at [239, 257] on input "Select an option" at bounding box center [234, 256] width 11 height 11
click at [547, 295] on span "Select an option" at bounding box center [549, 298] width 11 height 11
click at [547, 295] on input "Select an option" at bounding box center [549, 298] width 11 height 11
click at [243, 339] on label "Select an option" at bounding box center [236, 344] width 15 height 11
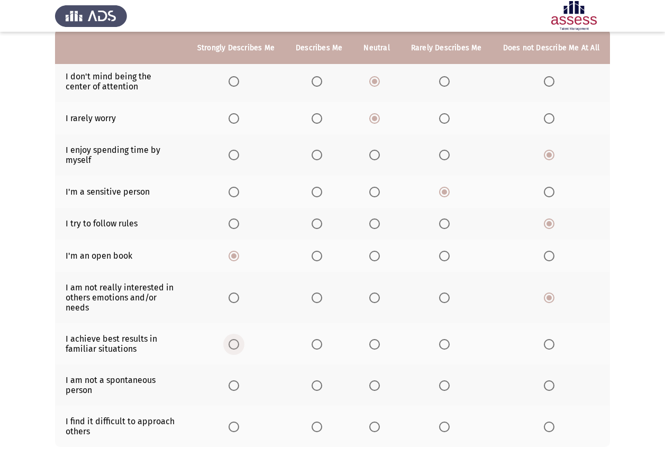
click at [239, 339] on input "Select an option" at bounding box center [234, 344] width 11 height 11
click at [548, 426] on span "Select an option" at bounding box center [549, 427] width 11 height 11
click at [548, 426] on input "Select an option" at bounding box center [549, 427] width 11 height 11
click at [380, 387] on span "Select an option" at bounding box center [374, 386] width 11 height 11
click at [380, 387] on input "Select an option" at bounding box center [374, 386] width 11 height 11
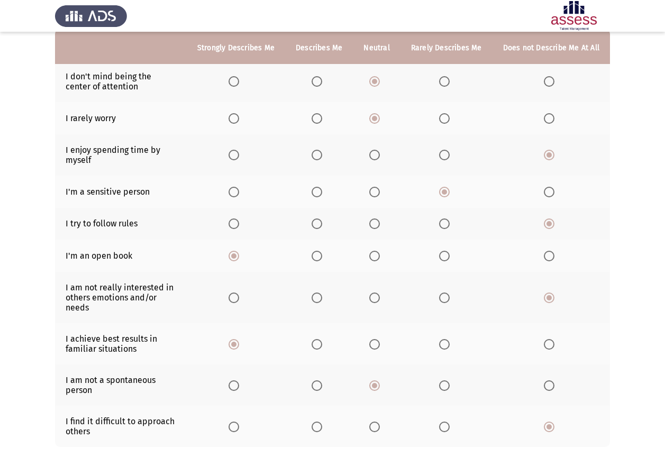
click at [448, 376] on th at bounding box center [447, 385] width 92 height 41
click at [449, 384] on span "Select an option" at bounding box center [444, 386] width 11 height 11
click at [449, 384] on input "Select an option" at bounding box center [444, 386] width 11 height 11
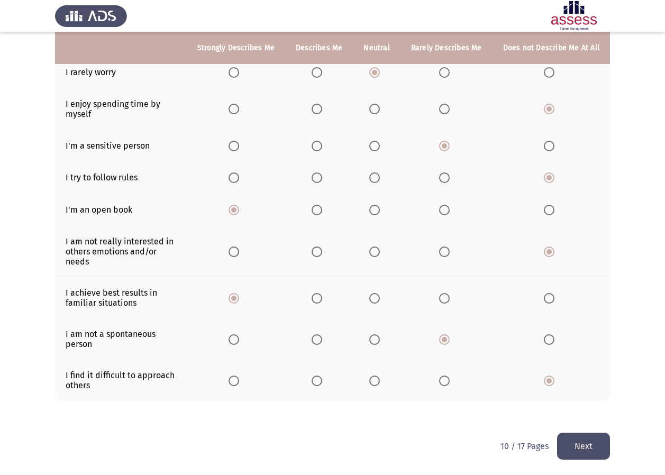
click at [591, 440] on button "Next" at bounding box center [583, 446] width 53 height 27
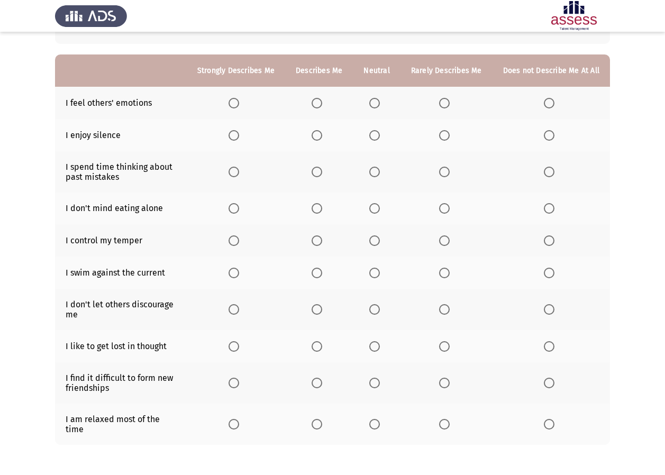
scroll to position [63, 0]
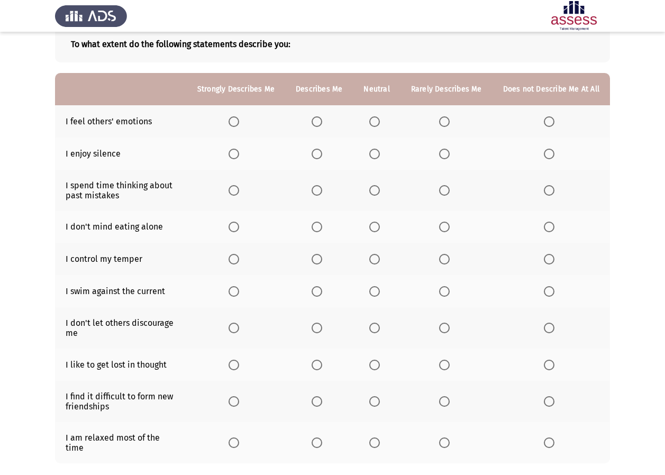
click at [446, 121] on span "Select an option" at bounding box center [444, 121] width 11 height 11
click at [446, 121] on input "Select an option" at bounding box center [444, 121] width 11 height 11
click at [380, 158] on span "Select an option" at bounding box center [374, 154] width 11 height 11
click at [380, 158] on input "Select an option" at bounding box center [374, 154] width 11 height 11
click at [447, 193] on span "Select an option" at bounding box center [444, 190] width 11 height 11
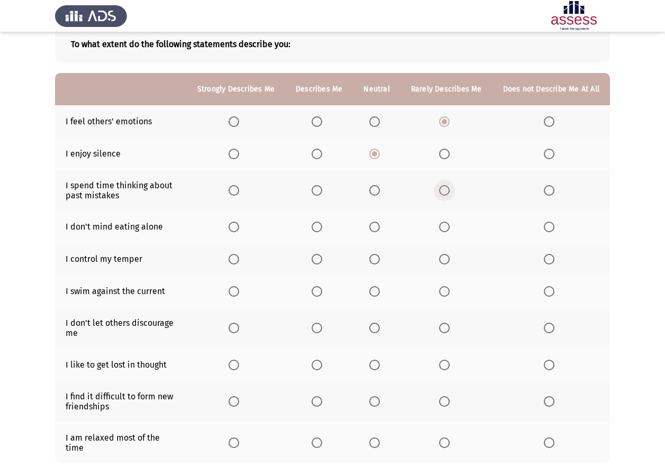
click at [447, 193] on input "Select an option" at bounding box center [444, 190] width 11 height 11
click at [380, 223] on span "Select an option" at bounding box center [374, 227] width 11 height 11
click at [380, 223] on input "Select an option" at bounding box center [374, 227] width 11 height 11
click at [445, 260] on span "Select an option" at bounding box center [444, 259] width 11 height 11
click at [445, 260] on input "Select an option" at bounding box center [444, 259] width 11 height 11
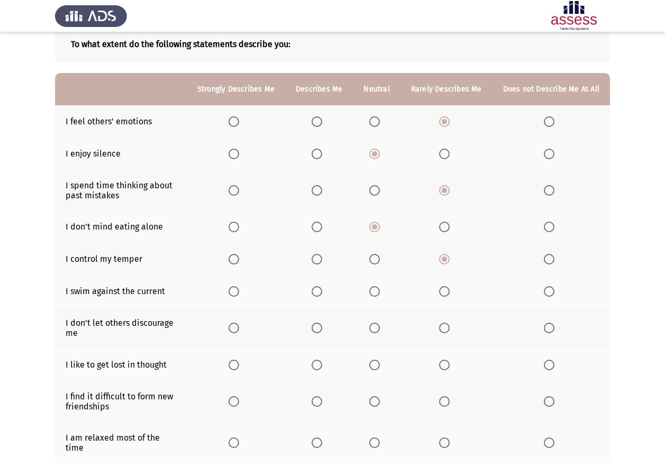
click at [380, 295] on span "Select an option" at bounding box center [374, 291] width 11 height 11
click at [380, 295] on input "Select an option" at bounding box center [374, 291] width 11 height 11
click at [551, 294] on span "Select an option" at bounding box center [549, 291] width 11 height 11
click at [551, 294] on input "Select an option" at bounding box center [549, 291] width 11 height 11
click at [375, 290] on span "Select an option" at bounding box center [374, 291] width 11 height 11
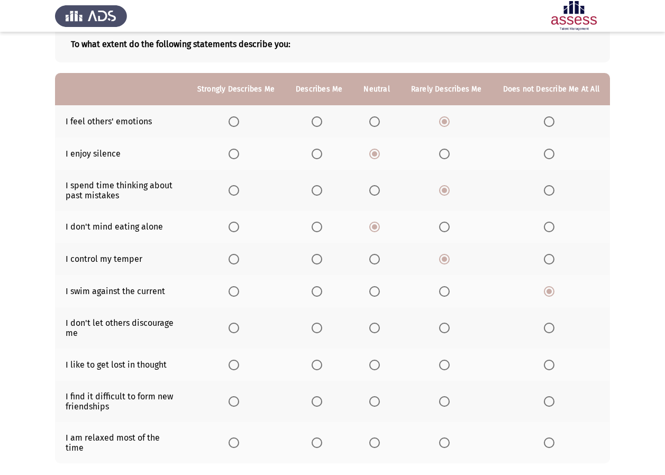
click at [375, 290] on input "Select an option" at bounding box center [374, 291] width 11 height 11
click at [449, 293] on span "Select an option" at bounding box center [444, 291] width 11 height 11
click at [449, 293] on input "Select an option" at bounding box center [444, 291] width 11 height 11
click at [233, 328] on span "Select an option" at bounding box center [234, 328] width 11 height 11
click at [233, 328] on input "Select an option" at bounding box center [234, 328] width 11 height 11
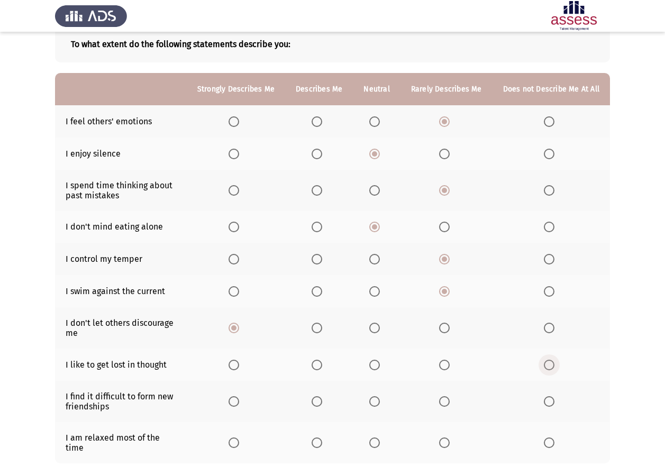
click at [550, 364] on span "Select an option" at bounding box center [549, 365] width 11 height 11
click at [550, 364] on input "Select an option" at bounding box center [549, 365] width 11 height 11
click at [552, 395] on th at bounding box center [552, 401] width 118 height 41
click at [378, 431] on th at bounding box center [376, 442] width 47 height 41
click at [378, 438] on span "Select an option" at bounding box center [374, 443] width 11 height 11
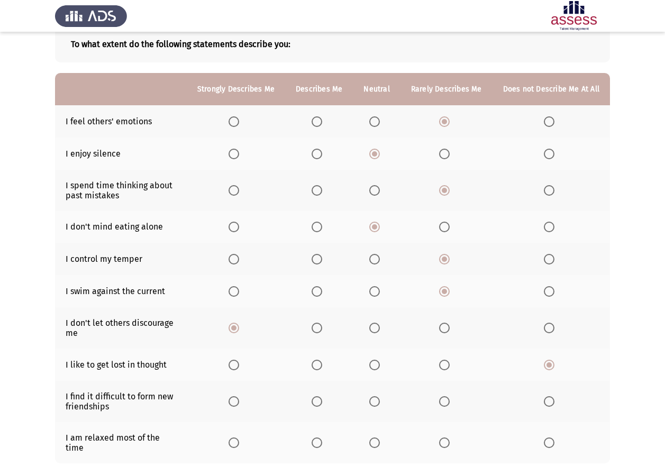
click at [378, 438] on input "Select an option" at bounding box center [374, 443] width 11 height 11
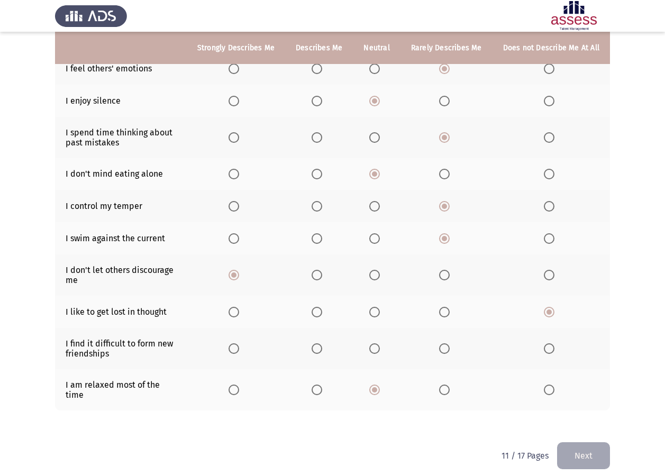
click at [236, 387] on span "Select an option" at bounding box center [234, 390] width 11 height 11
click at [236, 387] on input "Select an option" at bounding box center [234, 390] width 11 height 11
click at [547, 353] on span "Select an option" at bounding box center [549, 349] width 11 height 11
click at [547, 353] on input "Select an option" at bounding box center [549, 349] width 11 height 11
click at [581, 446] on button "Next" at bounding box center [583, 455] width 53 height 27
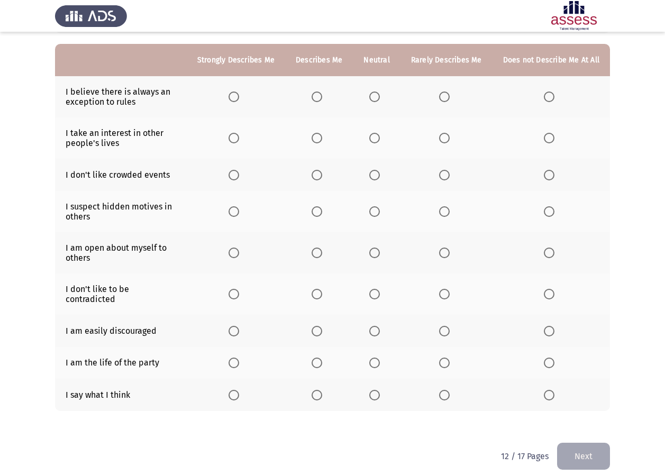
scroll to position [93, 0]
click at [380, 389] on span "Select an option" at bounding box center [374, 394] width 11 height 11
click at [380, 389] on input "Select an option" at bounding box center [374, 394] width 11 height 11
click at [322, 357] on span "Select an option" at bounding box center [317, 362] width 11 height 11
click at [322, 357] on input "Select an option" at bounding box center [317, 362] width 11 height 11
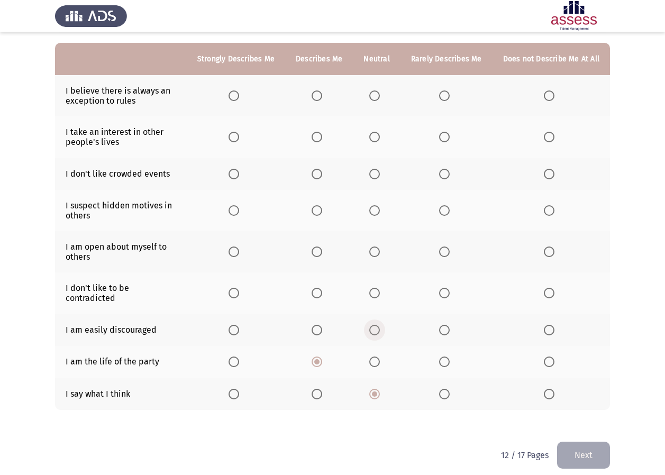
click at [376, 325] on span "Select an option" at bounding box center [374, 330] width 11 height 11
click at [376, 325] on input "Select an option" at bounding box center [374, 330] width 11 height 11
click at [443, 291] on span "Select an option" at bounding box center [444, 293] width 11 height 11
click at [443, 291] on input "Select an option" at bounding box center [444, 293] width 11 height 11
click at [380, 251] on span "Select an option" at bounding box center [374, 252] width 11 height 11
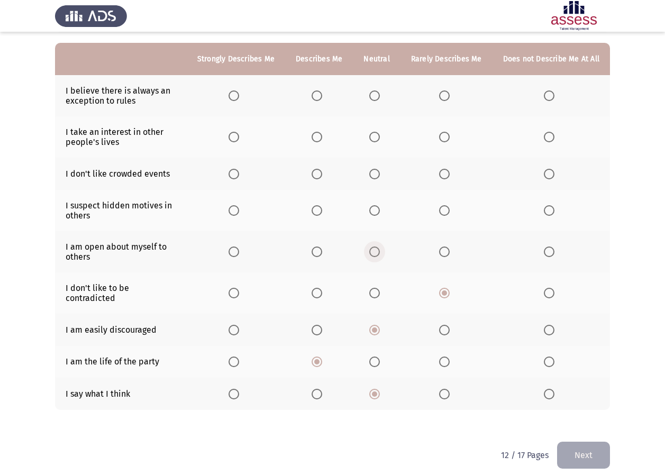
click at [380, 251] on input "Select an option" at bounding box center [374, 252] width 11 height 11
click at [379, 219] on th at bounding box center [376, 210] width 47 height 41
click at [379, 214] on span "Select an option" at bounding box center [374, 210] width 11 height 11
click at [379, 214] on input "Select an option" at bounding box center [374, 210] width 11 height 11
click at [322, 174] on span "Select an option" at bounding box center [317, 174] width 11 height 11
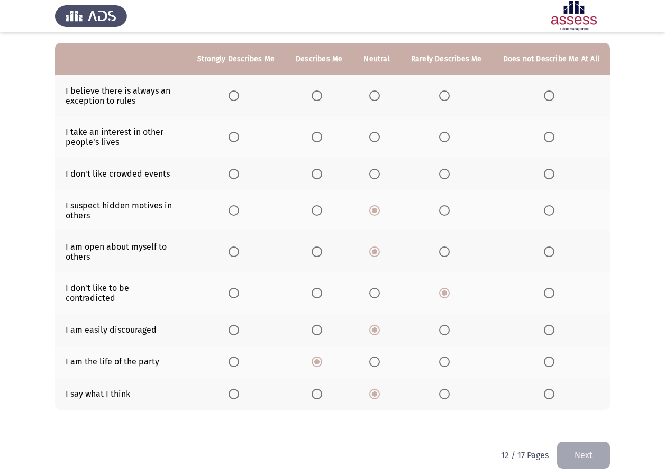
click at [322, 174] on input "Select an option" at bounding box center [317, 174] width 11 height 11
click at [322, 143] on th at bounding box center [319, 136] width 68 height 41
click at [322, 100] on span "Select an option" at bounding box center [317, 96] width 11 height 11
click at [322, 100] on input "Select an option" at bounding box center [317, 96] width 11 height 11
click at [320, 133] on span "Select an option" at bounding box center [317, 137] width 11 height 11
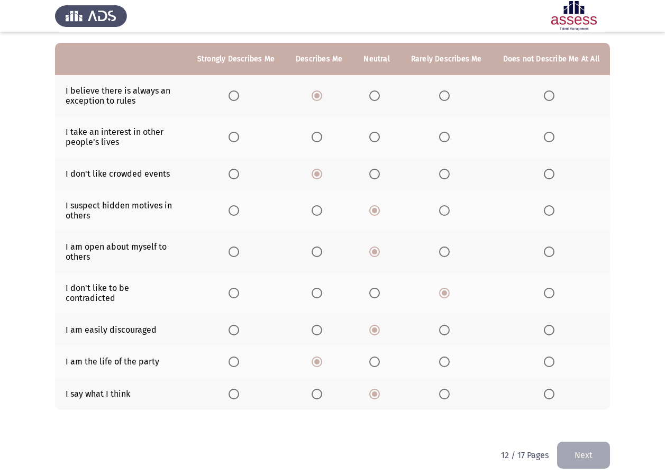
click at [320, 133] on input "Select an option" at bounding box center [317, 137] width 11 height 11
click at [590, 444] on button "Next" at bounding box center [583, 455] width 53 height 27
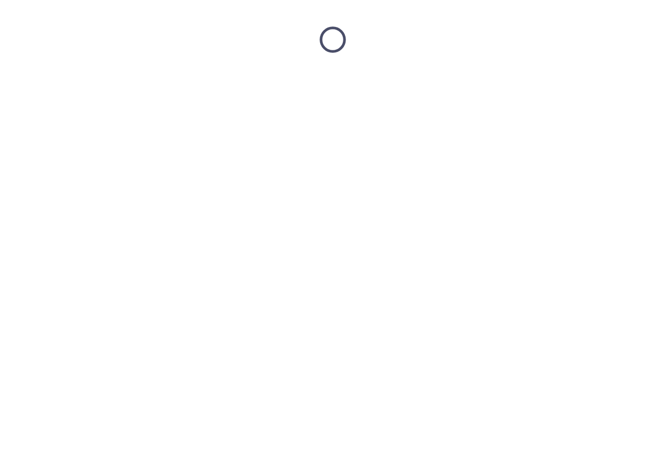
scroll to position [0, 0]
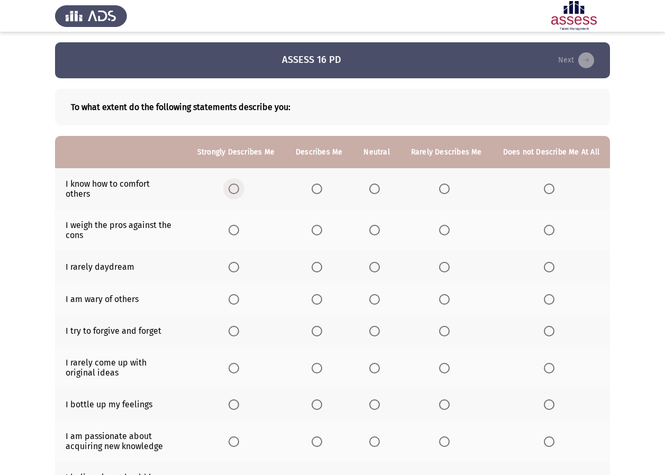
click at [243, 185] on label "Select an option" at bounding box center [236, 189] width 15 height 11
click at [239, 185] on input "Select an option" at bounding box center [234, 189] width 11 height 11
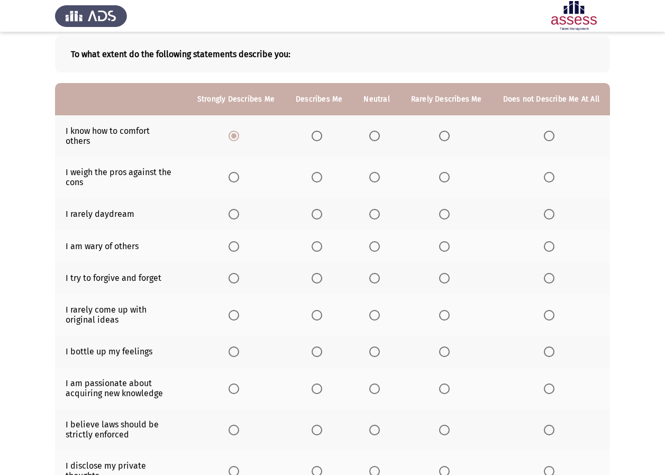
click at [320, 172] on span "Select an option" at bounding box center [317, 177] width 11 height 11
click at [320, 172] on input "Select an option" at bounding box center [317, 177] width 11 height 11
click at [380, 210] on span "Select an option" at bounding box center [374, 214] width 11 height 11
click at [380, 210] on input "Select an option" at bounding box center [374, 214] width 11 height 11
click at [378, 241] on span "Select an option" at bounding box center [374, 246] width 11 height 11
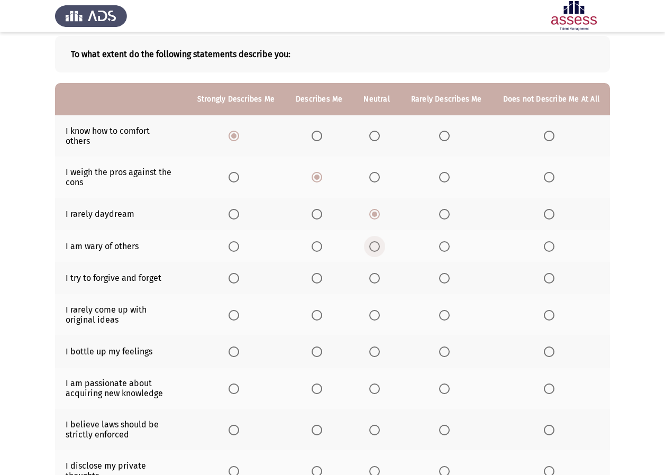
click at [378, 241] on input "Select an option" at bounding box center [374, 246] width 11 height 11
drag, startPoint x: 375, startPoint y: 266, endPoint x: 320, endPoint y: 269, distance: 55.1
click at [320, 269] on tr "I try to forgive and forget" at bounding box center [332, 279] width 555 height 32
click at [320, 273] on span "Select an option" at bounding box center [317, 278] width 11 height 11
click at [320, 273] on input "Select an option" at bounding box center [317, 278] width 11 height 11
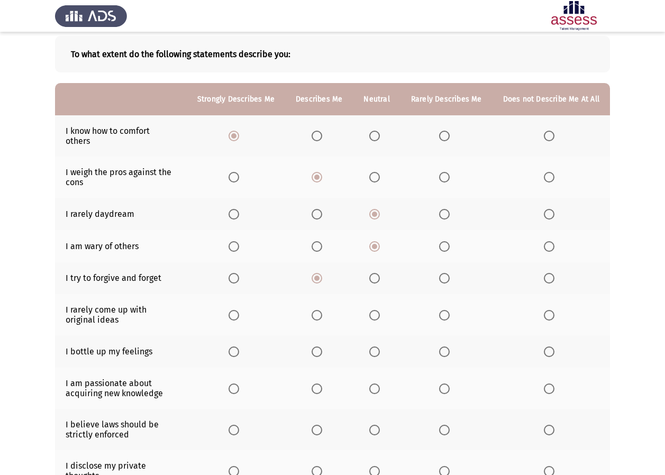
click at [239, 310] on span "Select an option" at bounding box center [234, 315] width 11 height 11
click at [239, 310] on input "Select an option" at bounding box center [234, 315] width 11 height 11
click at [319, 347] on span "Select an option" at bounding box center [317, 352] width 11 height 11
click at [319, 347] on input "Select an option" at bounding box center [317, 352] width 11 height 11
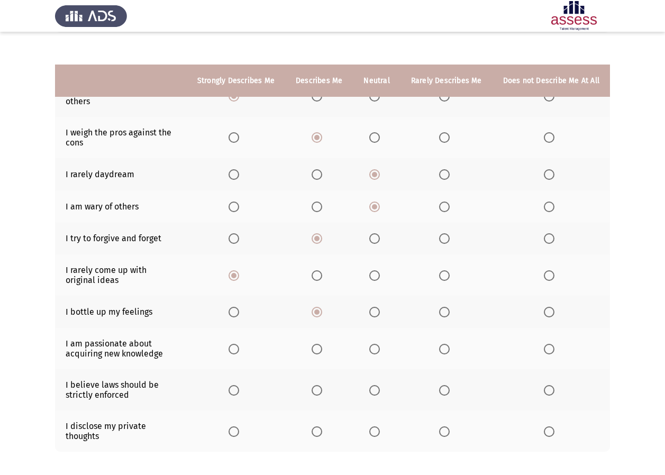
scroll to position [125, 0]
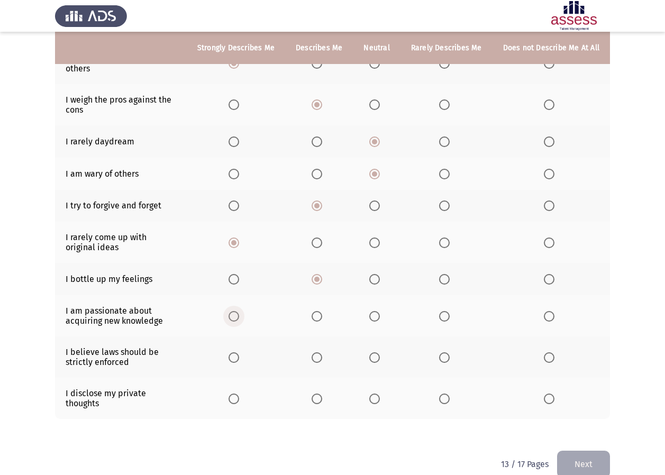
click at [238, 311] on span "Select an option" at bounding box center [234, 316] width 11 height 11
click at [238, 311] on input "Select an option" at bounding box center [234, 316] width 11 height 11
click at [246, 337] on th at bounding box center [236, 357] width 98 height 41
click at [239, 353] on span "Select an option" at bounding box center [234, 358] width 11 height 11
click at [239, 353] on input "Select an option" at bounding box center [234, 358] width 11 height 11
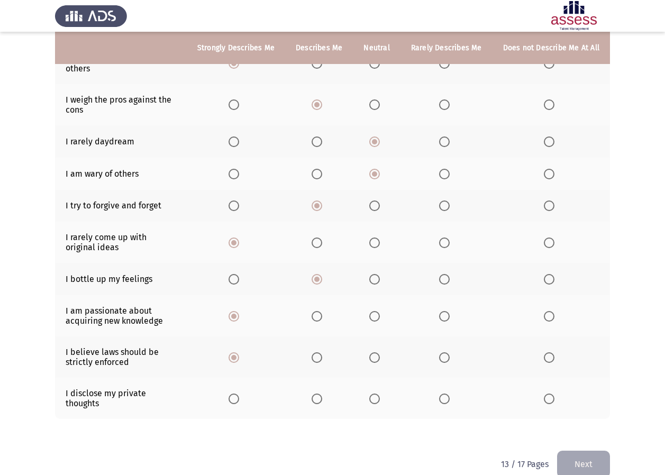
click at [549, 391] on th at bounding box center [552, 398] width 118 height 41
click at [549, 394] on span "Select an option" at bounding box center [549, 399] width 11 height 11
click at [549, 394] on input "Select an option" at bounding box center [549, 399] width 11 height 11
click at [577, 451] on button "Next" at bounding box center [583, 464] width 53 height 27
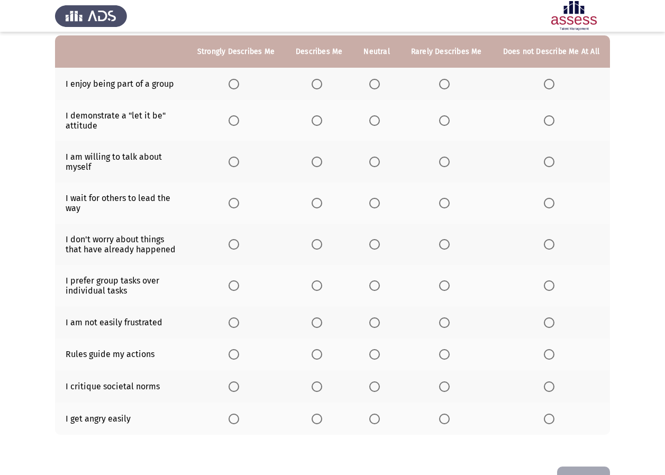
scroll to position [82, 0]
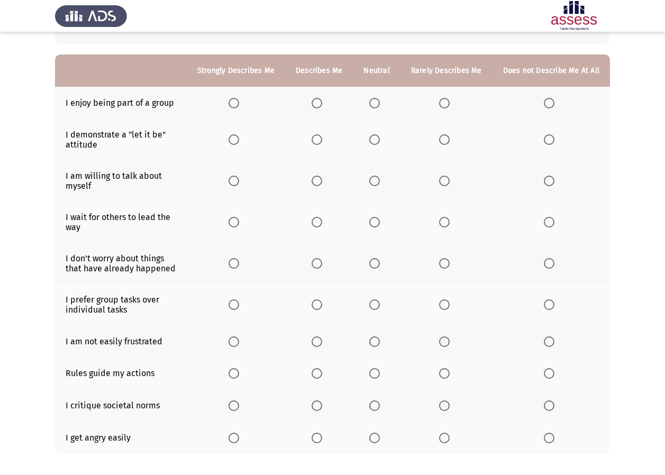
click at [380, 98] on span "Select an option" at bounding box center [374, 103] width 11 height 11
click at [380, 98] on input "Select an option" at bounding box center [374, 103] width 11 height 11
click at [550, 143] on span "Select an option" at bounding box center [549, 139] width 11 height 11
click at [550, 143] on input "Select an option" at bounding box center [549, 139] width 11 height 11
click at [318, 182] on span "Select an option" at bounding box center [317, 181] width 11 height 11
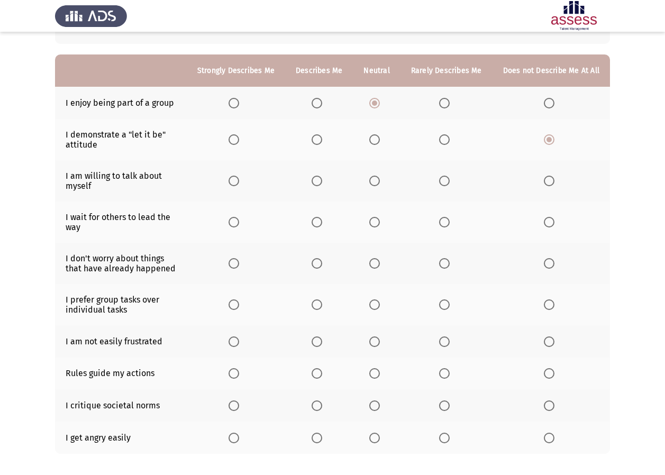
click at [318, 182] on input "Select an option" at bounding box center [317, 181] width 11 height 11
click at [549, 223] on span "Select an option" at bounding box center [549, 222] width 11 height 11
click at [549, 223] on input "Select an option" at bounding box center [549, 222] width 11 height 11
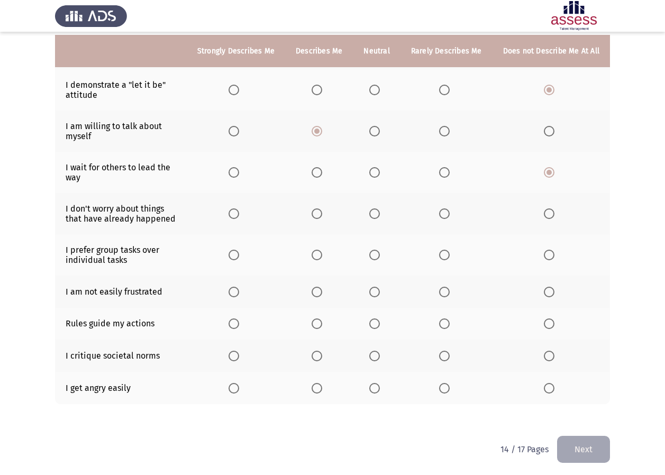
scroll to position [134, 0]
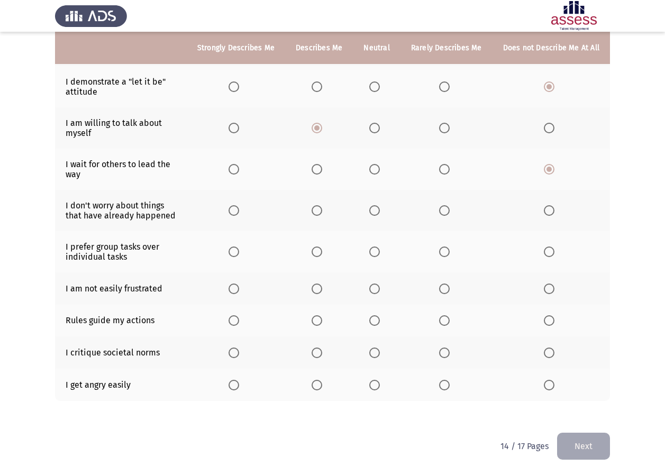
click at [553, 216] on th at bounding box center [552, 210] width 118 height 41
click at [547, 209] on span "Select an option" at bounding box center [549, 210] width 11 height 11
click at [547, 209] on input "Select an option" at bounding box center [549, 210] width 11 height 11
click at [377, 256] on span "Select an option" at bounding box center [374, 252] width 11 height 11
click at [377, 256] on input "Select an option" at bounding box center [374, 252] width 11 height 11
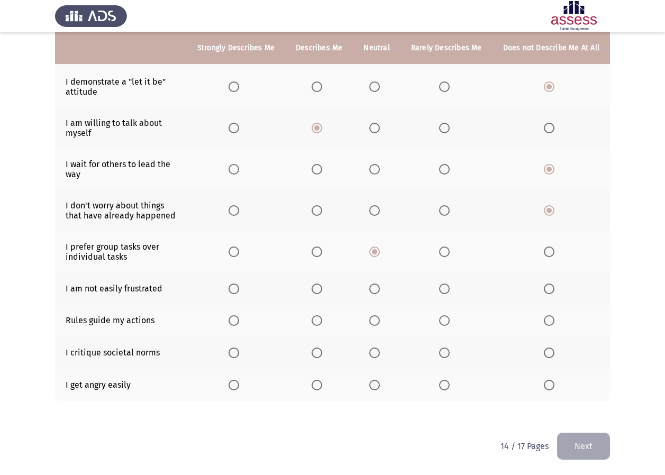
click at [331, 293] on th at bounding box center [319, 289] width 68 height 32
click at [322, 291] on span "Select an option" at bounding box center [317, 289] width 11 height 11
click at [322, 291] on input "Select an option" at bounding box center [317, 289] width 11 height 11
click at [239, 317] on span "Select an option" at bounding box center [234, 320] width 11 height 11
click at [239, 317] on input "Select an option" at bounding box center [234, 320] width 11 height 11
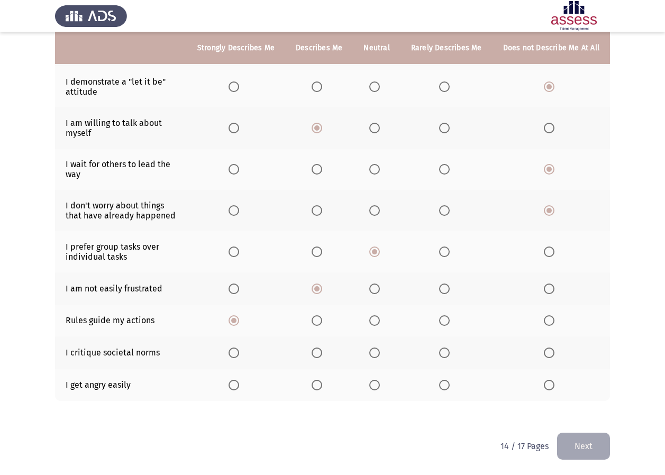
click at [243, 318] on label "Select an option" at bounding box center [236, 320] width 15 height 11
click at [239, 318] on input "Select an option" at bounding box center [234, 320] width 11 height 11
click at [242, 347] on th at bounding box center [236, 353] width 98 height 32
click at [239, 353] on span "Select an option" at bounding box center [234, 353] width 11 height 11
click at [239, 353] on input "Select an option" at bounding box center [234, 353] width 11 height 11
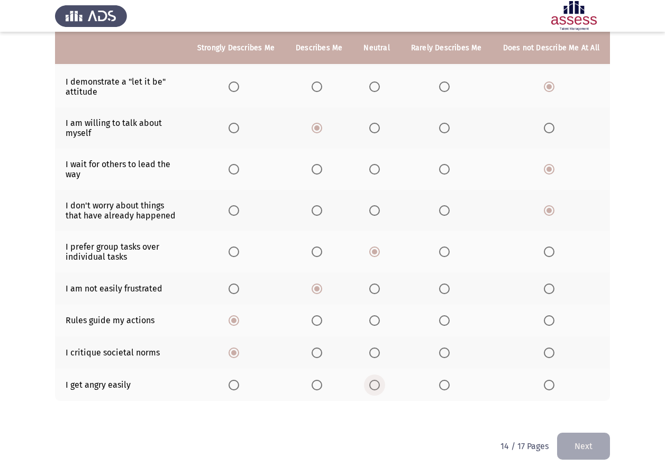
click at [376, 386] on span "Select an option" at bounding box center [374, 385] width 11 height 11
click at [376, 386] on input "Select an option" at bounding box center [374, 385] width 11 height 11
click at [573, 445] on button "Next" at bounding box center [583, 446] width 53 height 27
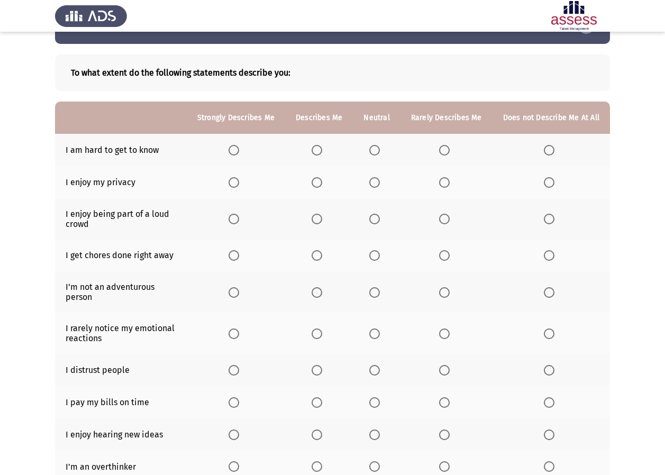
scroll to position [53, 0]
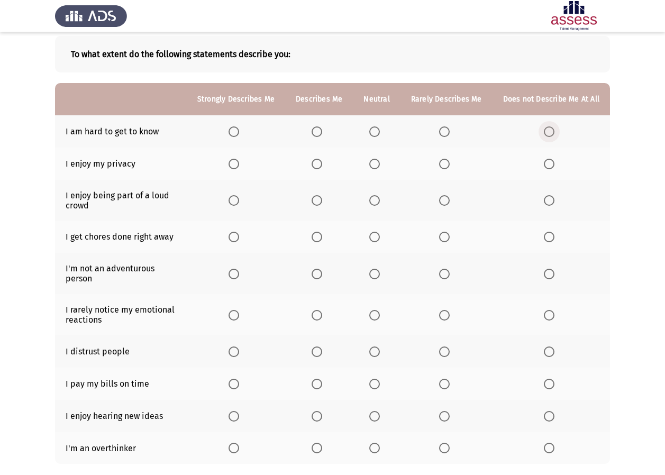
click at [549, 133] on span "Select an option" at bounding box center [549, 131] width 11 height 11
click at [549, 133] on input "Select an option" at bounding box center [549, 131] width 11 height 11
click at [444, 165] on span "Select an option" at bounding box center [444, 164] width 11 height 11
click at [444, 165] on input "Select an option" at bounding box center [444, 164] width 11 height 11
click at [547, 203] on span "Select an option" at bounding box center [549, 200] width 11 height 11
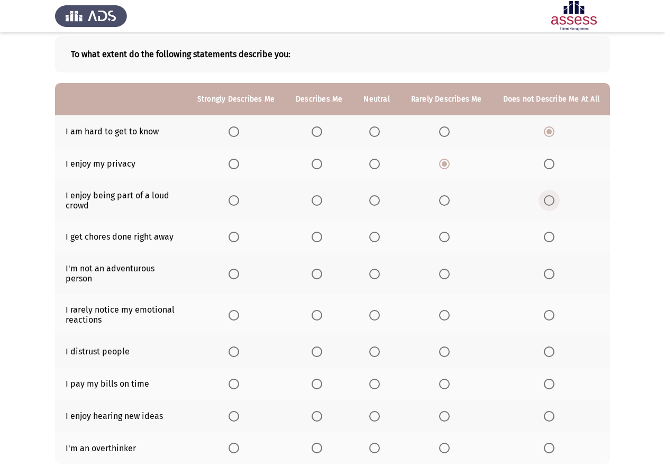
click at [547, 203] on input "Select an option" at bounding box center [549, 200] width 11 height 11
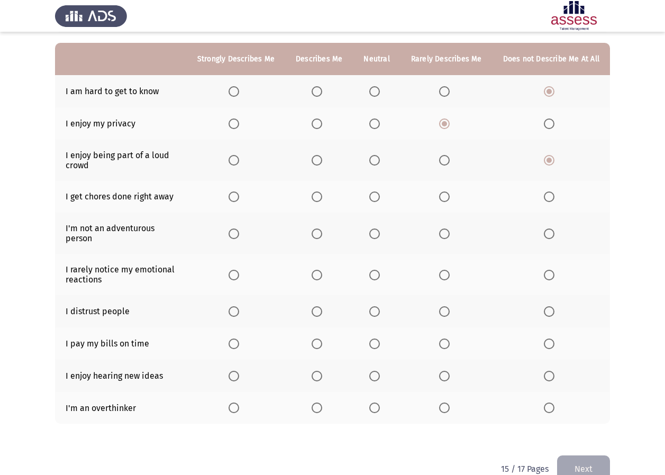
scroll to position [106, 0]
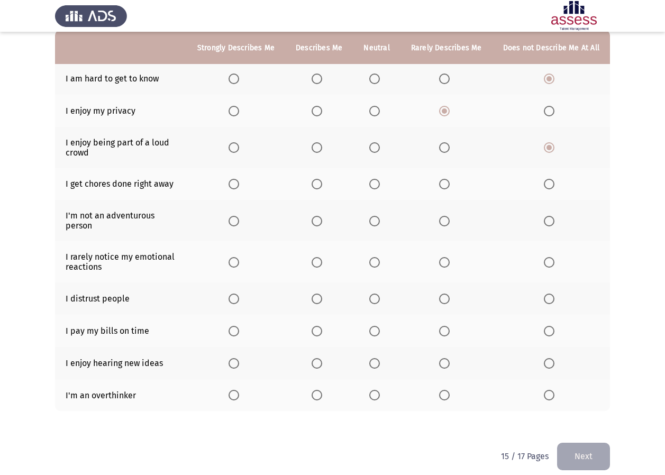
click at [380, 186] on span "Select an option" at bounding box center [374, 184] width 11 height 11
click at [380, 186] on input "Select an option" at bounding box center [374, 184] width 11 height 11
click at [327, 220] on label "Select an option" at bounding box center [319, 221] width 15 height 11
click at [322, 220] on input "Select an option" at bounding box center [317, 221] width 11 height 11
click at [318, 261] on span "Select an option" at bounding box center [317, 262] width 11 height 11
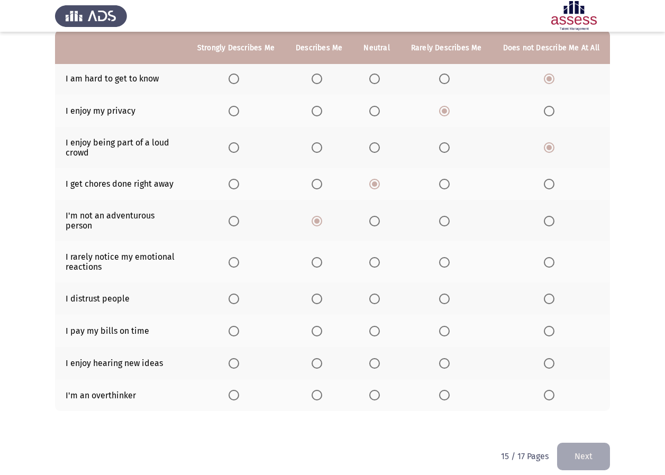
click at [318, 261] on input "Select an option" at bounding box center [317, 262] width 11 height 11
click at [556, 301] on label "Select an option" at bounding box center [551, 299] width 15 height 11
click at [555, 301] on input "Select an option" at bounding box center [549, 299] width 11 height 11
click at [318, 331] on span "Select an option" at bounding box center [317, 331] width 11 height 11
click at [318, 331] on input "Select an option" at bounding box center [317, 331] width 11 height 11
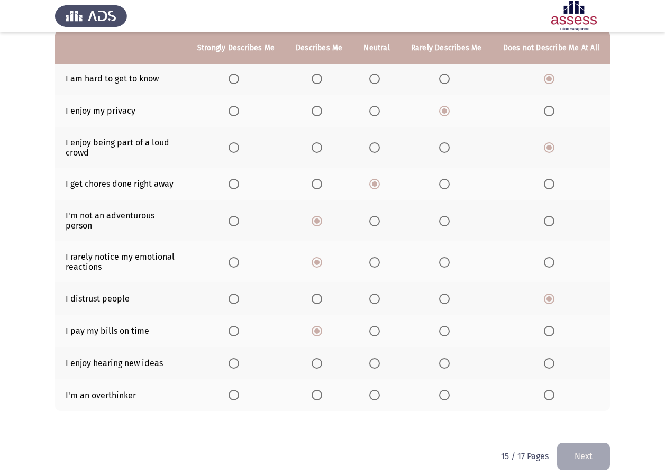
click at [322, 366] on span "Select an option" at bounding box center [317, 363] width 11 height 11
click at [322, 366] on input "Select an option" at bounding box center [317, 363] width 11 height 11
click at [249, 393] on th at bounding box center [236, 395] width 98 height 32
click at [239, 391] on span "Select an option" at bounding box center [234, 395] width 11 height 11
click at [239, 391] on input "Select an option" at bounding box center [234, 395] width 11 height 11
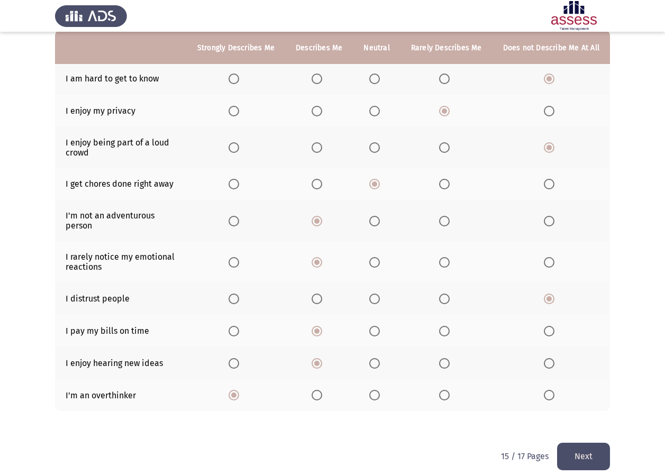
click at [571, 450] on button "Next" at bounding box center [583, 456] width 53 height 27
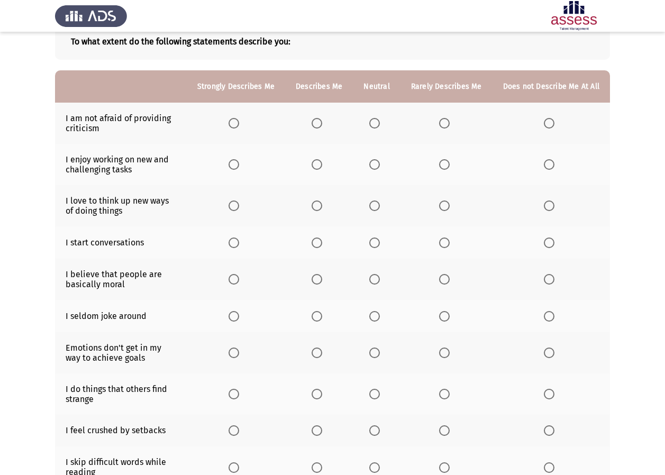
scroll to position [53, 0]
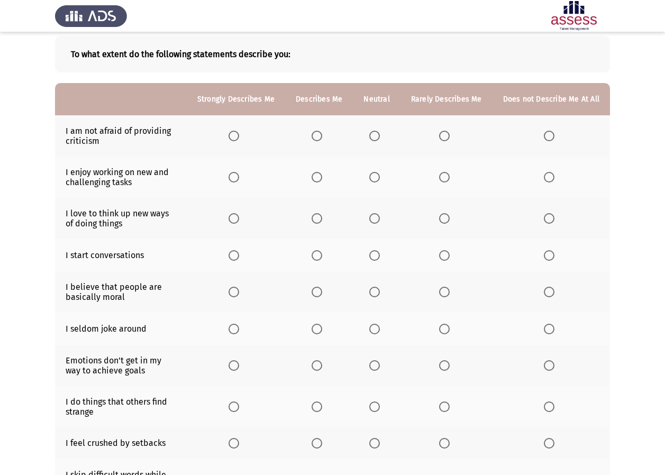
click at [562, 132] on th at bounding box center [552, 135] width 118 height 41
click at [555, 135] on span "Select an option" at bounding box center [549, 136] width 11 height 11
click at [555, 135] on input "Select an option" at bounding box center [549, 136] width 11 height 11
click at [239, 182] on span "Select an option" at bounding box center [234, 177] width 11 height 11
click at [239, 182] on input "Select an option" at bounding box center [234, 177] width 11 height 11
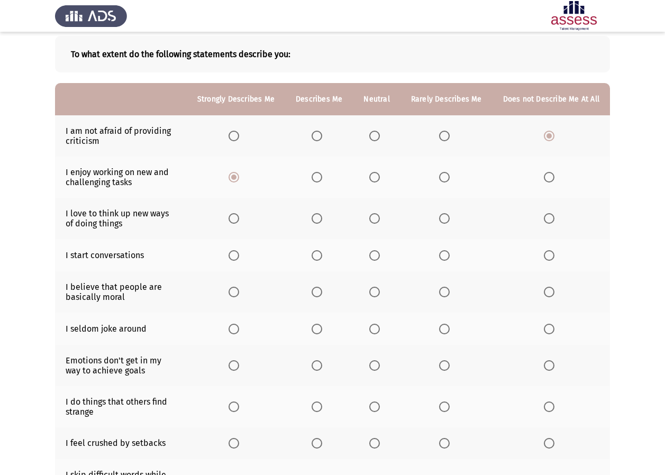
click at [234, 215] on span "Select an option" at bounding box center [234, 218] width 11 height 11
click at [234, 215] on input "Select an option" at bounding box center [234, 218] width 11 height 11
click at [371, 258] on th at bounding box center [376, 255] width 47 height 32
click at [378, 258] on span "Select an option" at bounding box center [374, 255] width 11 height 11
click at [378, 258] on input "Select an option" at bounding box center [374, 255] width 11 height 11
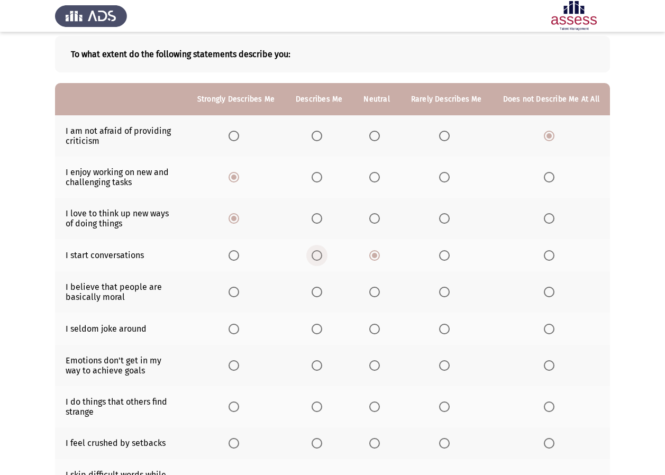
click at [318, 258] on span "Select an option" at bounding box center [317, 255] width 11 height 11
click at [318, 258] on input "Select an option" at bounding box center [317, 255] width 11 height 11
click at [237, 291] on span "Select an option" at bounding box center [234, 292] width 11 height 11
click at [237, 291] on input "Select an option" at bounding box center [234, 292] width 11 height 11
click at [321, 330] on span "Select an option" at bounding box center [317, 329] width 11 height 11
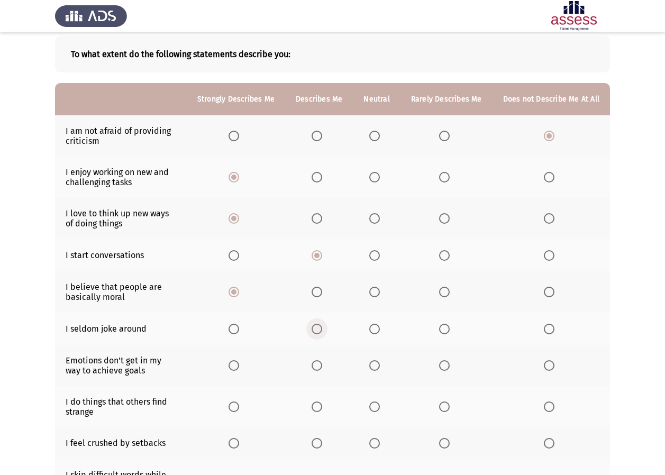
click at [321, 330] on input "Select an option" at bounding box center [317, 329] width 11 height 11
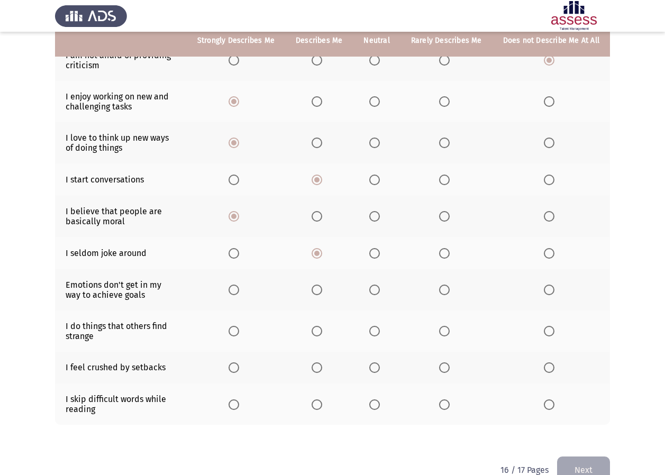
scroll to position [152, 0]
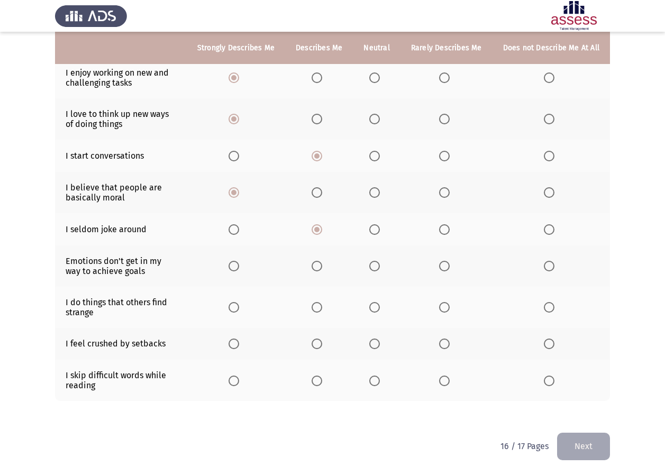
click at [376, 271] on th at bounding box center [376, 266] width 47 height 41
click at [375, 269] on span "Select an option" at bounding box center [374, 266] width 11 height 11
click at [375, 269] on input "Select an option" at bounding box center [374, 266] width 11 height 11
click at [549, 308] on span "Select an option" at bounding box center [549, 308] width 0 height 0
click at [549, 307] on input "Select an option" at bounding box center [549, 307] width 11 height 11
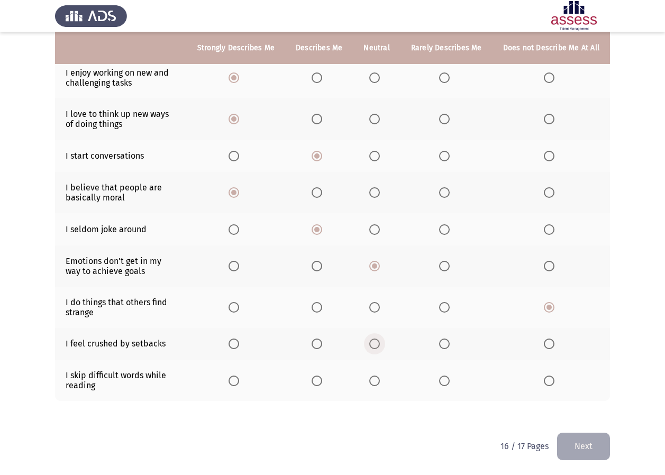
click at [376, 346] on span "Select an option" at bounding box center [374, 344] width 11 height 11
click at [376, 346] on input "Select an option" at bounding box center [374, 344] width 11 height 11
click at [377, 382] on span "Select an option" at bounding box center [374, 381] width 11 height 11
click at [377, 382] on input "Select an option" at bounding box center [374, 381] width 11 height 11
click at [553, 382] on span "Select an option" at bounding box center [549, 381] width 11 height 11
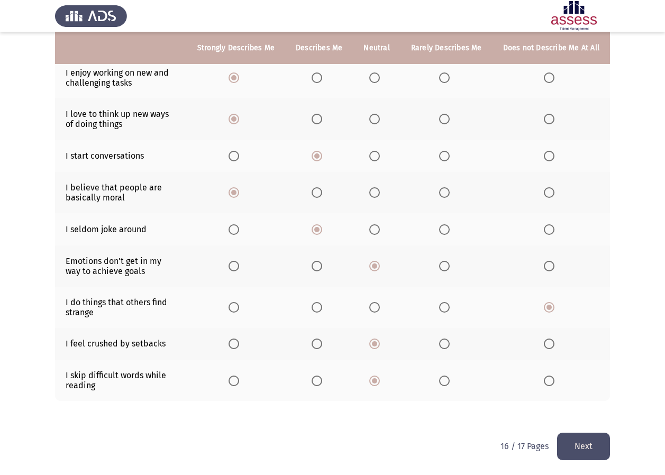
click at [553, 382] on input "Select an option" at bounding box center [549, 381] width 11 height 11
click at [572, 445] on button "Next" at bounding box center [583, 446] width 53 height 27
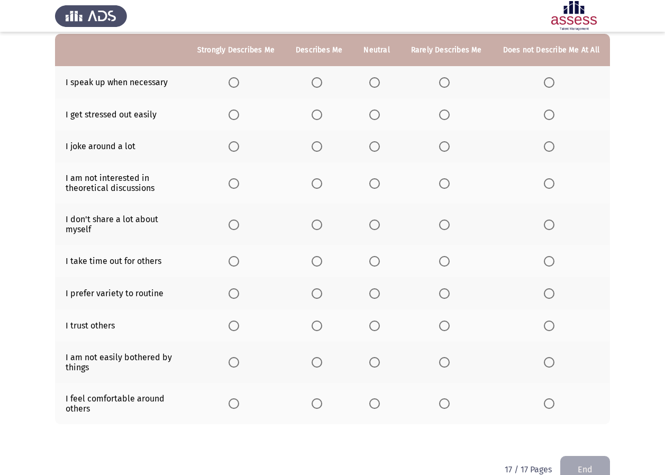
scroll to position [106, 0]
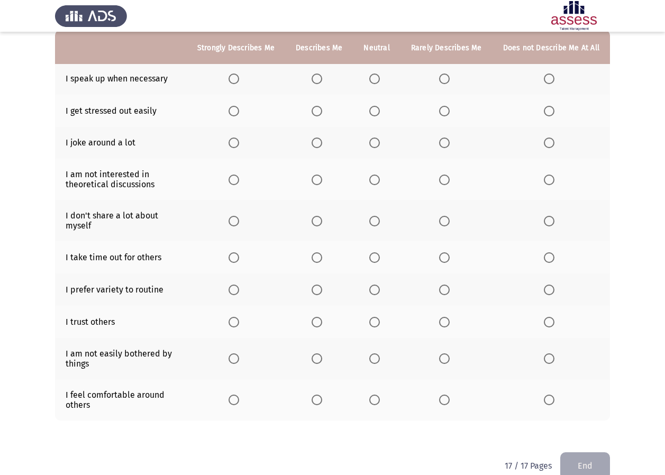
click at [380, 403] on span "Select an option" at bounding box center [374, 400] width 11 height 11
click at [380, 403] on input "Select an option" at bounding box center [374, 400] width 11 height 11
click at [319, 362] on span "Select an option" at bounding box center [317, 359] width 11 height 11
click at [319, 362] on input "Select an option" at bounding box center [317, 359] width 11 height 11
click at [372, 328] on th at bounding box center [376, 322] width 47 height 32
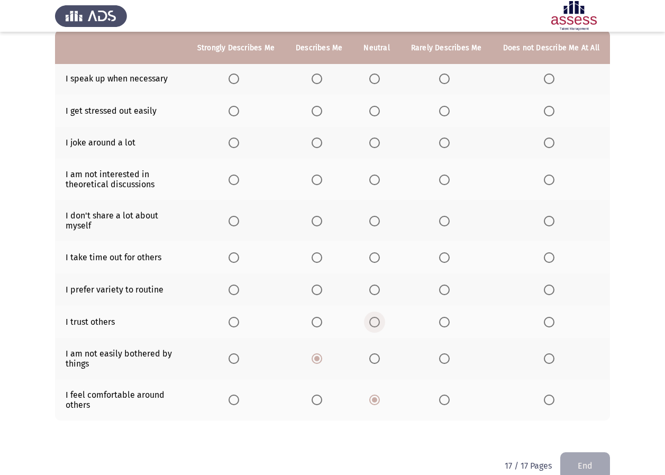
click at [374, 326] on span "Select an option" at bounding box center [374, 322] width 11 height 11
click at [374, 326] on input "Select an option" at bounding box center [374, 322] width 11 height 11
click at [379, 294] on span "Select an option" at bounding box center [374, 290] width 11 height 11
click at [379, 294] on input "Select an option" at bounding box center [374, 290] width 11 height 11
click at [546, 257] on span "Select an option" at bounding box center [549, 257] width 11 height 11
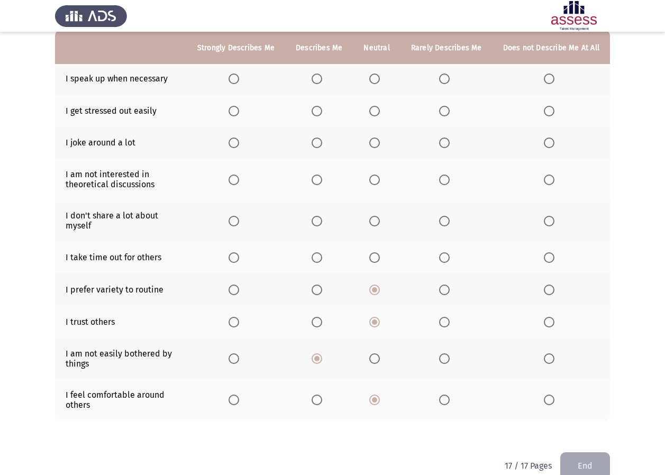
click at [546, 257] on input "Select an option" at bounding box center [549, 257] width 11 height 11
click at [239, 225] on span "Select an option" at bounding box center [234, 221] width 11 height 11
click at [239, 225] on input "Select an option" at bounding box center [234, 221] width 11 height 11
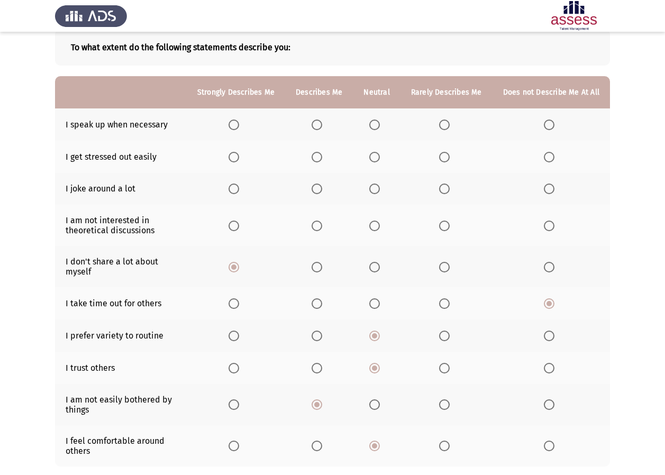
scroll to position [59, 0]
click at [378, 225] on span "Select an option" at bounding box center [374, 226] width 11 height 11
click at [378, 225] on input "Select an option" at bounding box center [374, 226] width 11 height 11
click at [547, 187] on span "Select an option" at bounding box center [549, 189] width 11 height 11
click at [547, 187] on input "Select an option" at bounding box center [549, 189] width 11 height 11
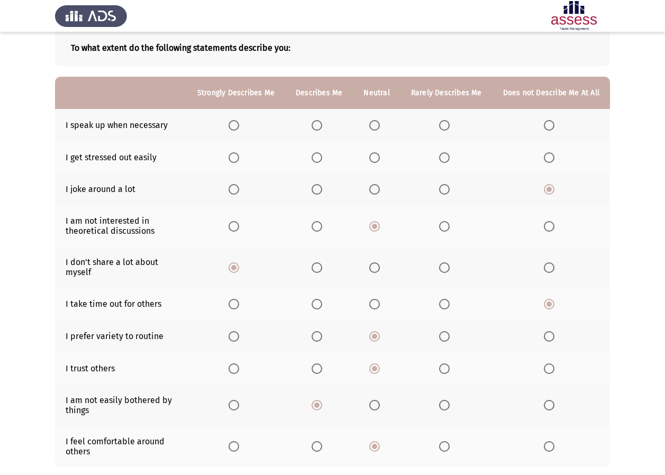
click at [322, 123] on span "Select an option" at bounding box center [317, 125] width 11 height 11
click at [322, 123] on input "Select an option" at bounding box center [317, 125] width 11 height 11
click at [378, 152] on mat-radio-button "Select an option" at bounding box center [376, 157] width 15 height 11
click at [376, 157] on span "Select an option" at bounding box center [374, 157] width 11 height 11
click at [376, 157] on input "Select an option" at bounding box center [374, 157] width 11 height 11
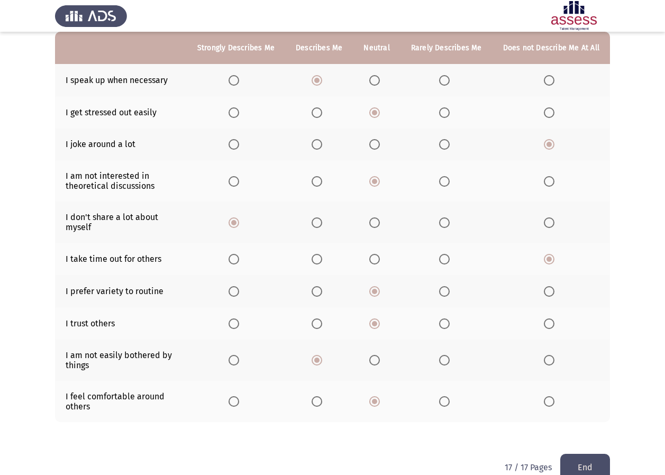
scroll to position [125, 0]
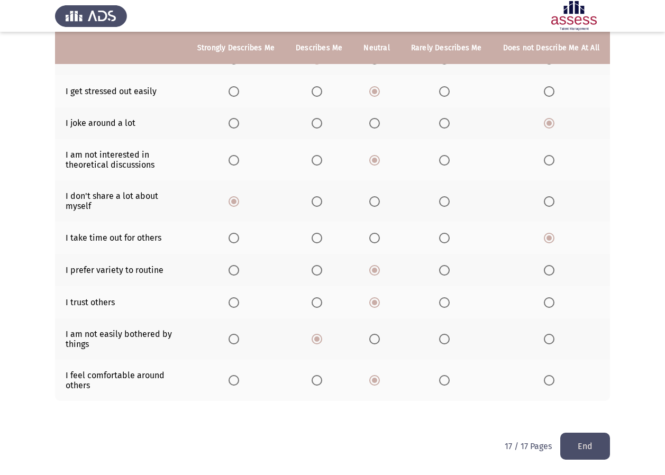
click at [602, 450] on button "End" at bounding box center [586, 446] width 50 height 27
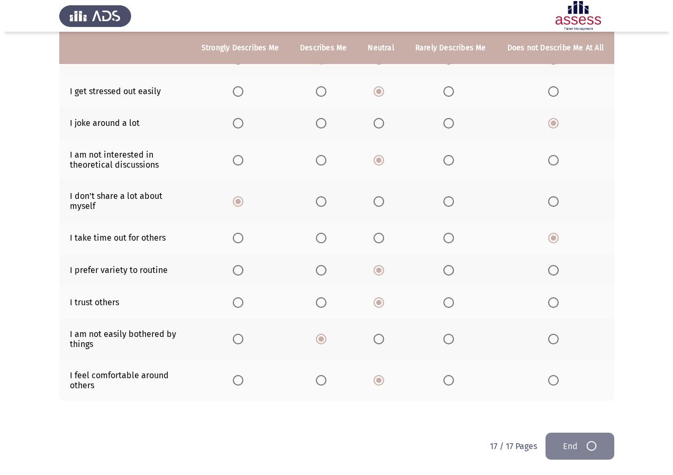
scroll to position [0, 0]
